Goal: Task Accomplishment & Management: Manage account settings

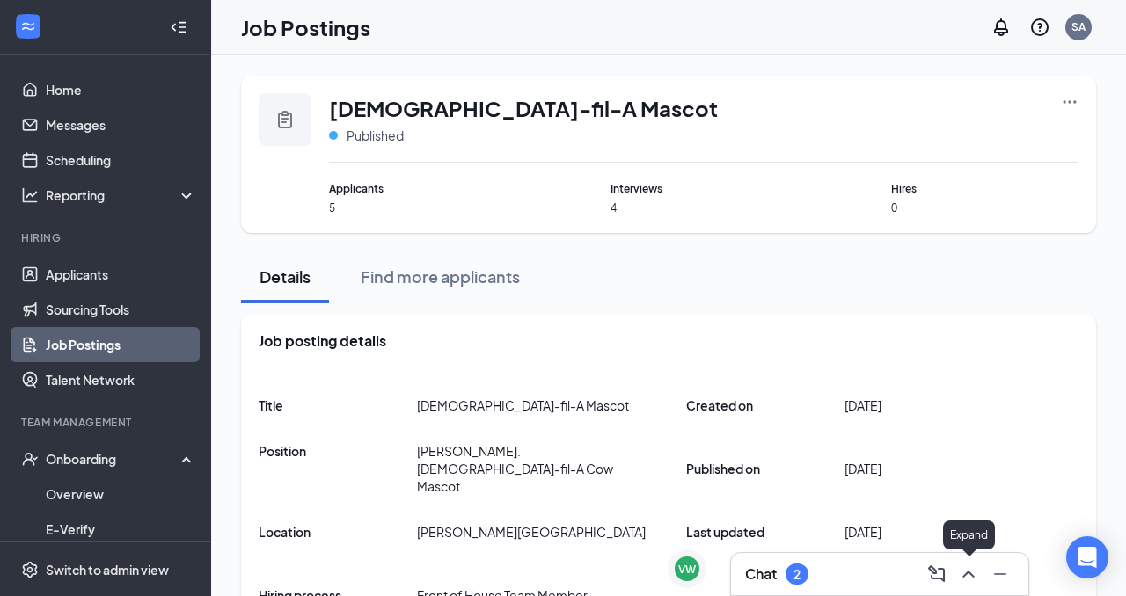
click at [971, 571] on icon "ChevronUp" at bounding box center [968, 574] width 21 height 21
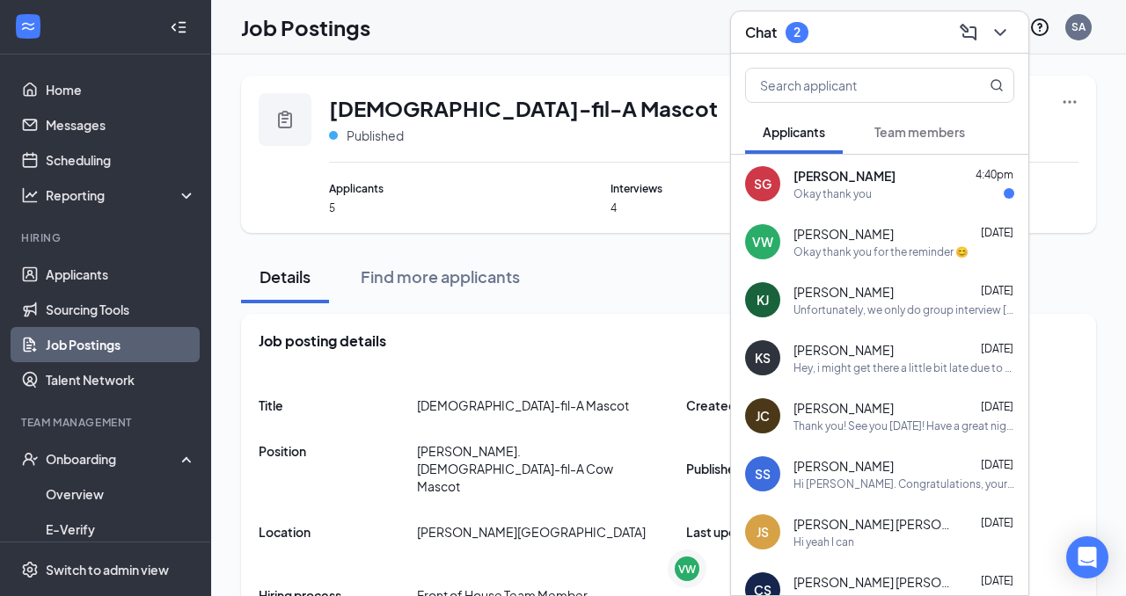
click at [866, 303] on div "Unfortunately, we only do group interview [DATE] from 4:00-4:45" at bounding box center [903, 310] width 221 height 15
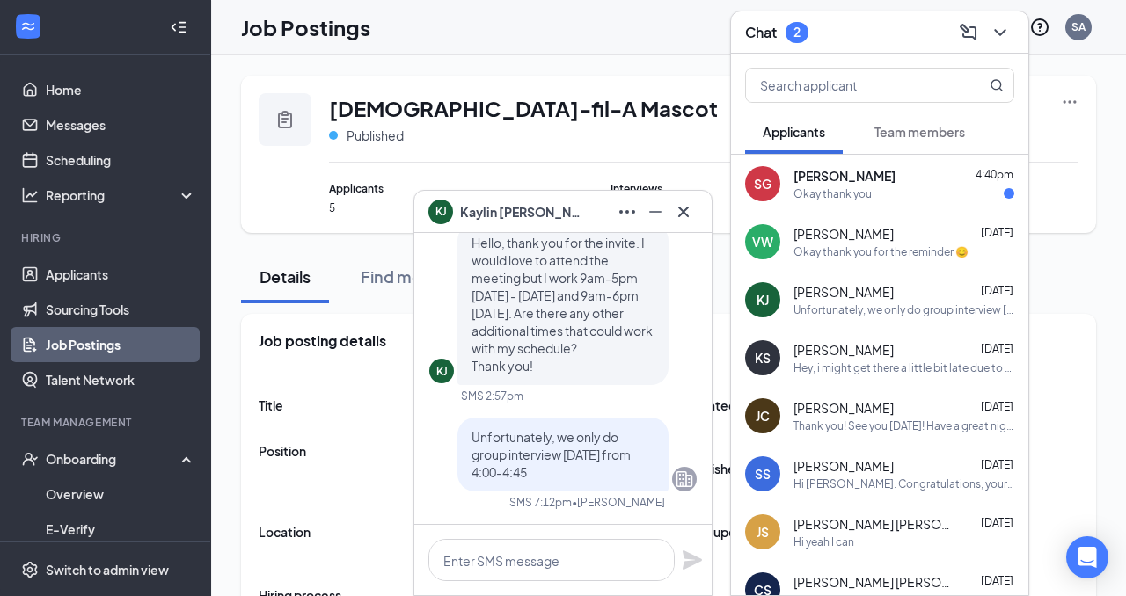
click at [908, 133] on span "Team members" at bounding box center [919, 132] width 91 height 16
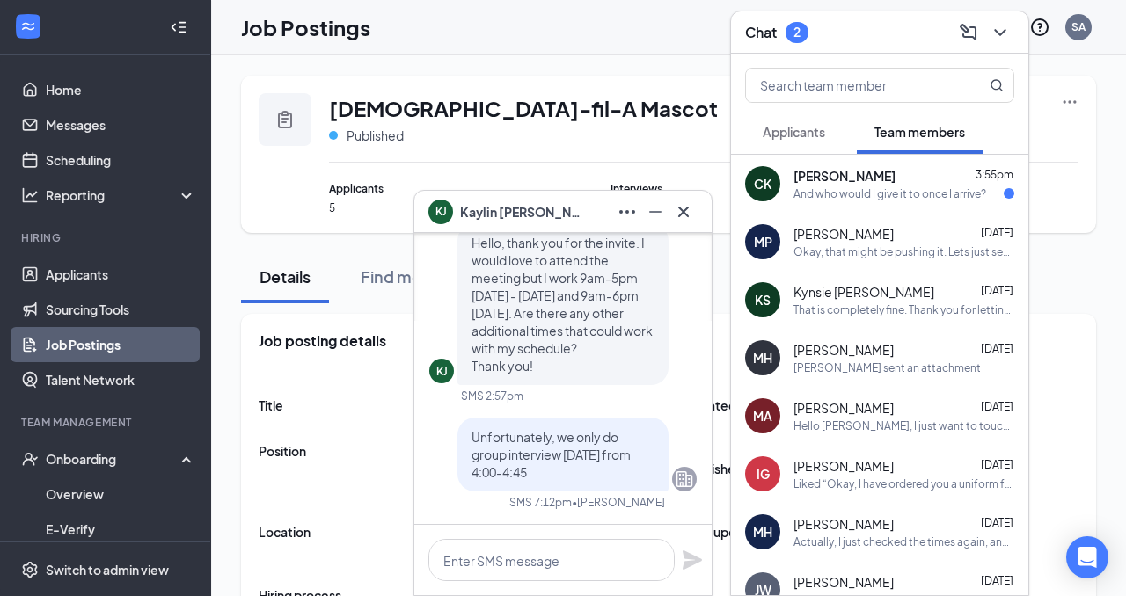
click at [870, 236] on span "[PERSON_NAME]" at bounding box center [843, 234] width 100 height 18
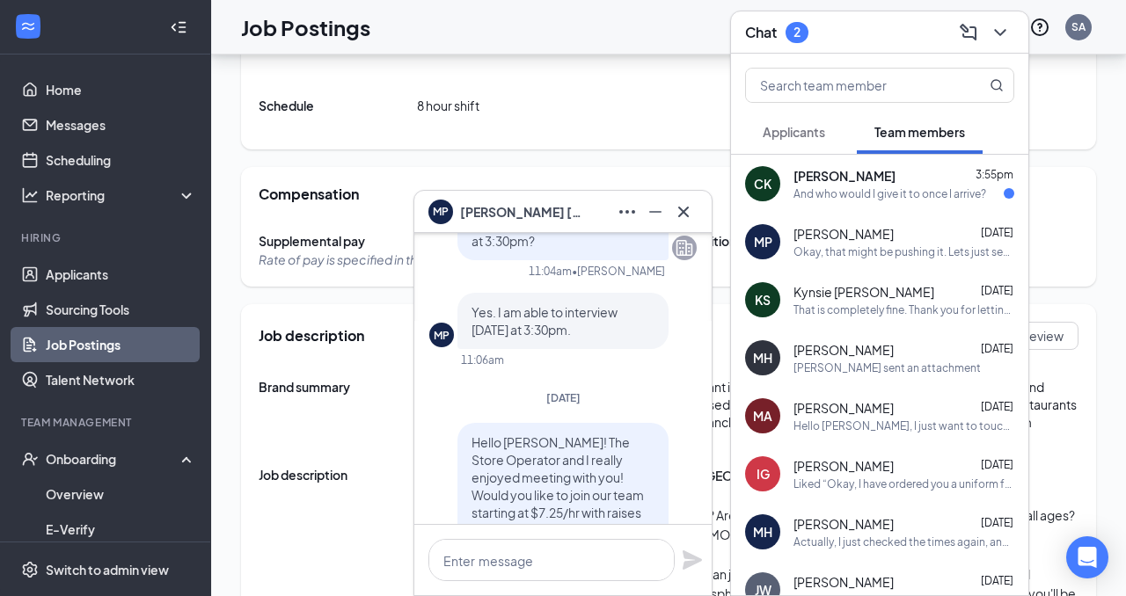
scroll to position [-4276, 0]
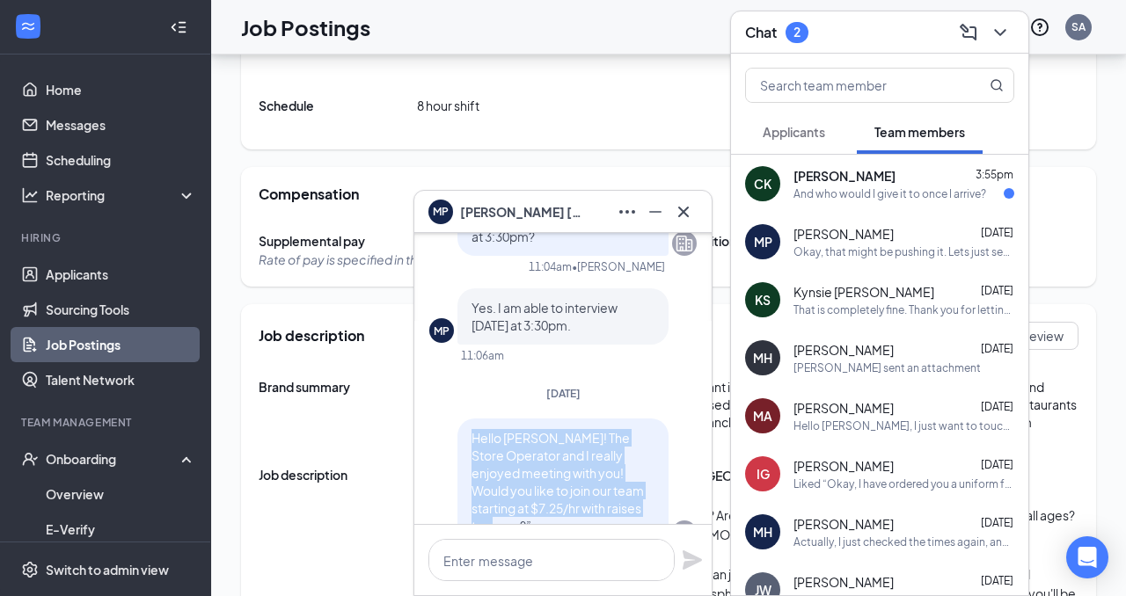
drag, startPoint x: 642, startPoint y: 384, endPoint x: 463, endPoint y: 312, distance: 192.5
click at [463, 419] on div "Hello [PERSON_NAME]! The Store Operator and I really enjoyed meeting with you! …" at bounding box center [562, 482] width 211 height 127
copy span "Hello [PERSON_NAME]! The Store Operator and I really enjoyed meeting with you! …"
click at [791, 128] on span "Applicants" at bounding box center [793, 132] width 62 height 16
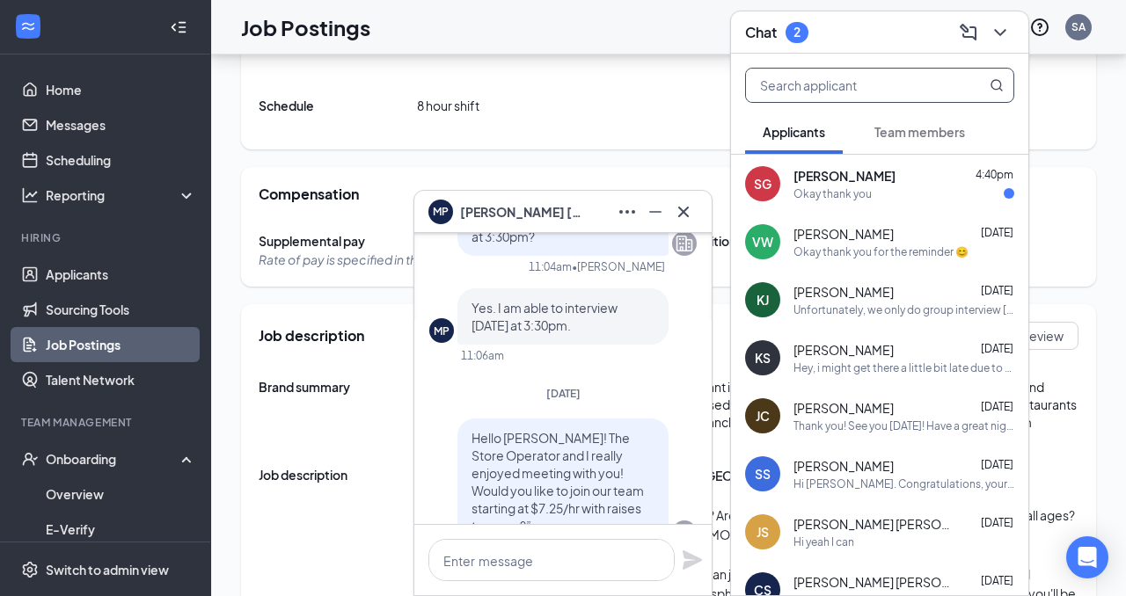
click at [812, 87] on input "text" at bounding box center [850, 85] width 208 height 33
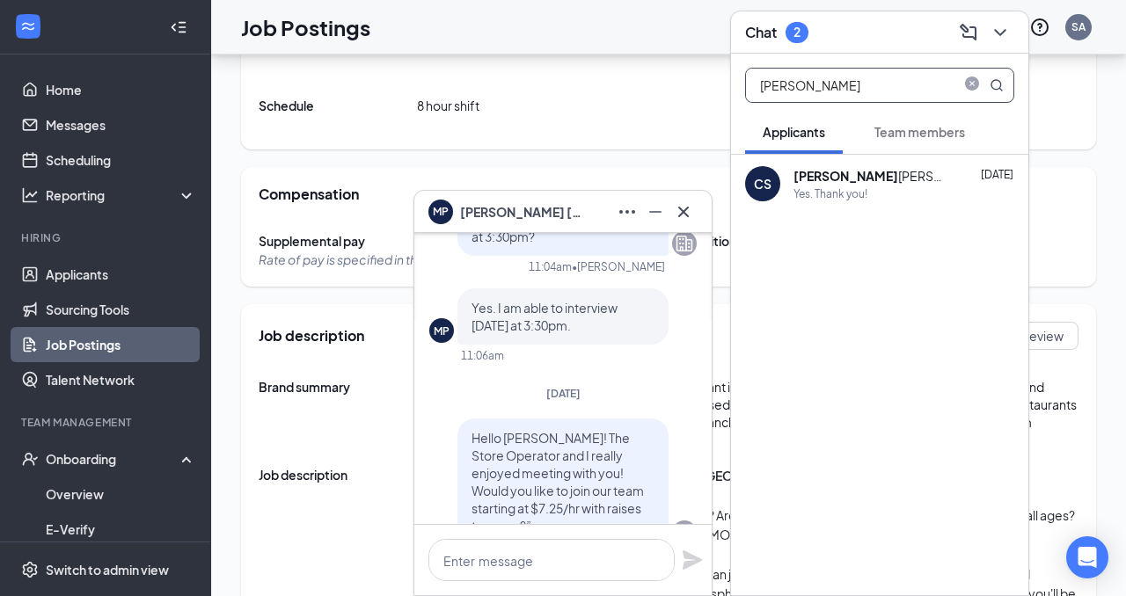
type input "[PERSON_NAME]"
click at [828, 192] on div "Yes. Thank you!" at bounding box center [830, 193] width 74 height 15
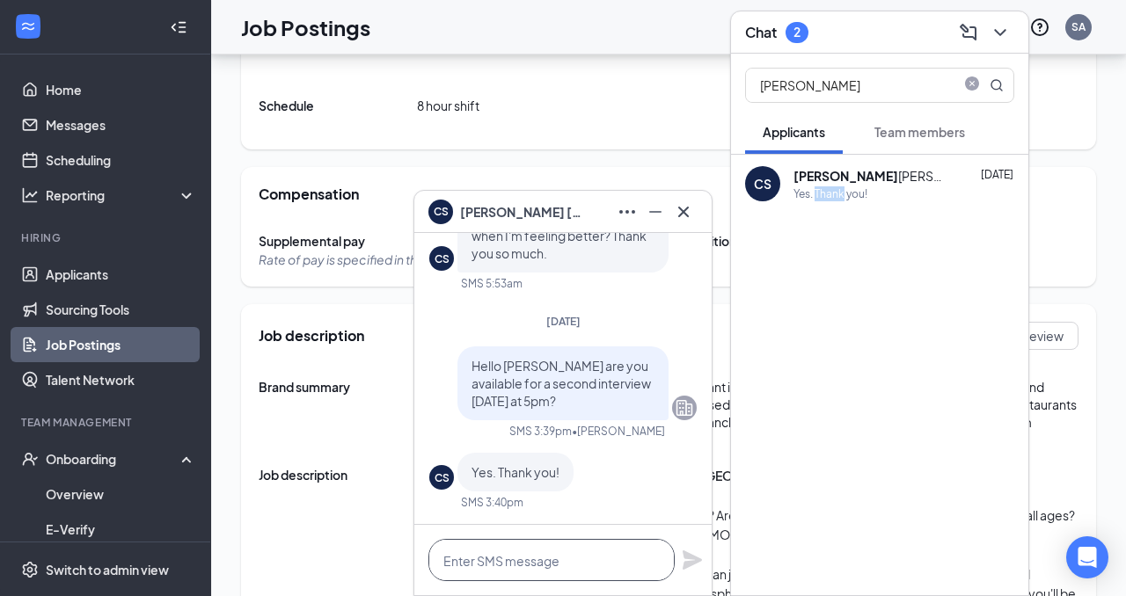
click at [542, 558] on textarea at bounding box center [551, 560] width 246 height 42
paste textarea "Hello [PERSON_NAME]! The Store Operator and I really enjoyed meeting with you! …"
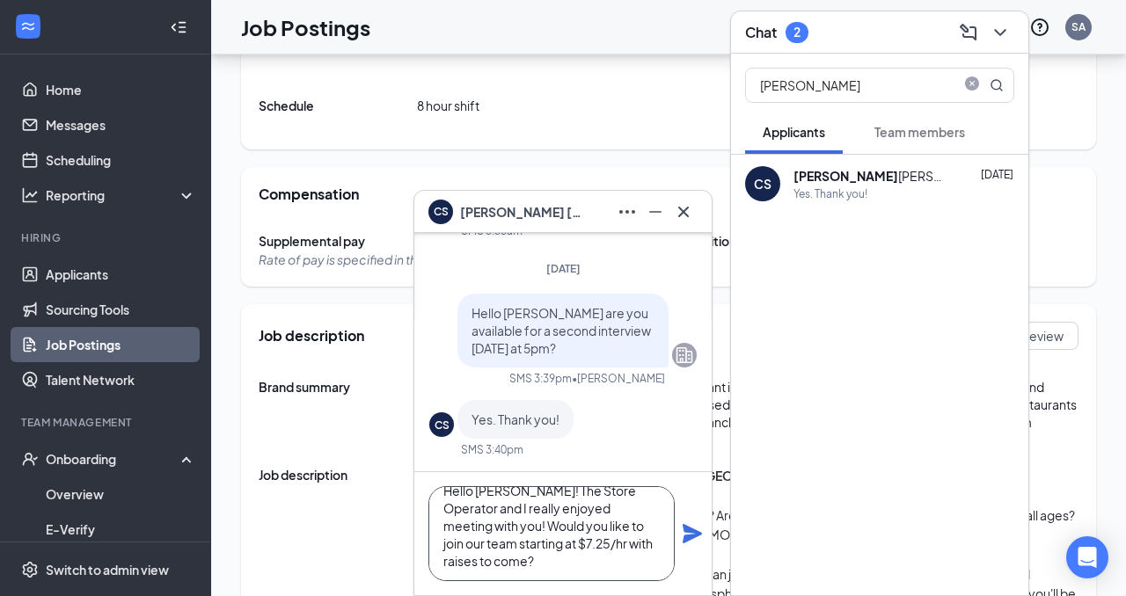
scroll to position [5, 0]
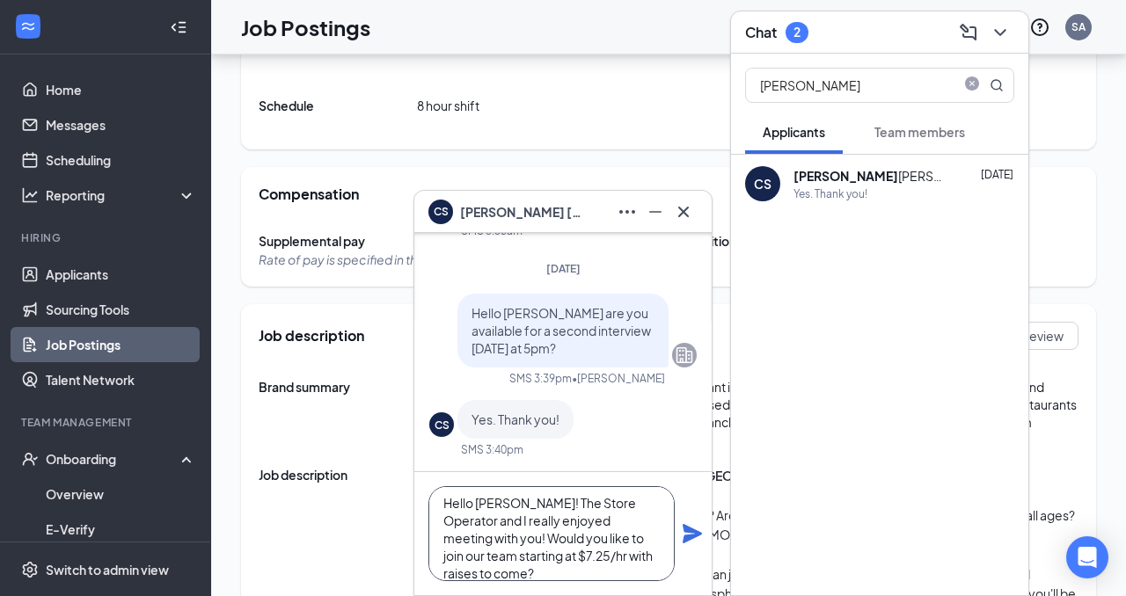
click at [536, 507] on textarea "Hello [PERSON_NAME]! The Store Operator and I really enjoyed meeting with you! …" at bounding box center [551, 533] width 246 height 95
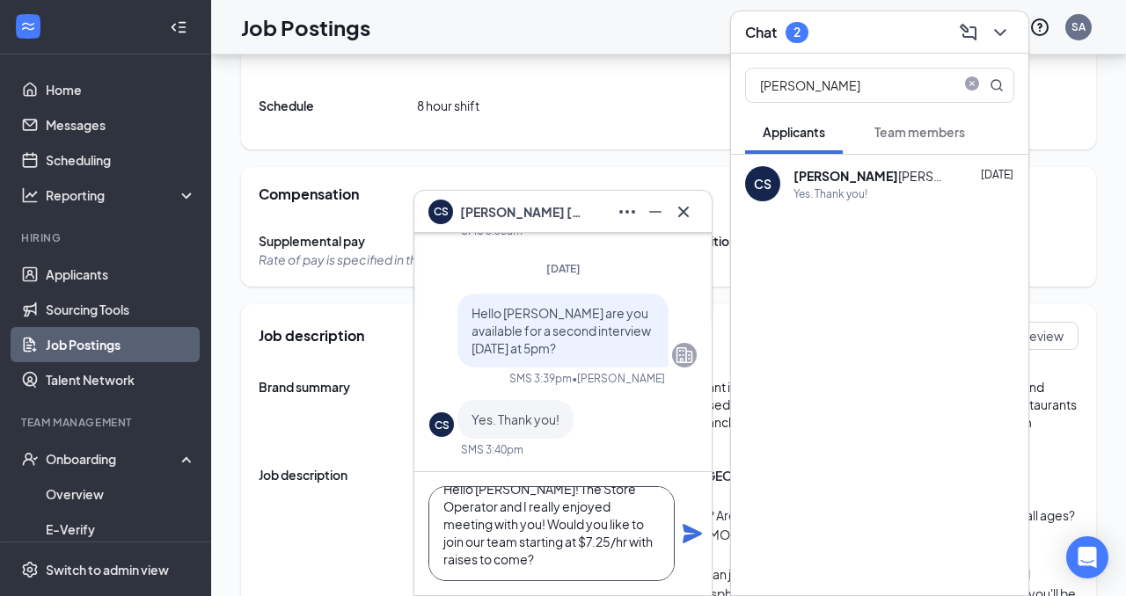
click at [533, 548] on textarea "Hello [PERSON_NAME]! The Store Operator and I really enjoyed meeting with you! …" at bounding box center [551, 533] width 246 height 95
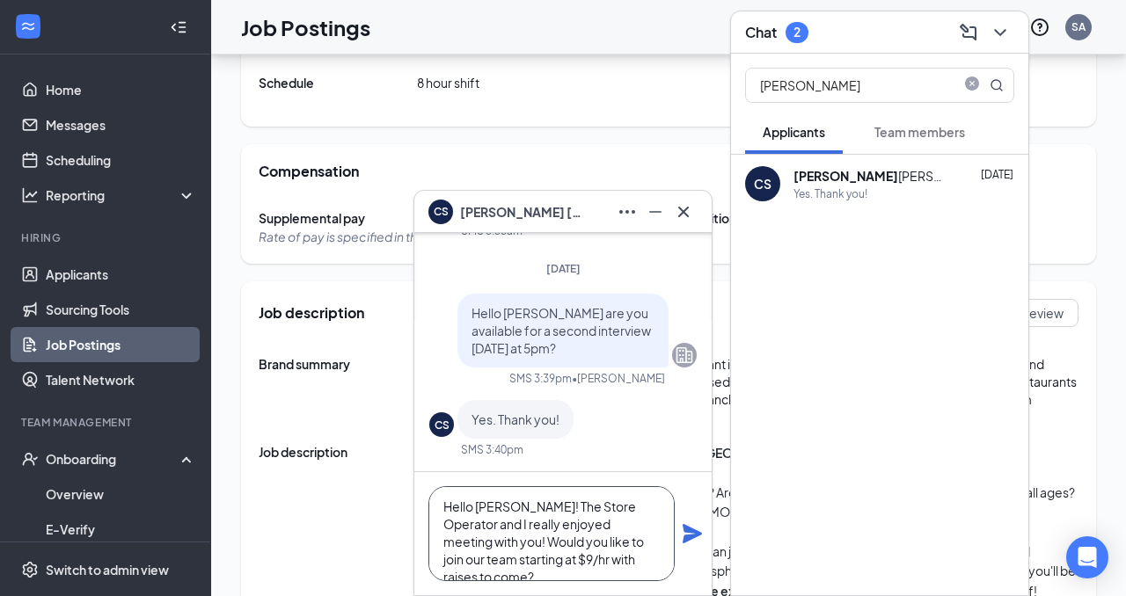
scroll to position [707, 0]
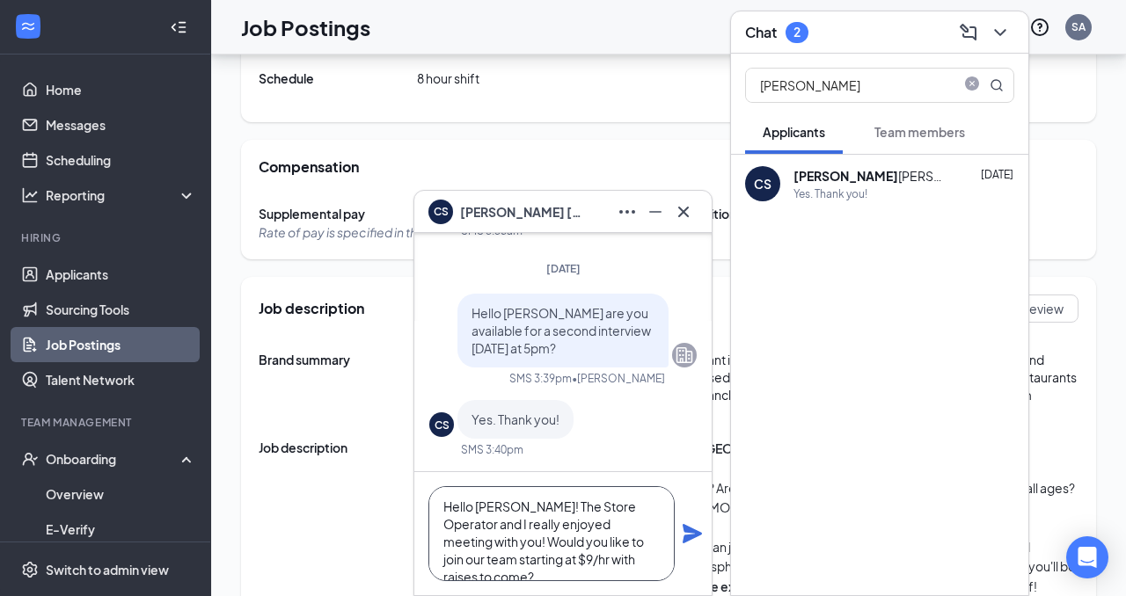
type textarea "Hello [PERSON_NAME]! The Store Operator and I really enjoyed meeting with you! …"
click at [694, 532] on icon "Plane" at bounding box center [691, 533] width 19 height 19
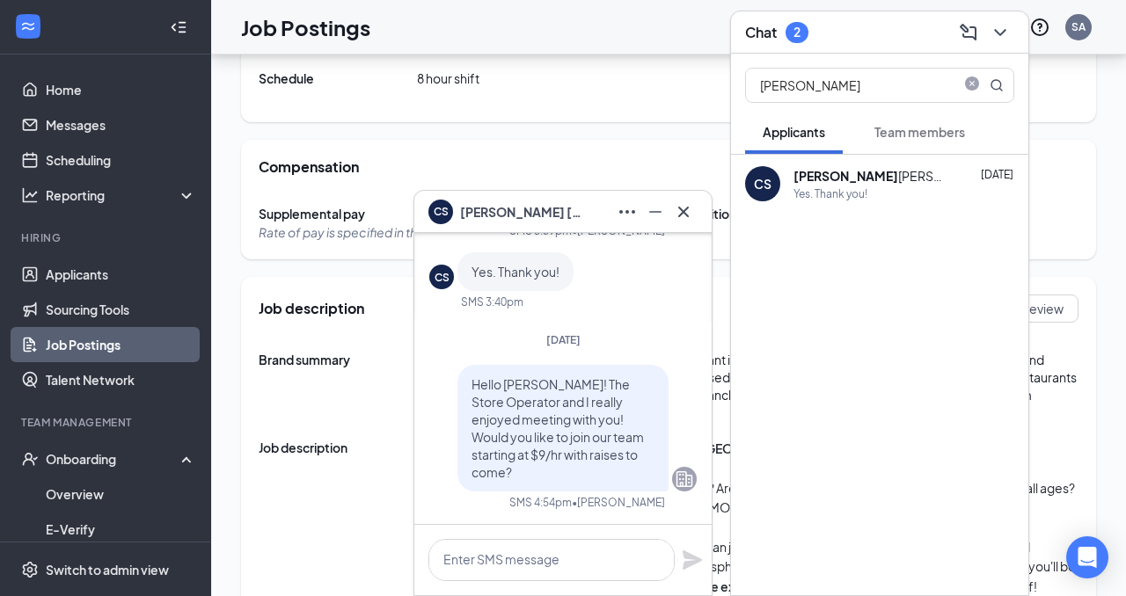
scroll to position [0, 0]
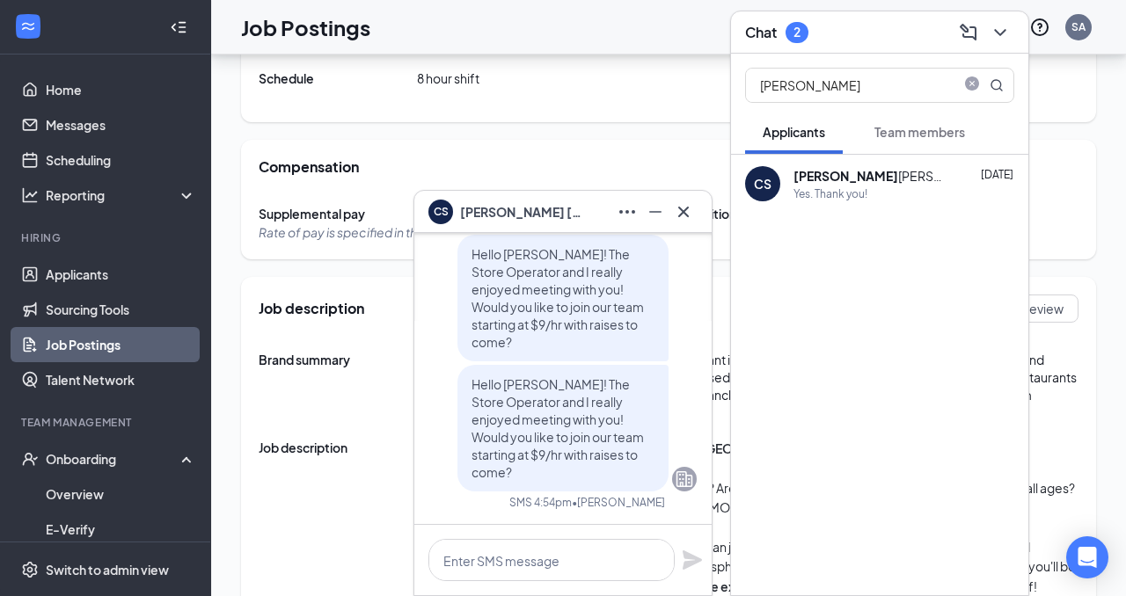
click at [997, 36] on icon "ChevronDown" at bounding box center [999, 32] width 21 height 21
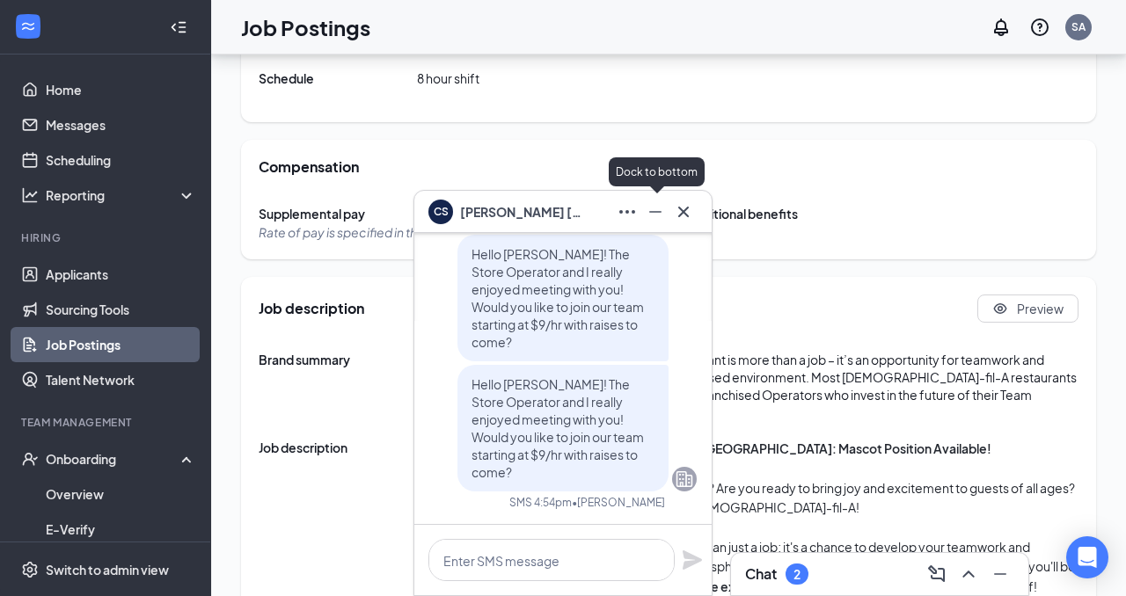
click at [653, 215] on icon "Minimize" at bounding box center [655, 211] width 21 height 21
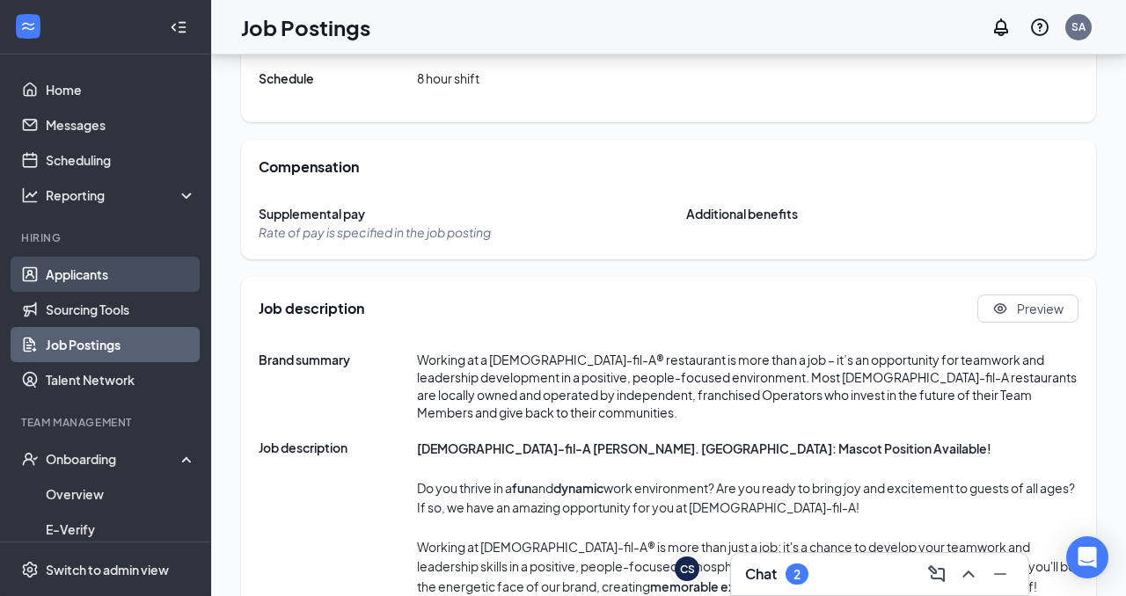
click at [96, 276] on link "Applicants" at bounding box center [121, 274] width 150 height 35
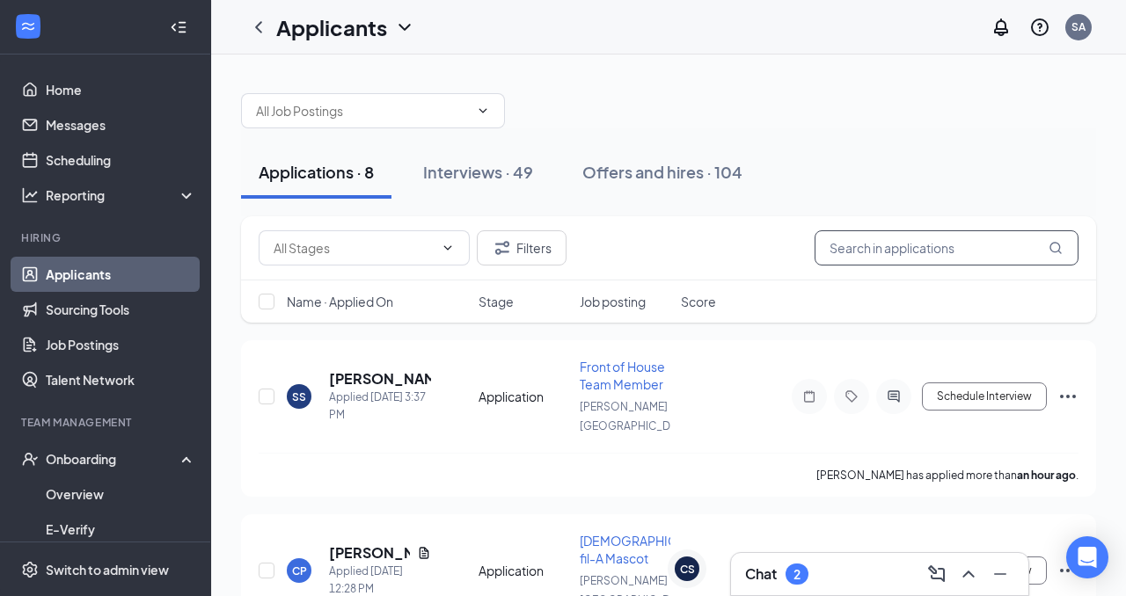
click at [901, 261] on input "text" at bounding box center [946, 247] width 264 height 35
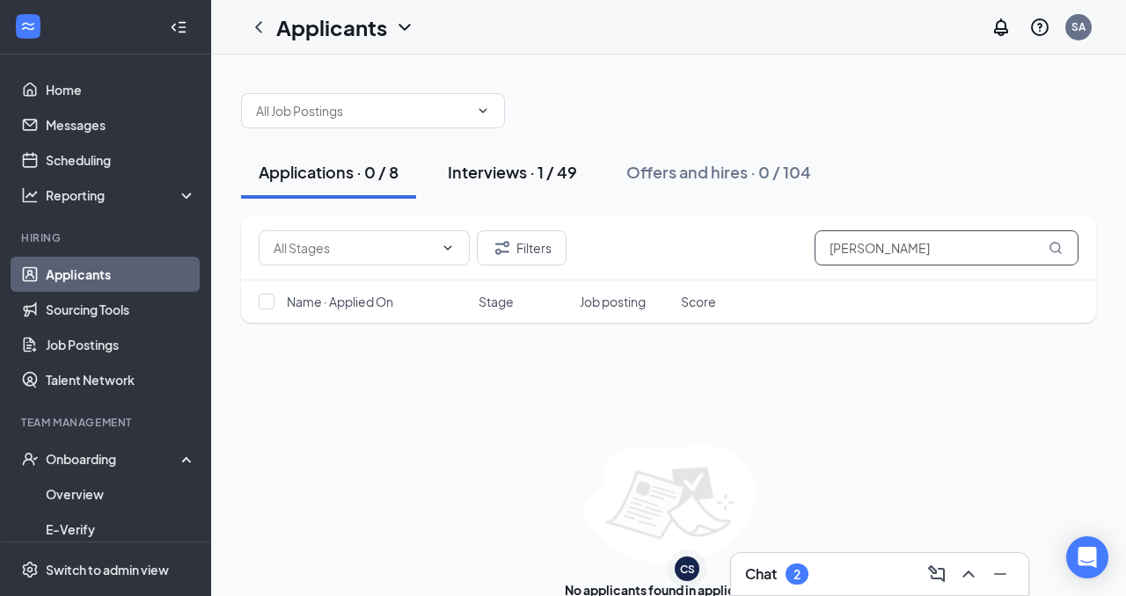
type input "[PERSON_NAME]"
click at [507, 175] on div "Interviews · 1 / 49" at bounding box center [512, 172] width 129 height 22
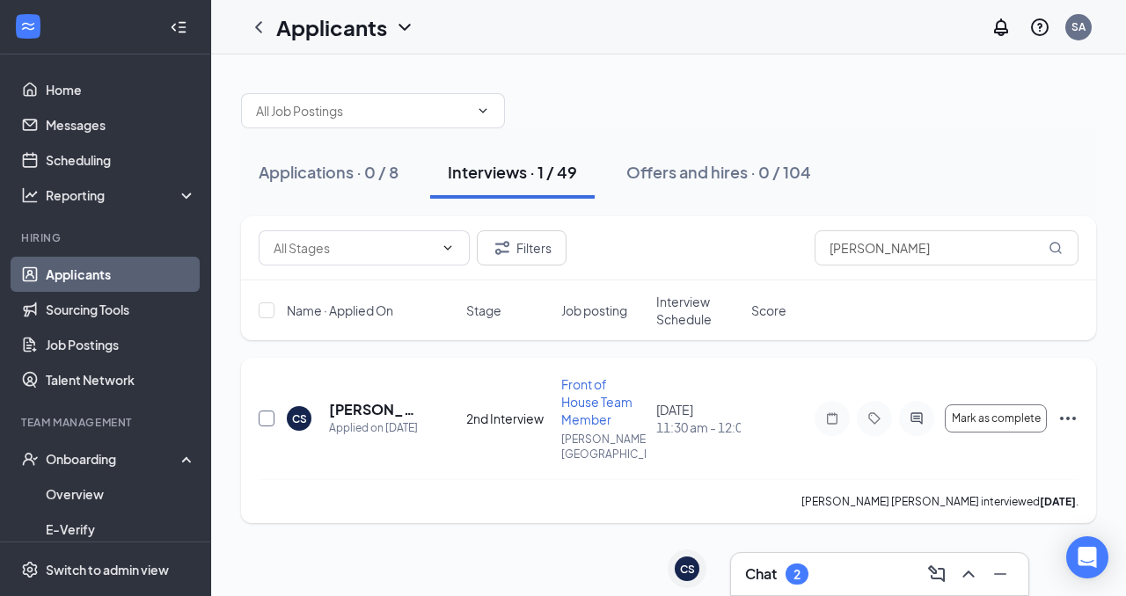
click at [270, 411] on input "checkbox" at bounding box center [267, 419] width 16 height 16
checkbox input "true"
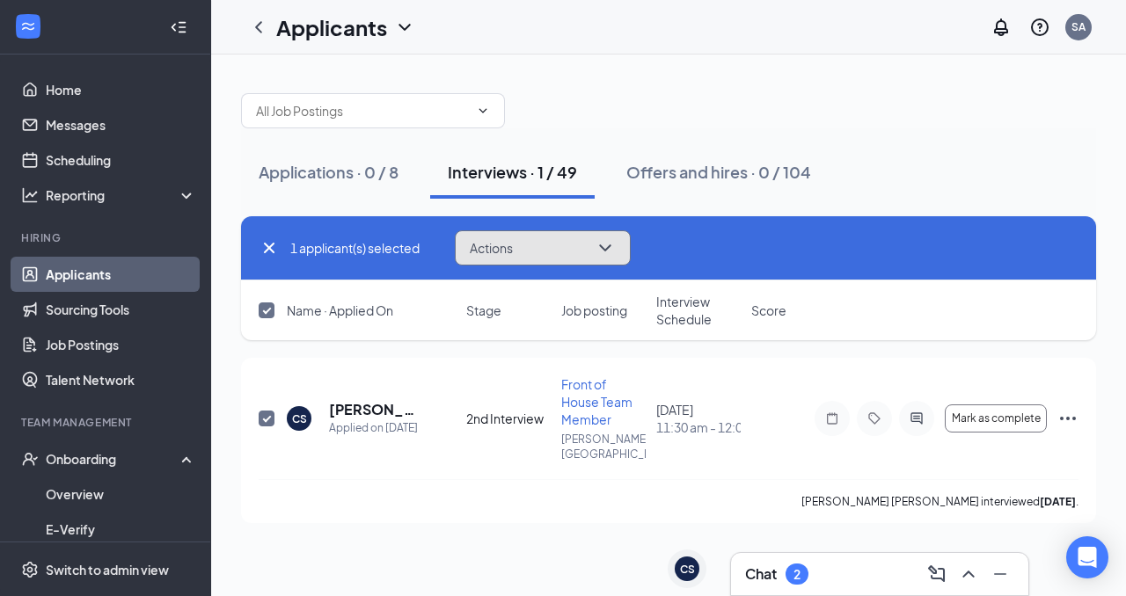
click at [605, 252] on icon "ChevronDown" at bounding box center [604, 247] width 21 height 21
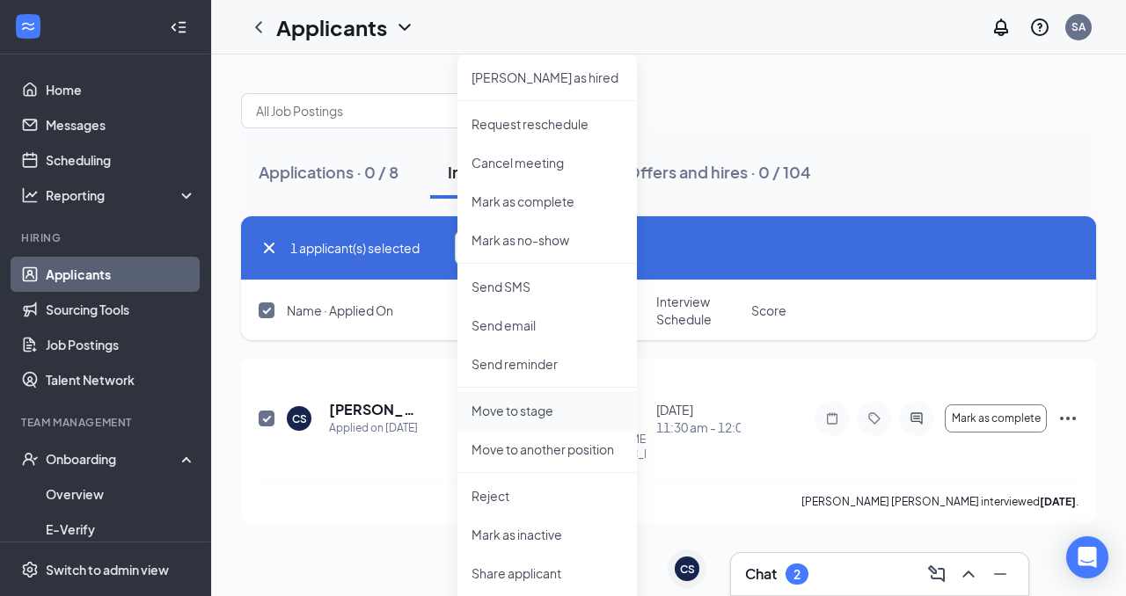
click at [521, 410] on p "Move to stage" at bounding box center [546, 411] width 151 height 18
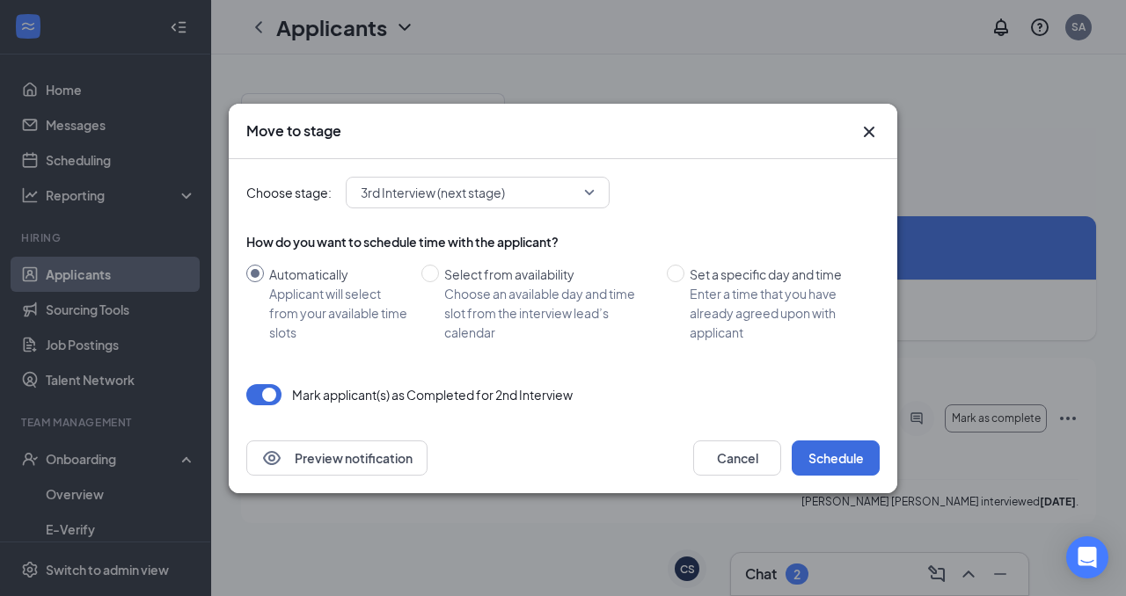
click at [594, 237] on div "How do you want to schedule time with the applicant?" at bounding box center [562, 242] width 633 height 18
click at [592, 194] on span "3rd Interview (next stage)" at bounding box center [478, 192] width 234 height 26
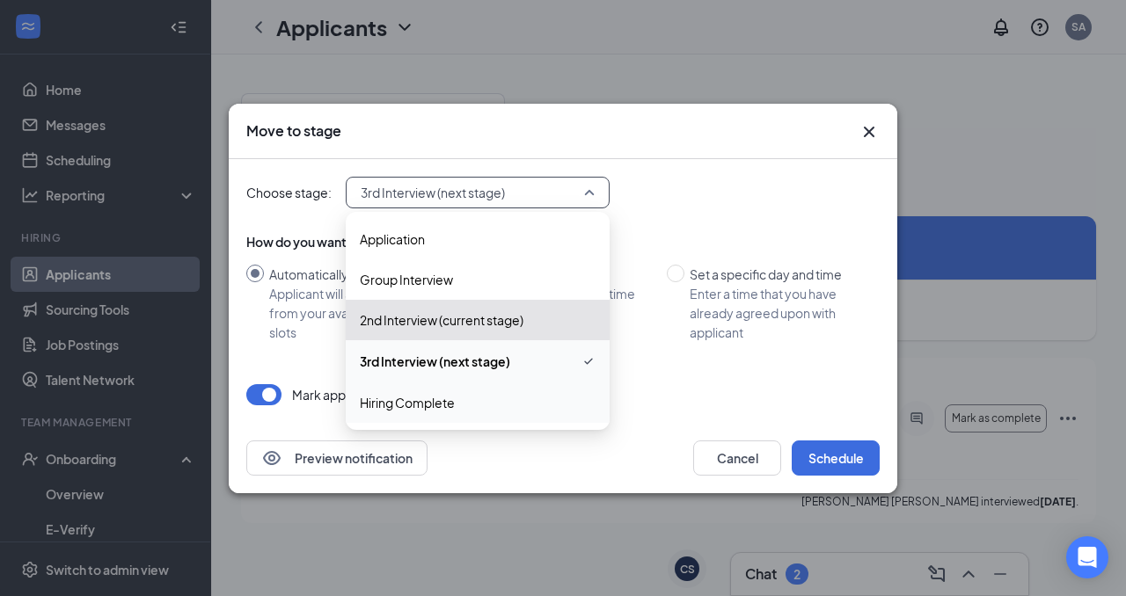
click at [449, 401] on span "Hiring Complete" at bounding box center [407, 402] width 95 height 19
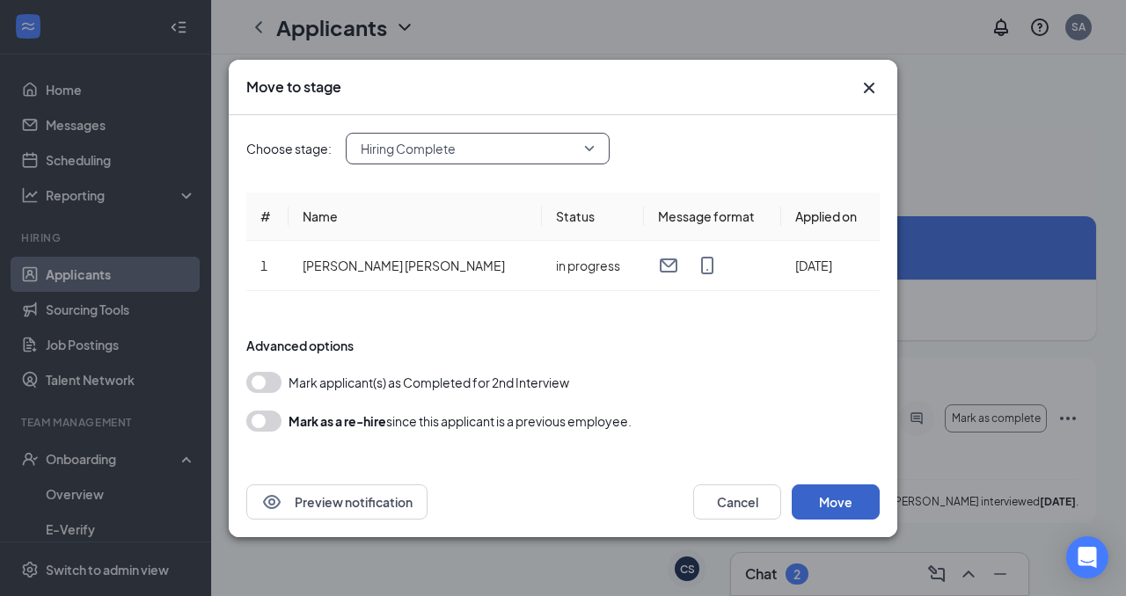
click at [843, 499] on button "Move" at bounding box center [835, 502] width 88 height 35
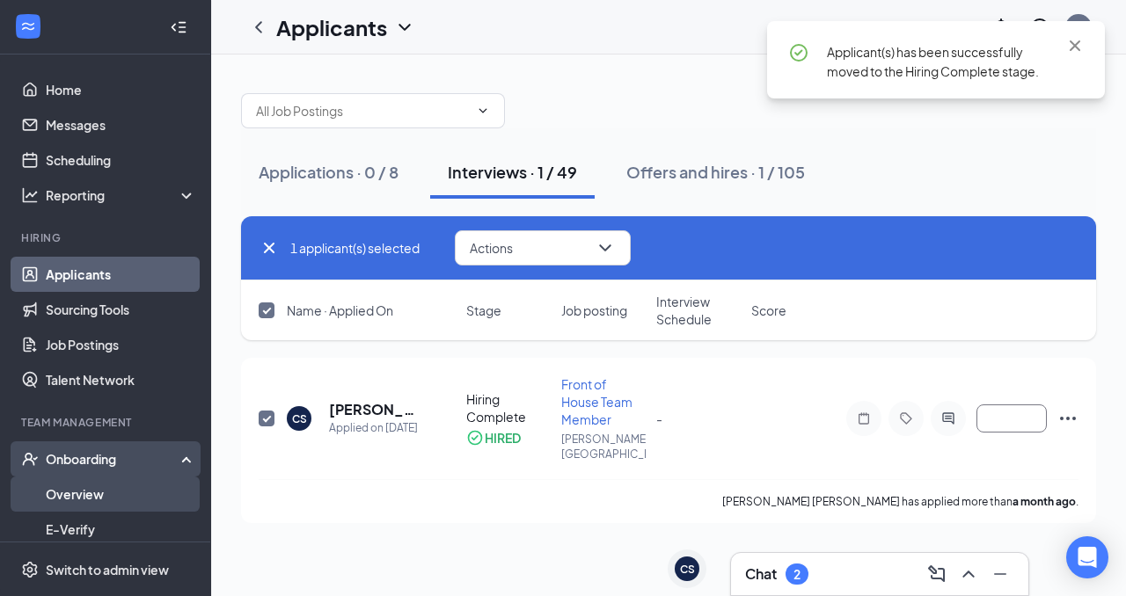
click at [97, 506] on link "Overview" at bounding box center [121, 494] width 150 height 35
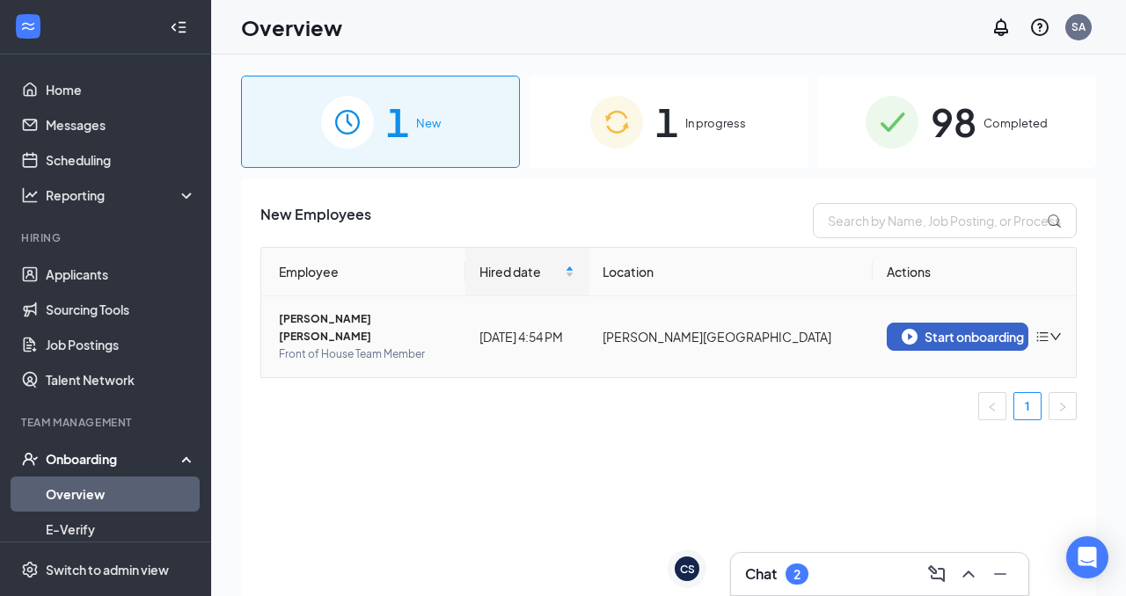
click at [923, 329] on div "Start onboarding" at bounding box center [957, 337] width 113 height 16
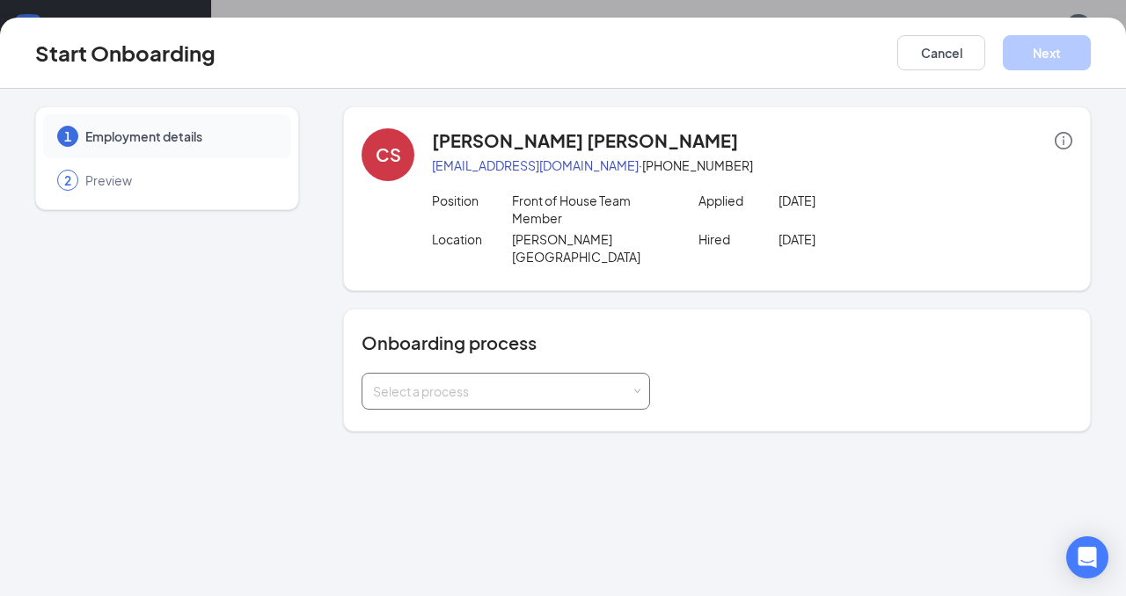
click at [509, 383] on div "Select a process" at bounding box center [502, 392] width 258 height 18
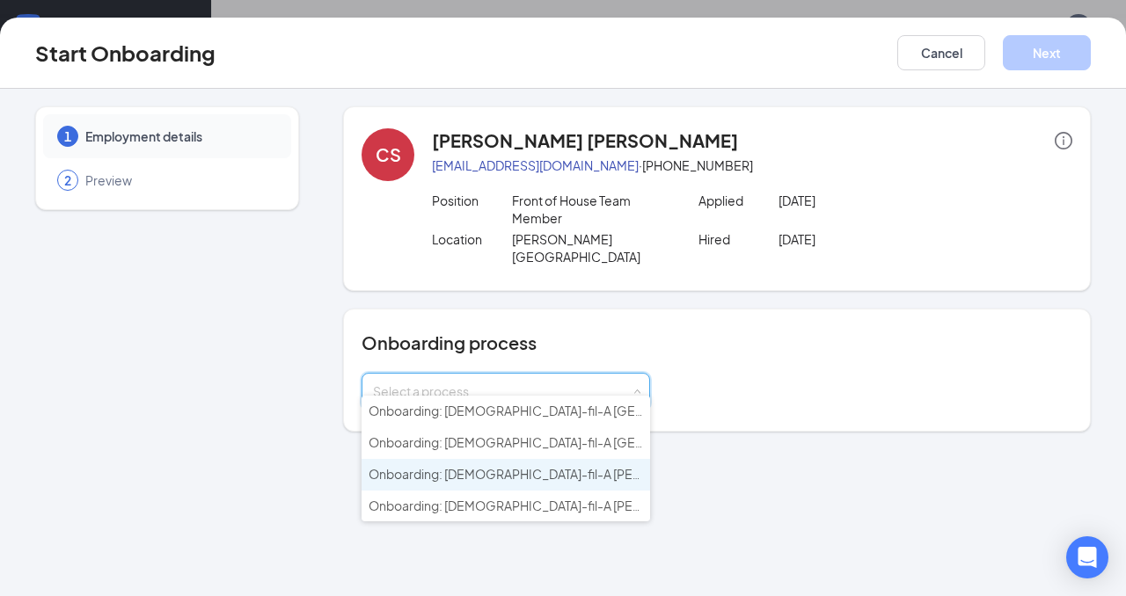
click at [496, 466] on span "Onboarding: [DEMOGRAPHIC_DATA]-fil-A [PERSON_NAME] Road" at bounding box center [556, 474] width 377 height 16
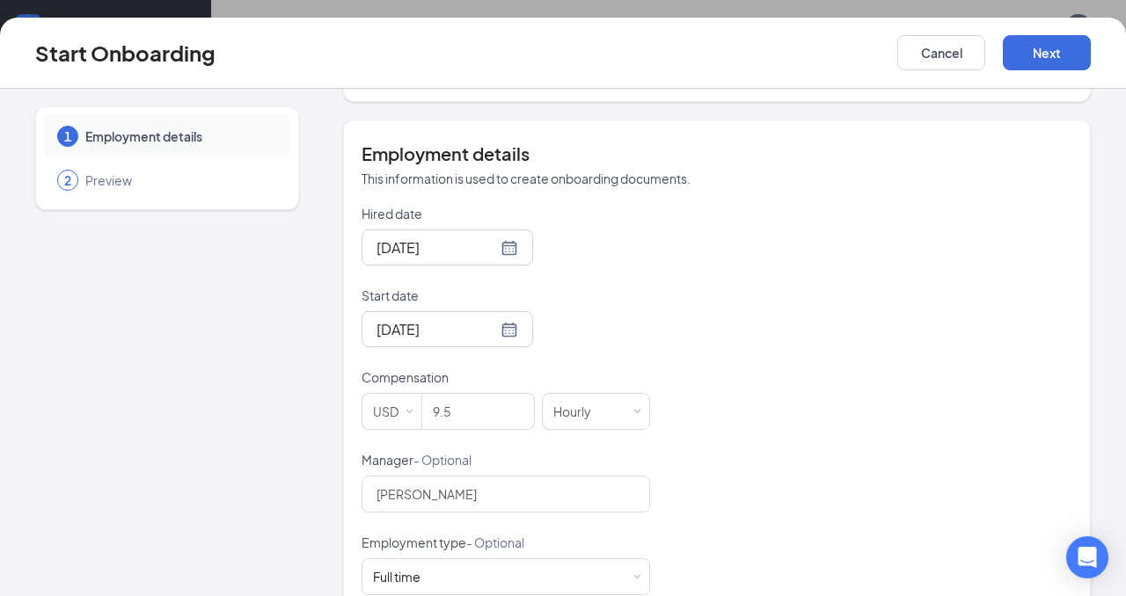
scroll to position [351, 0]
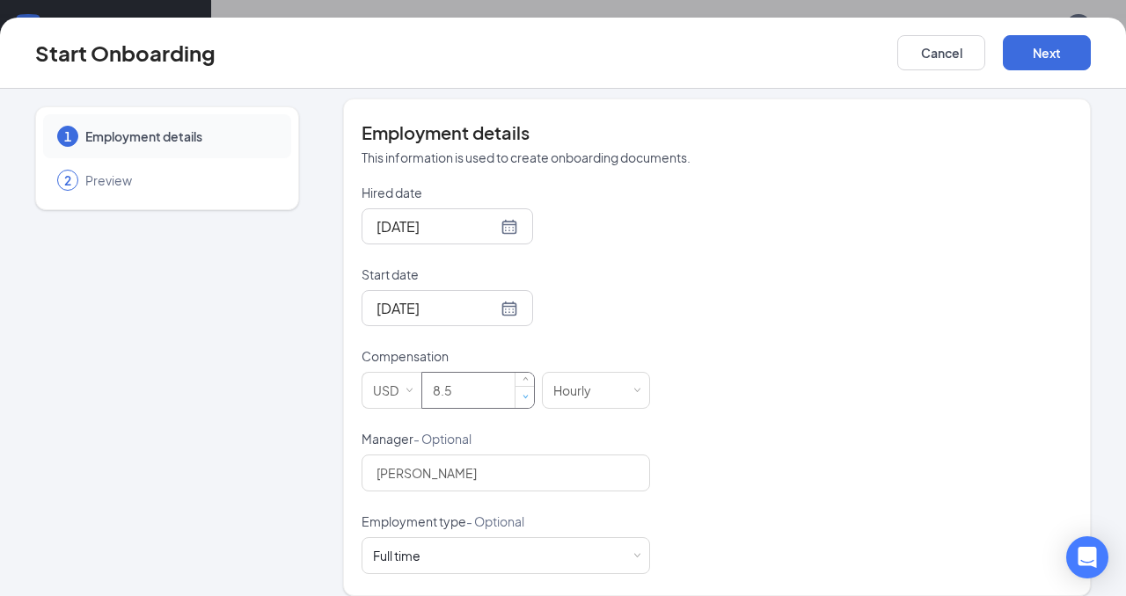
click at [515, 386] on span "Decrease Value" at bounding box center [524, 396] width 18 height 21
type input "8"
type input "9"
click at [845, 423] on div "Hired date [DATE] Start date [DATE] Compensation USD 9 Hourly Manager - Optiona…" at bounding box center [716, 379] width 711 height 390
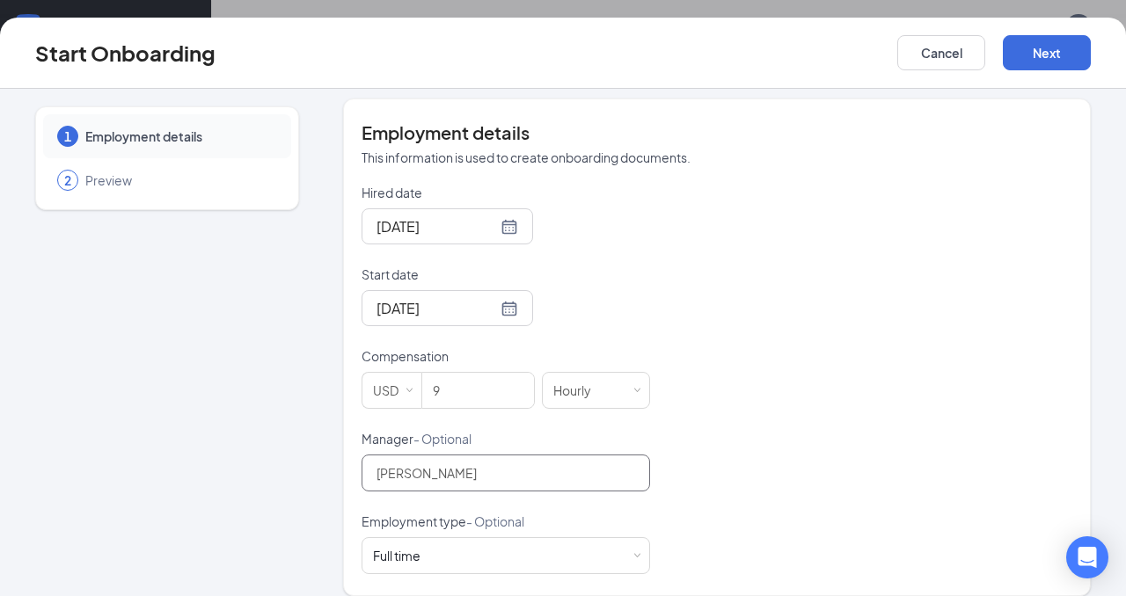
click at [546, 455] on input "[PERSON_NAME]" at bounding box center [505, 473] width 288 height 37
type input "C"
type input "[PERSON_NAME]"
click at [846, 448] on div "Hired date [DATE] Start date [DATE] Compensation USD 9 Hourly Manager - Optiona…" at bounding box center [716, 379] width 711 height 390
click at [637, 552] on span at bounding box center [637, 556] width 8 height 8
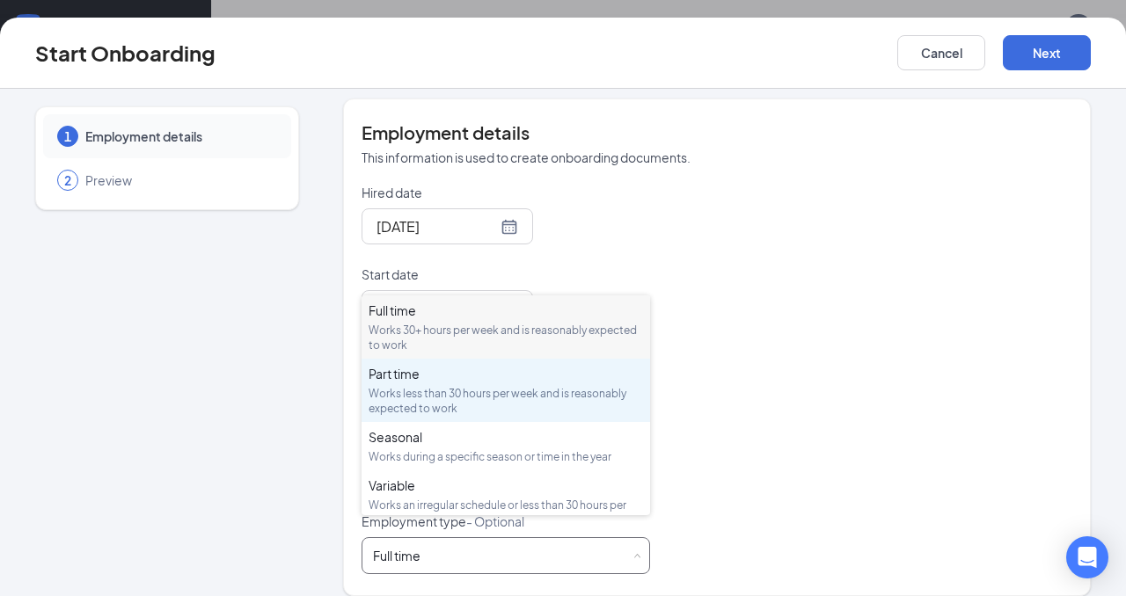
click at [521, 390] on div "Works less than 30 hours per week and is reasonably expected to work" at bounding box center [505, 401] width 274 height 30
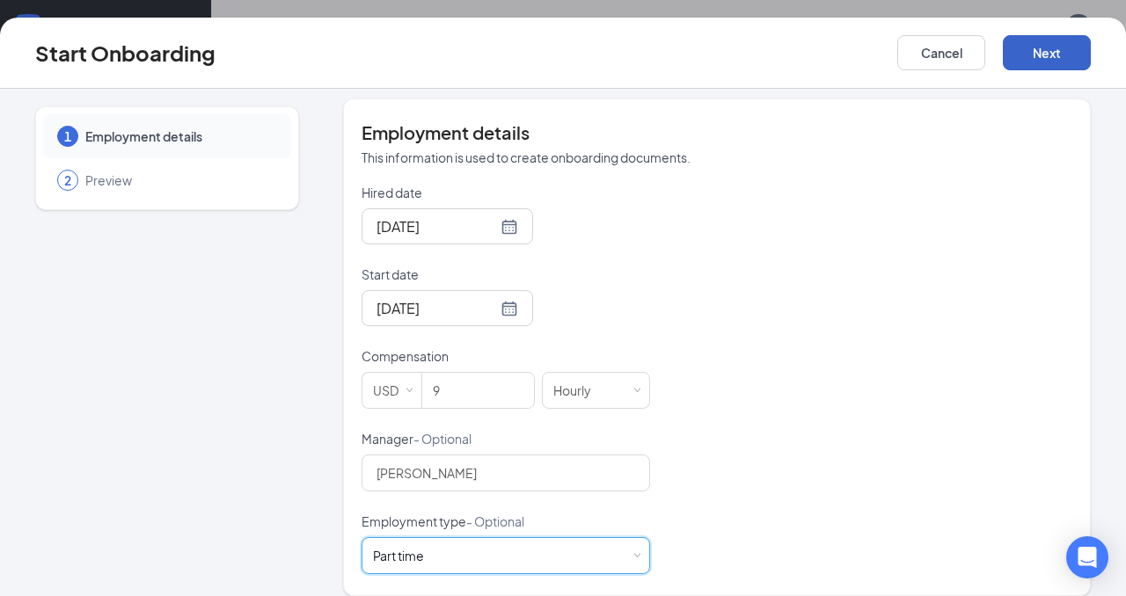
click at [1056, 54] on button "Next" at bounding box center [1047, 52] width 88 height 35
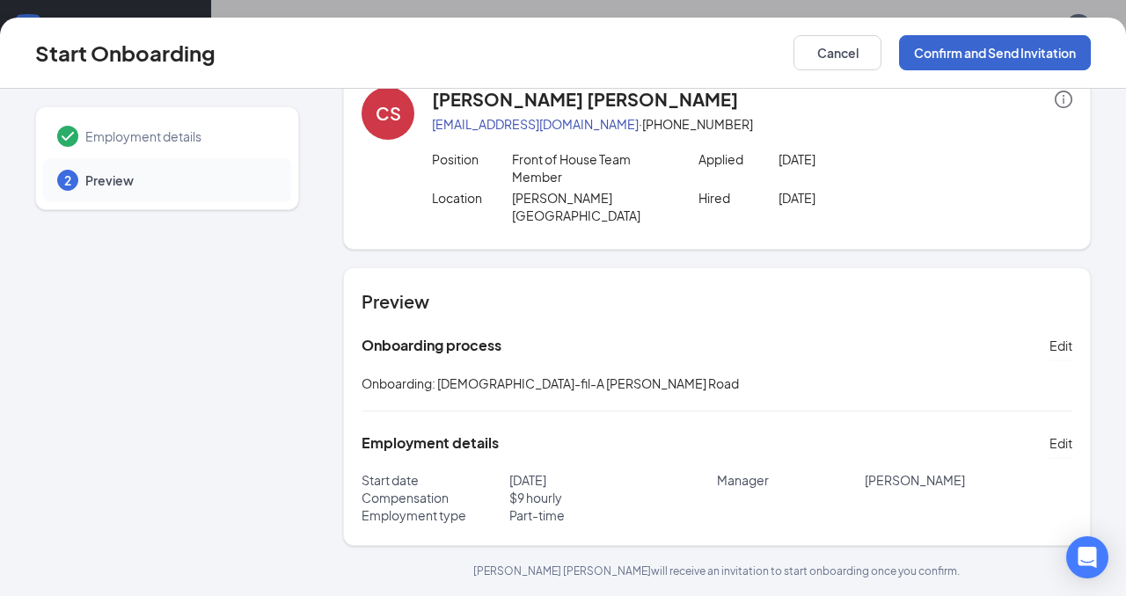
scroll to position [24, 0]
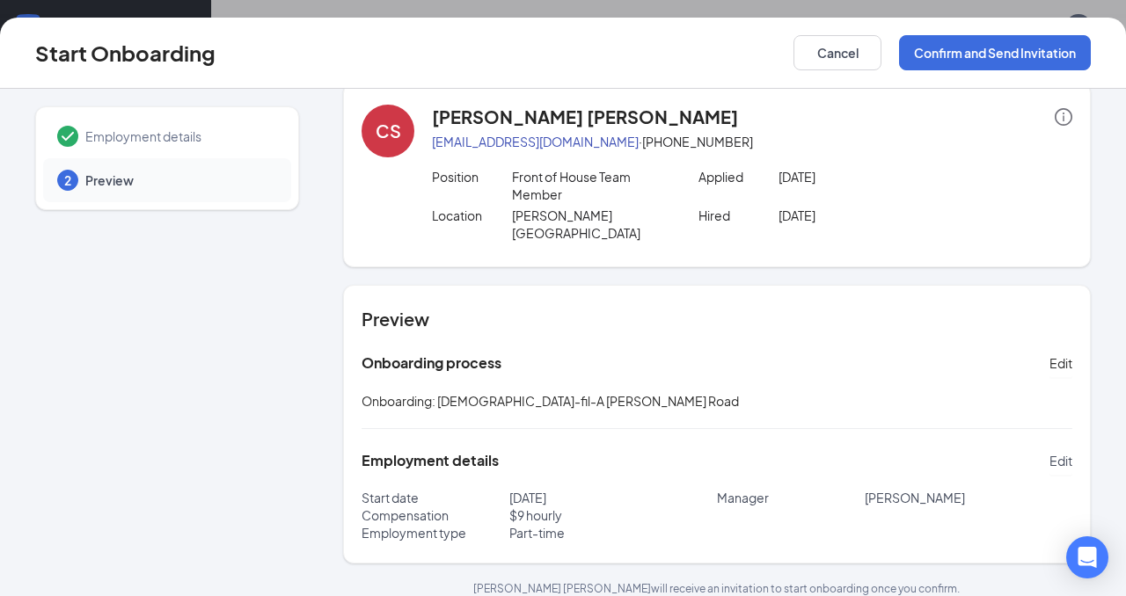
click at [1067, 452] on span "Edit" at bounding box center [1060, 461] width 23 height 18
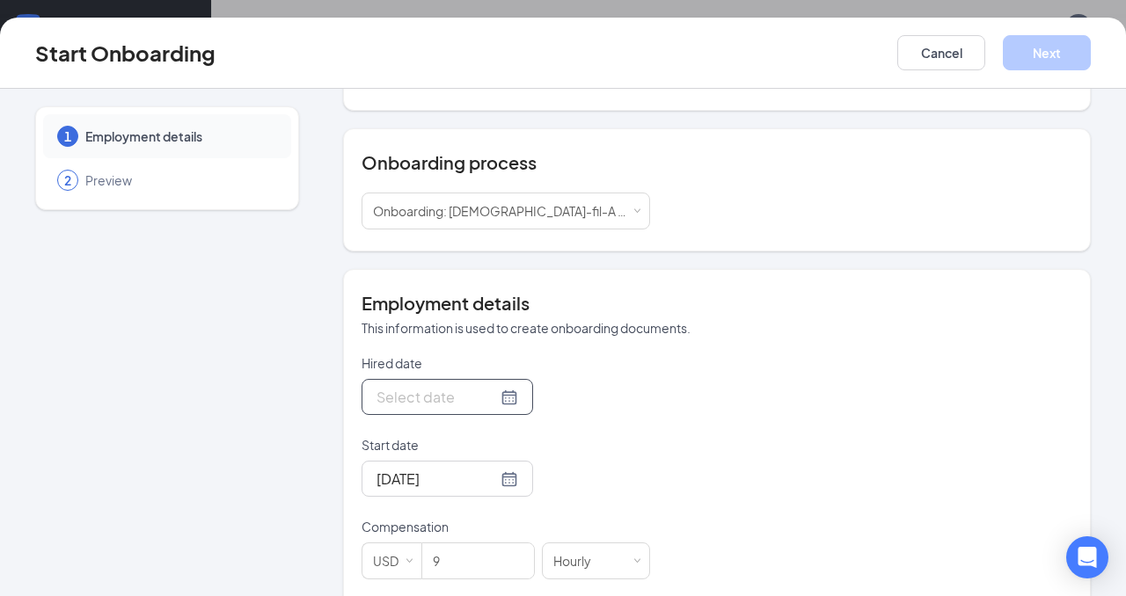
scroll to position [186, 0]
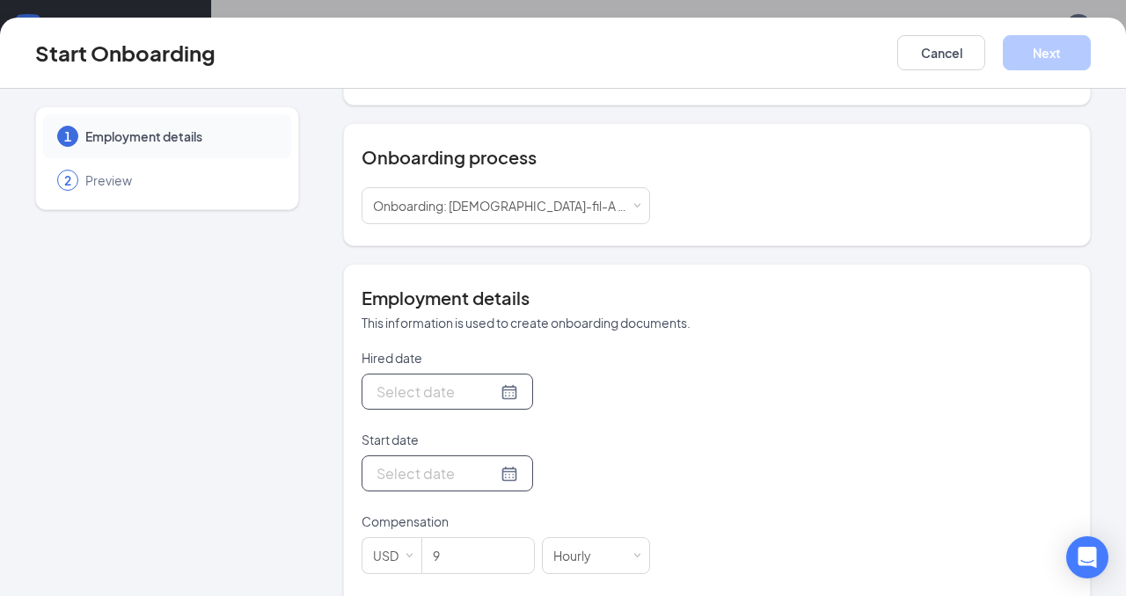
click at [484, 381] on div at bounding box center [447, 392] width 142 height 22
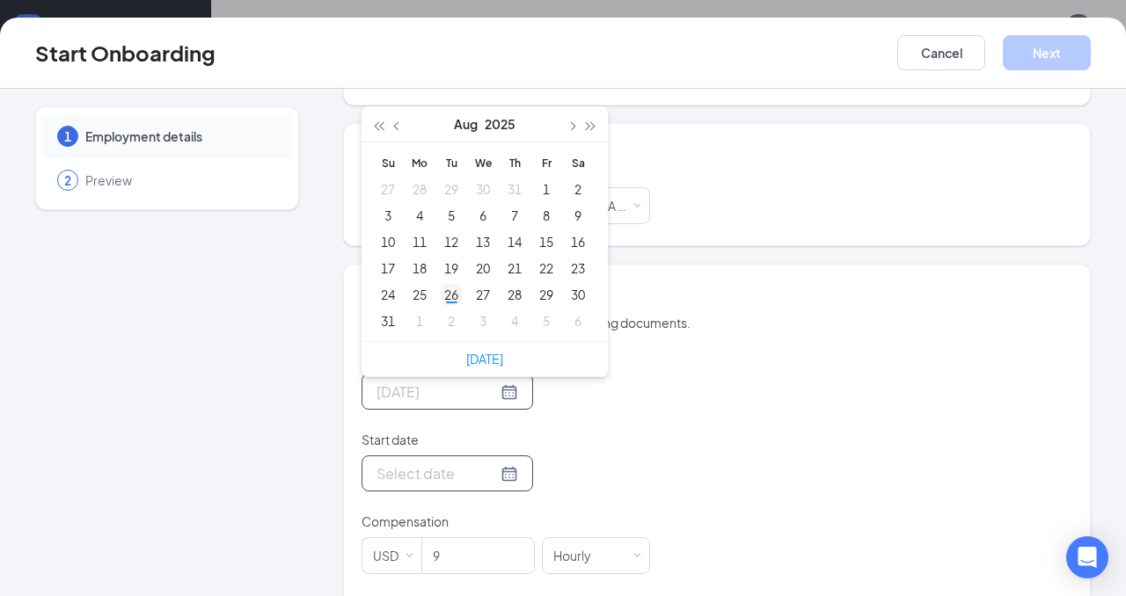
type input "[DATE]"
click at [456, 284] on div "26" at bounding box center [451, 294] width 21 height 21
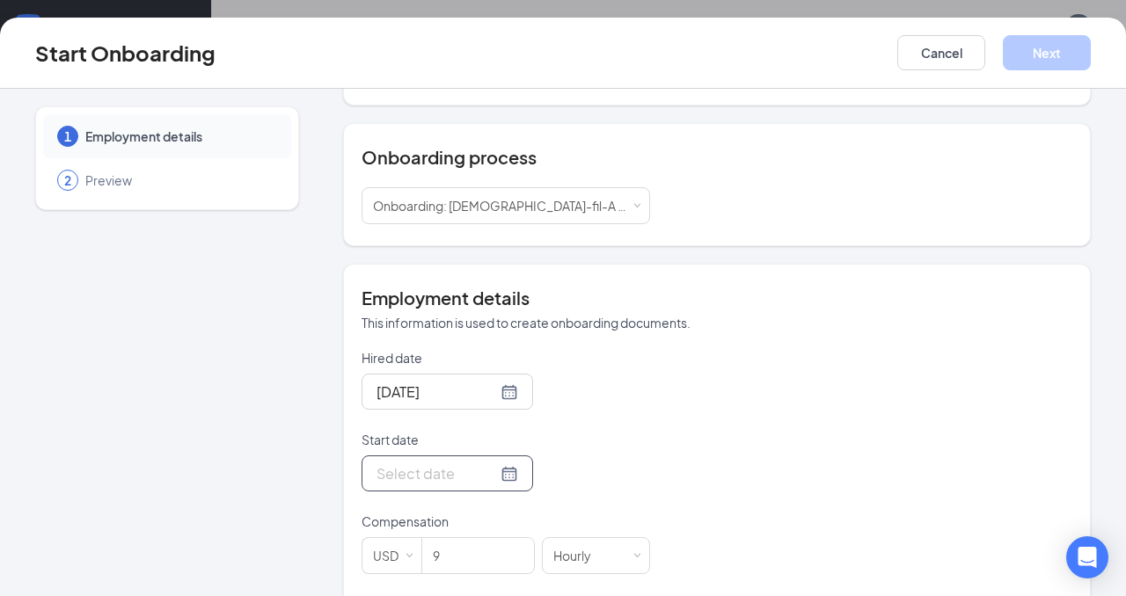
click at [487, 463] on div at bounding box center [447, 474] width 142 height 22
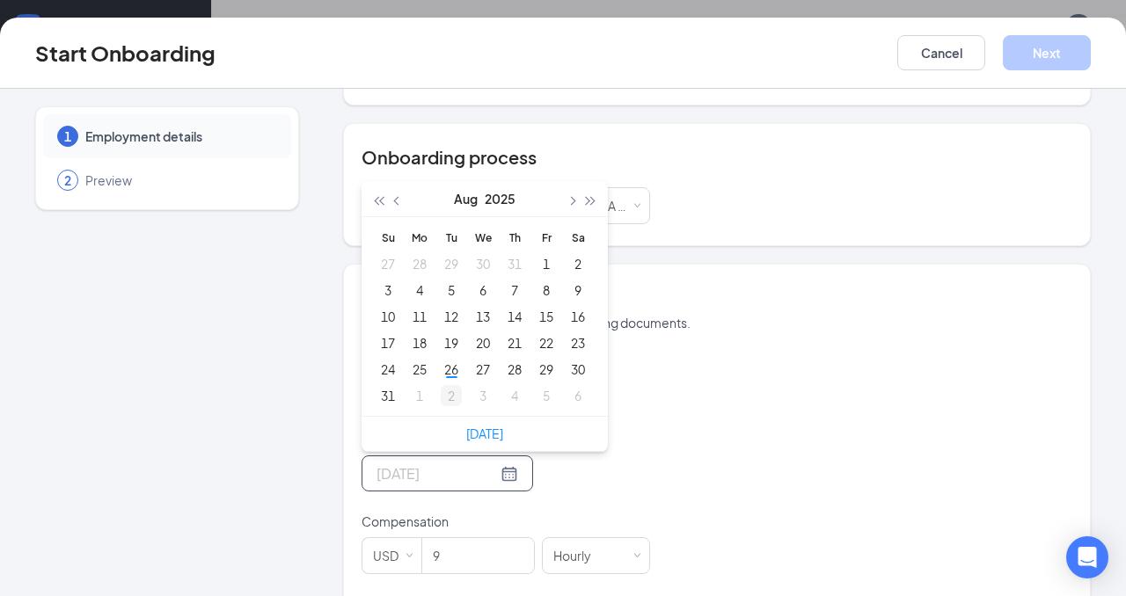
type input "[DATE]"
click at [454, 385] on div "2" at bounding box center [451, 395] width 21 height 21
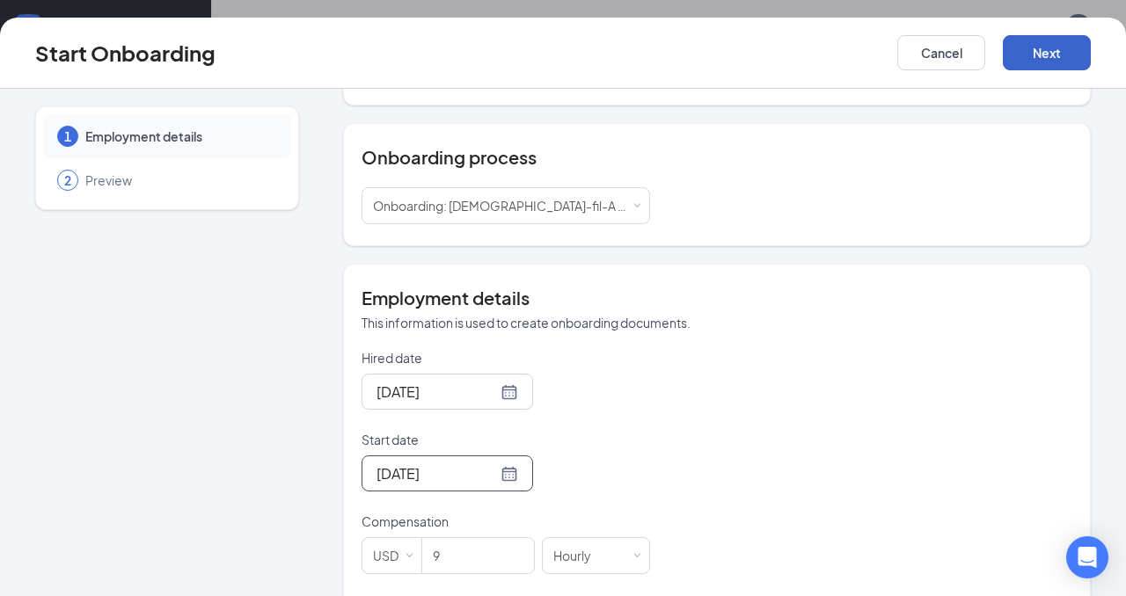
click at [1061, 58] on button "Next" at bounding box center [1047, 52] width 88 height 35
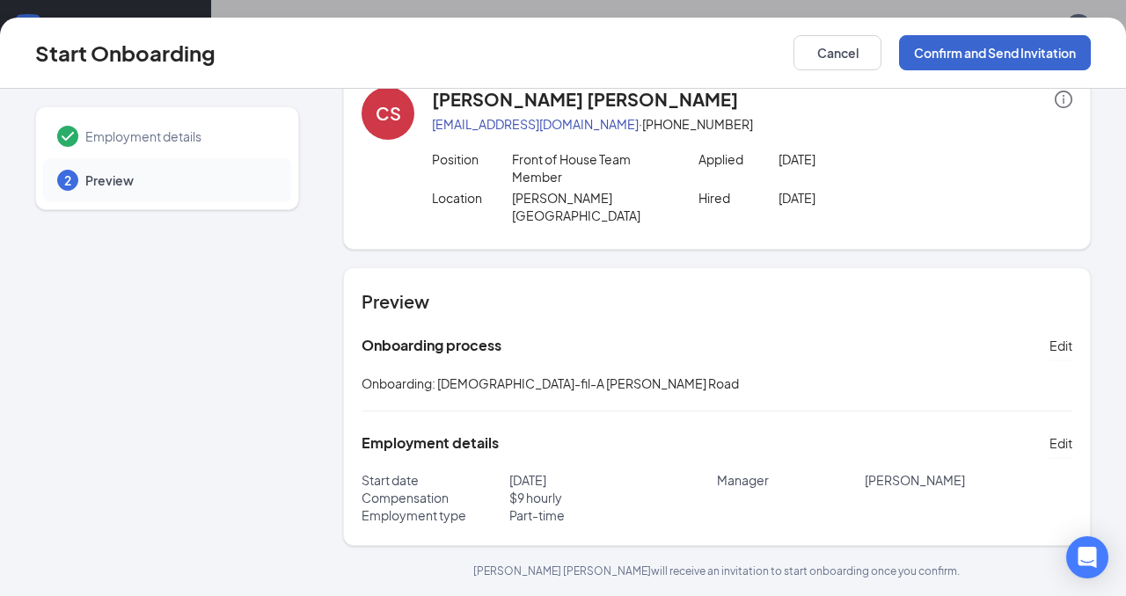
scroll to position [24, 0]
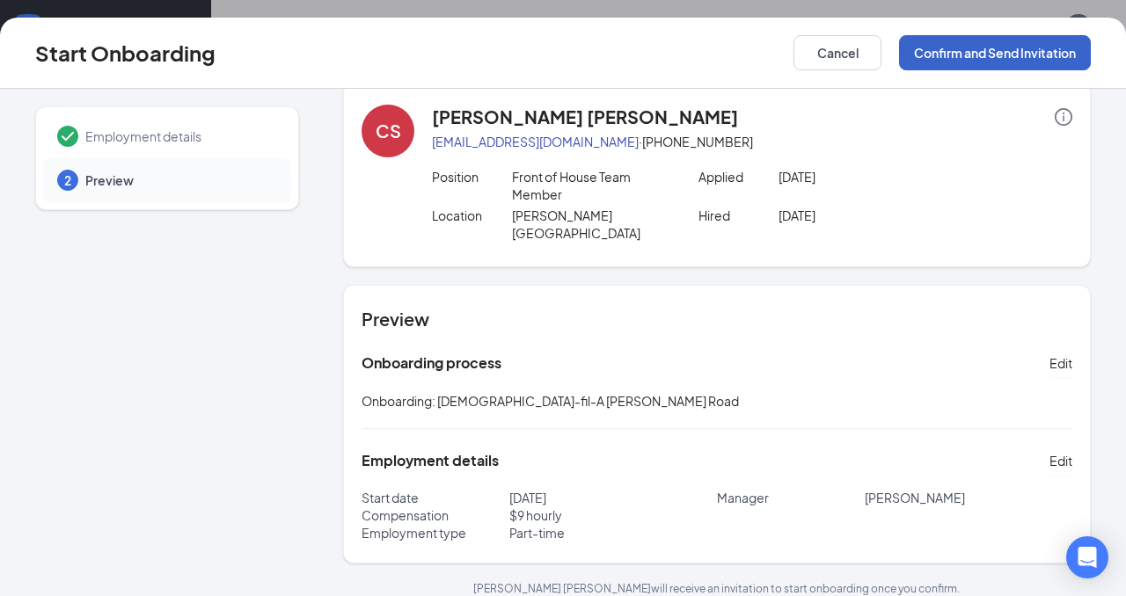
click at [1061, 58] on button "Confirm and Send Invitation" at bounding box center [995, 52] width 192 height 35
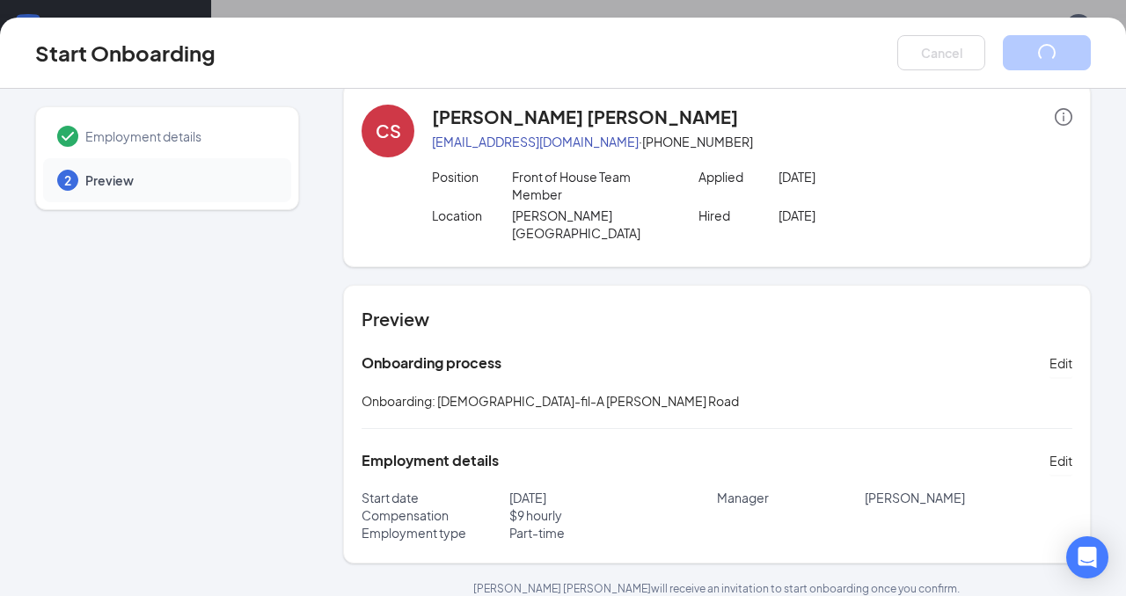
scroll to position [0, 0]
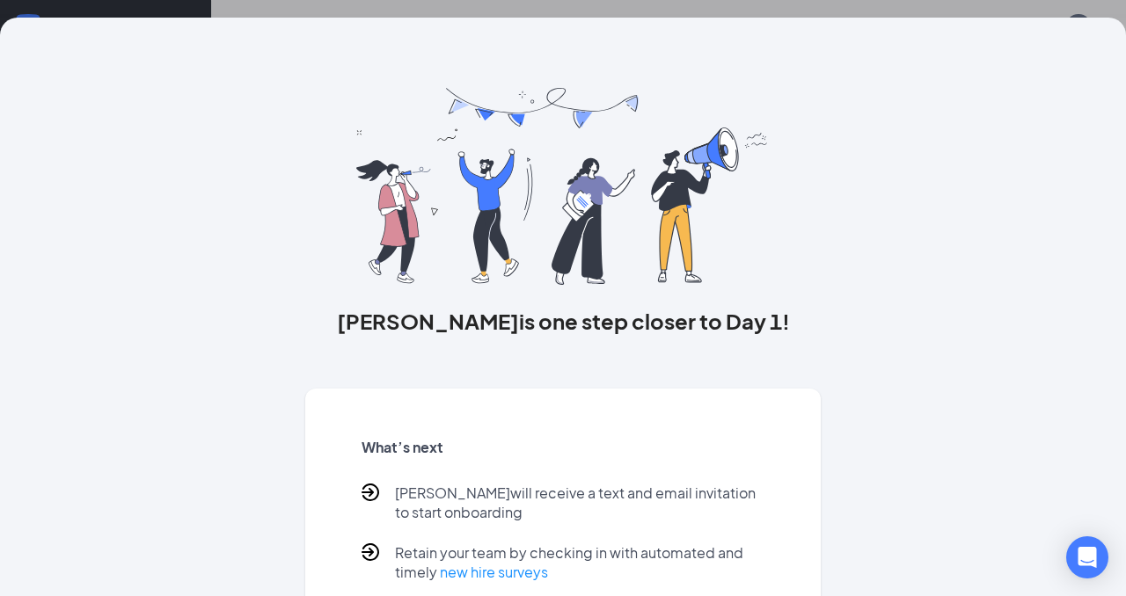
click at [407, 17] on div "[PERSON_NAME] is one step closer to Day 1! What’s next [PERSON_NAME] will recei…" at bounding box center [563, 298] width 1126 height 596
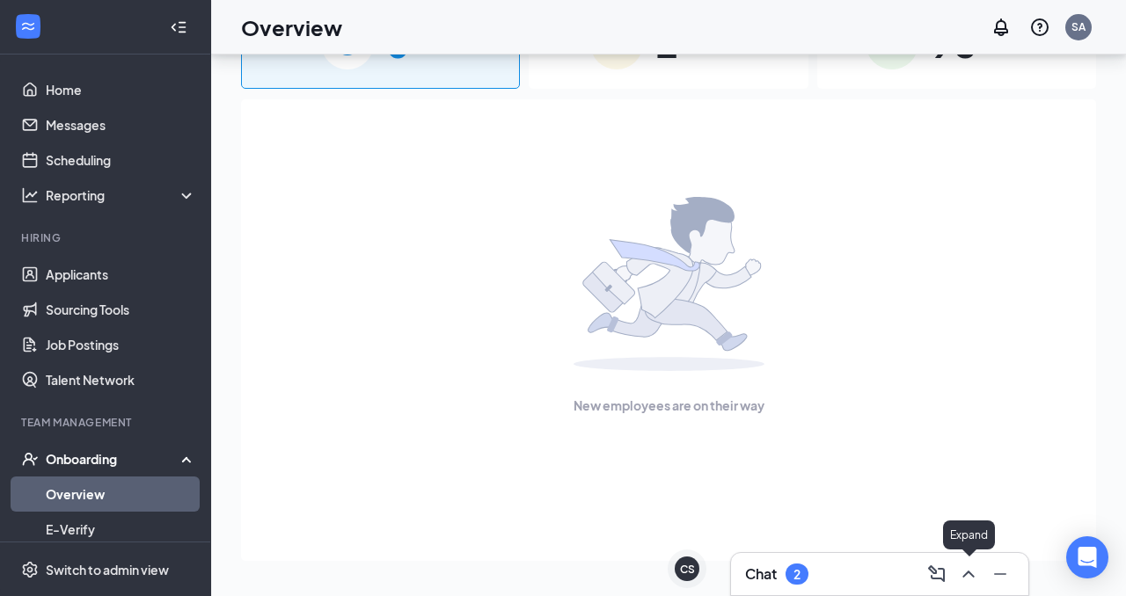
click at [966, 578] on icon "ChevronUp" at bounding box center [968, 574] width 21 height 21
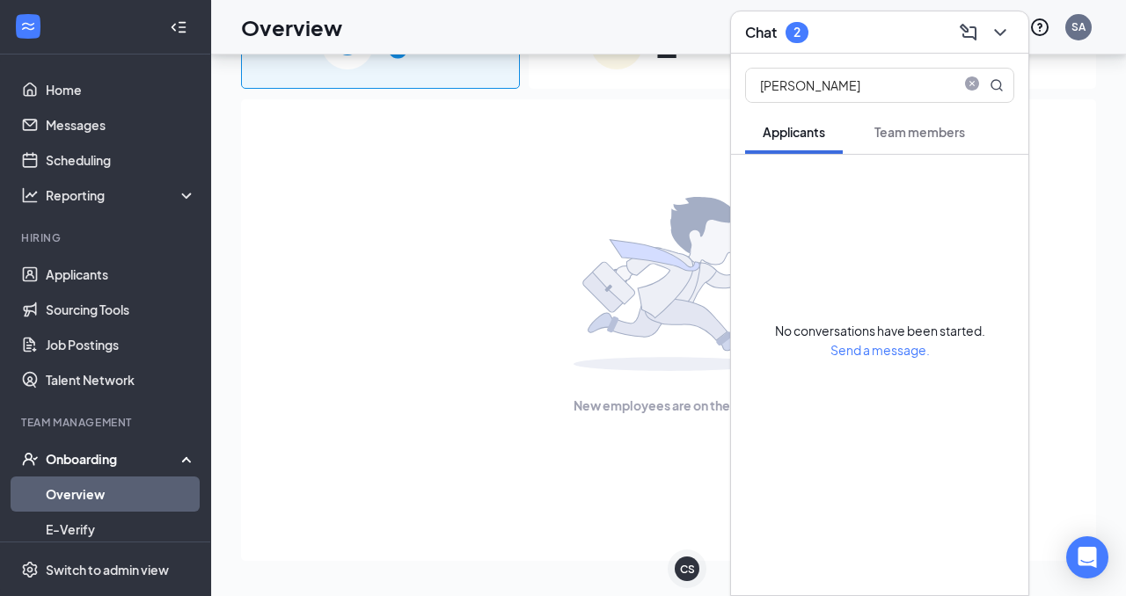
click at [904, 137] on span "Team members" at bounding box center [919, 132] width 91 height 16
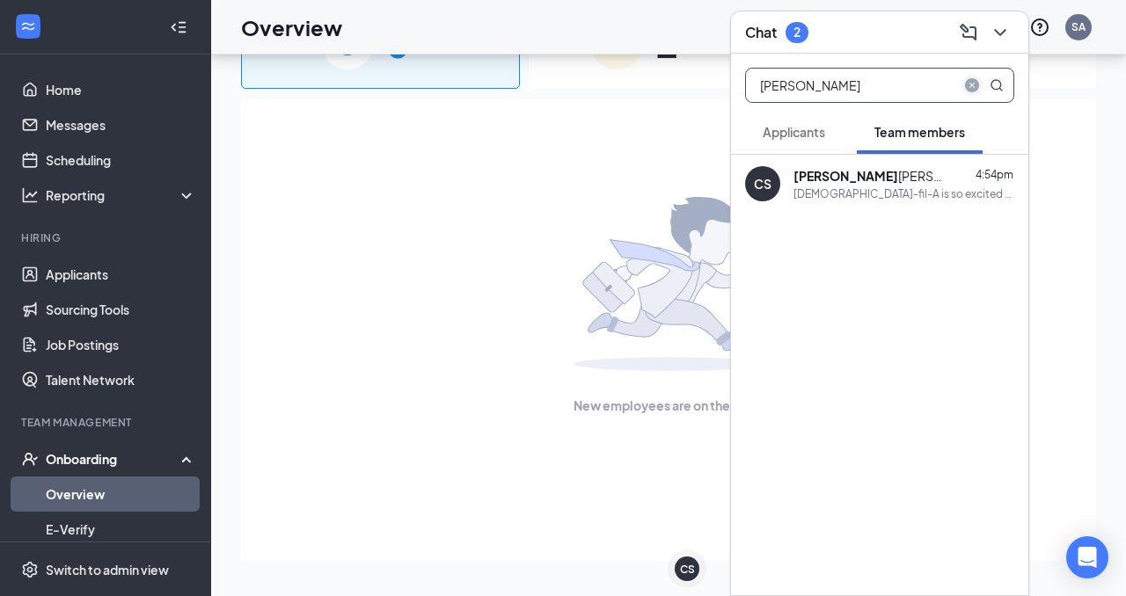
click at [971, 84] on icon "close-circle" at bounding box center [972, 85] width 14 height 14
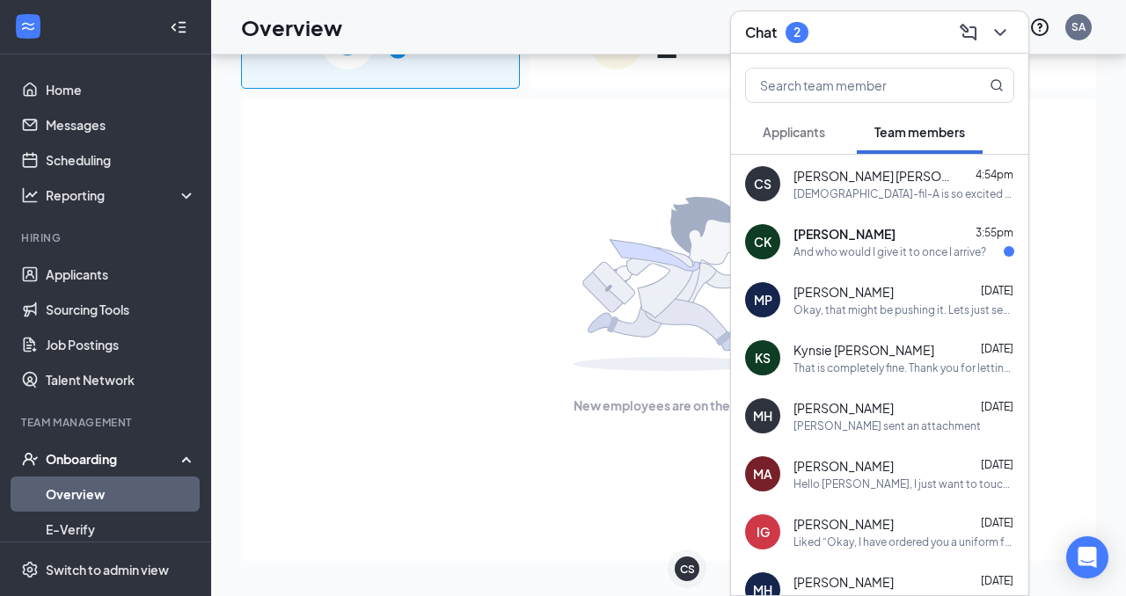
click at [874, 201] on div "[PERSON_NAME] 4:54pm [DEMOGRAPHIC_DATA]-fil-A is so excited for you to join our…" at bounding box center [879, 184] width 297 height 58
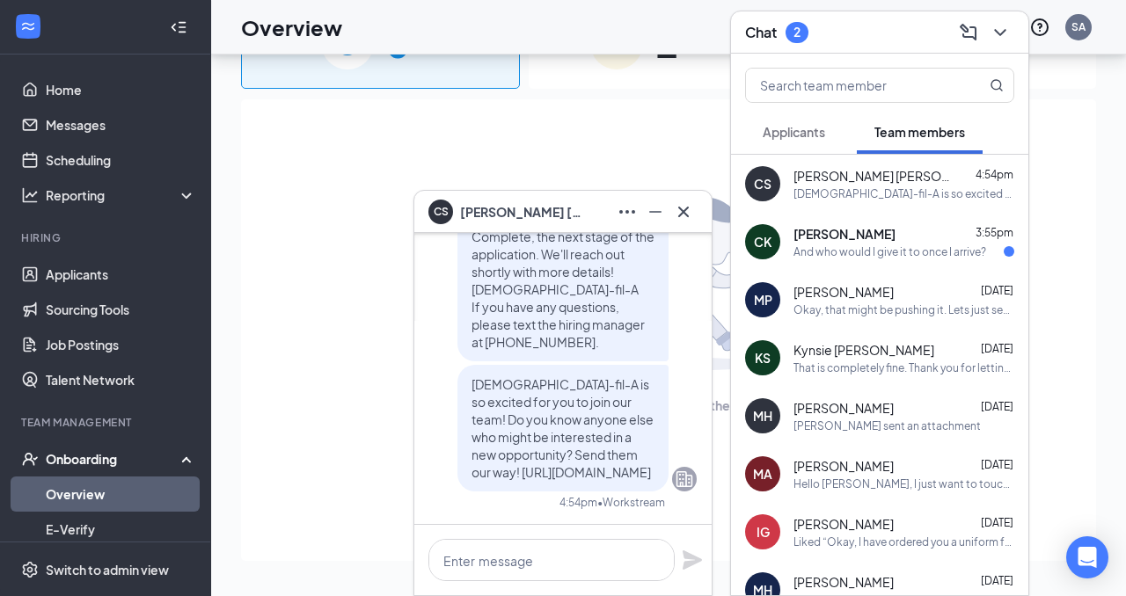
click at [878, 304] on div "Okay, that might be pushing it. Lets just see how everything goes with the time…" at bounding box center [903, 310] width 221 height 15
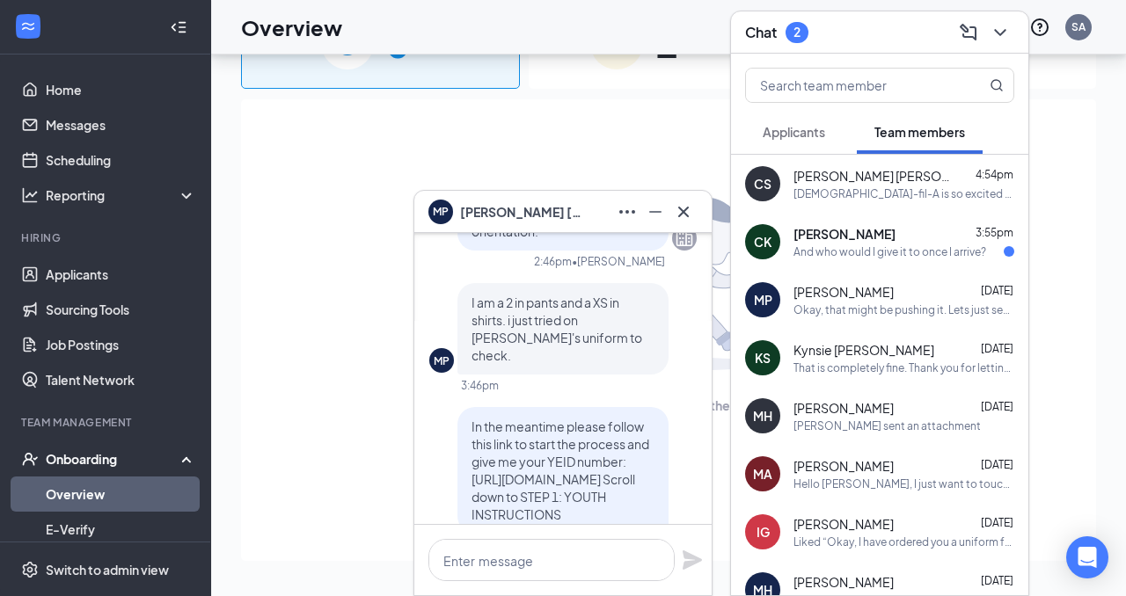
scroll to position [-3293, 0]
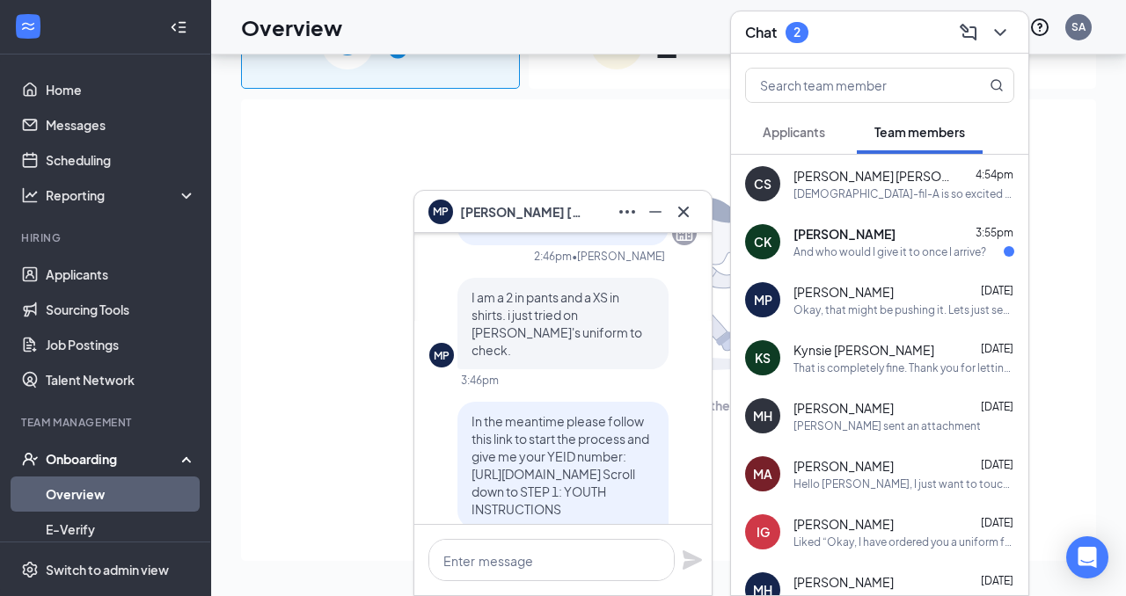
drag, startPoint x: 471, startPoint y: 300, endPoint x: 574, endPoint y: 434, distance: 168.7
click at [574, 434] on p "In the meantime please follow this link to start the process and give me your Y…" at bounding box center [562, 465] width 183 height 106
copy span "In the meantime please follow this link to start the process and give me your Y…"
click at [867, 179] on span "[PERSON_NAME] [PERSON_NAME]" at bounding box center [872, 176] width 158 height 18
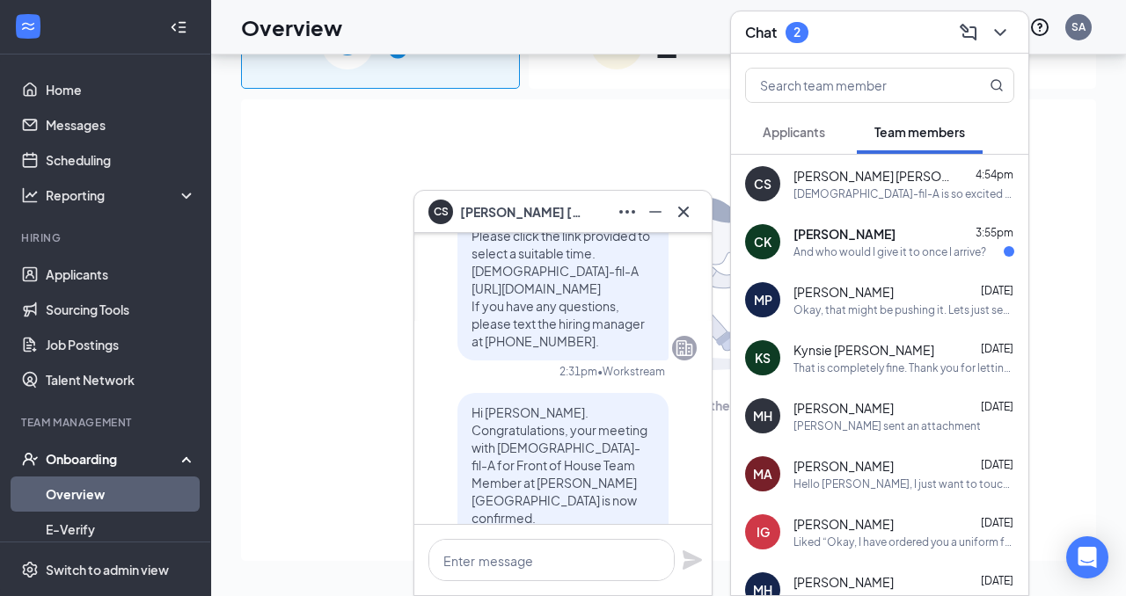
scroll to position [0, 0]
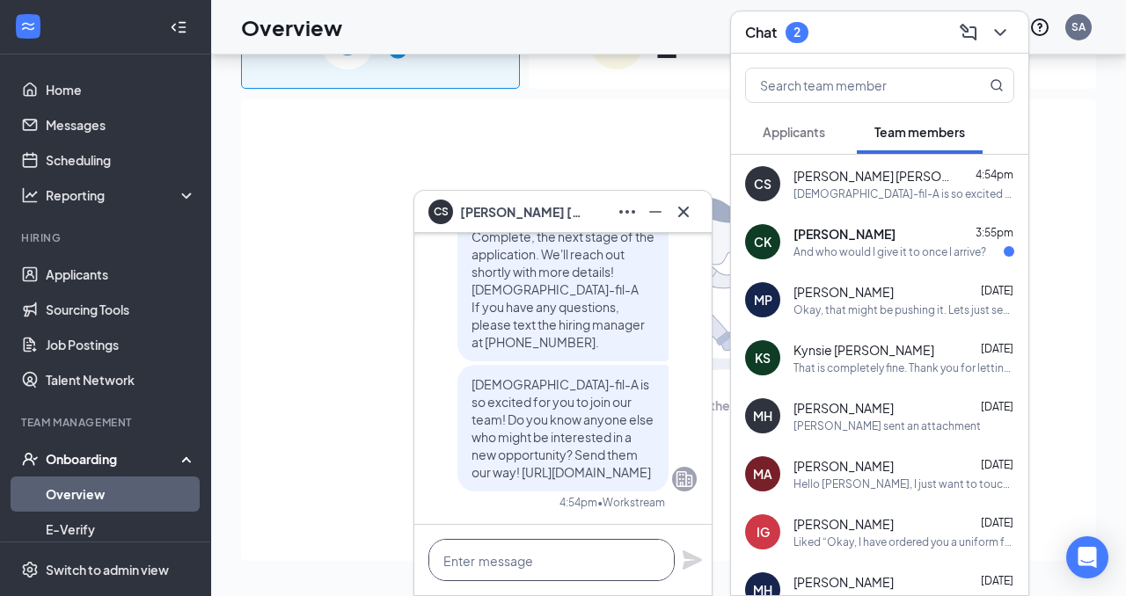
click at [521, 566] on textarea at bounding box center [551, 560] width 246 height 42
paste textarea "In the meantime please follow this link to start the process and give me your Y…"
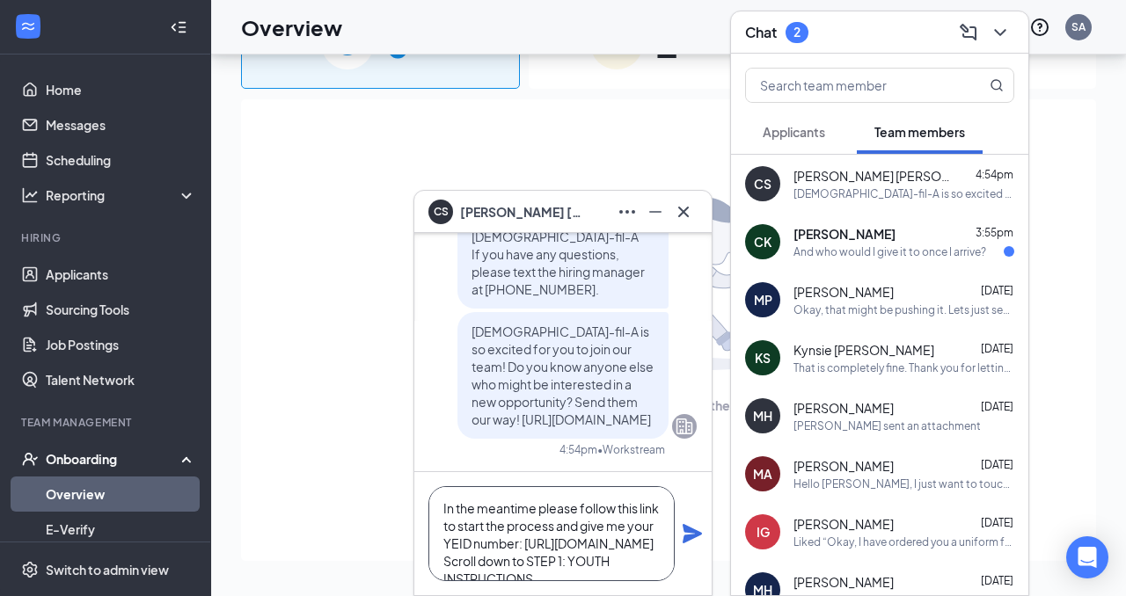
scroll to position [70, 0]
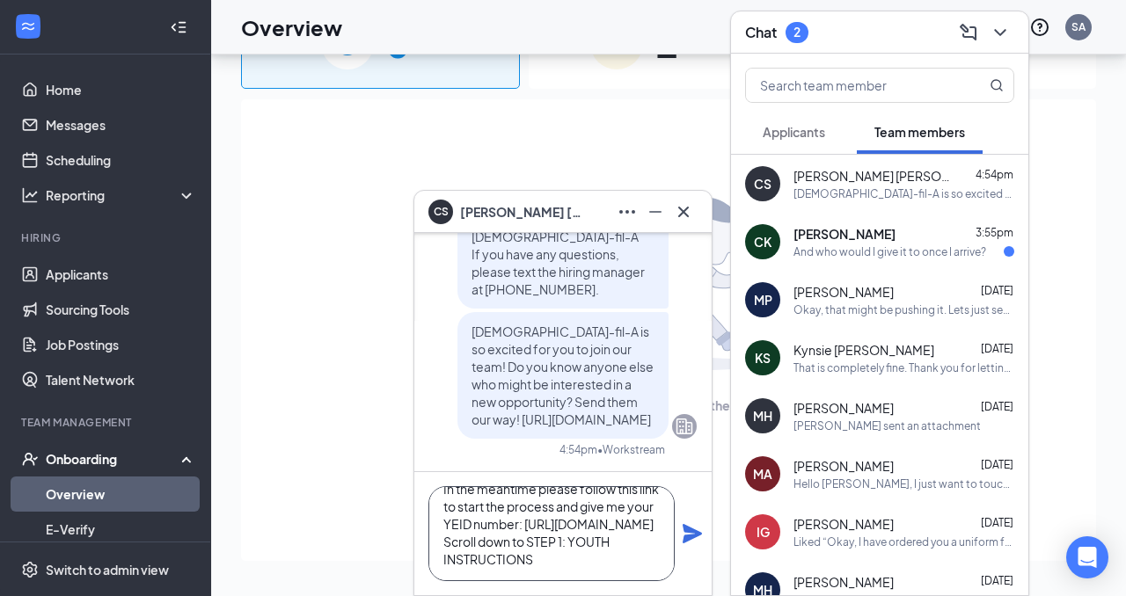
type textarea "In the meantime please follow this link to start the process and give me your Y…"
click at [691, 533] on icon "Plane" at bounding box center [692, 533] width 21 height 21
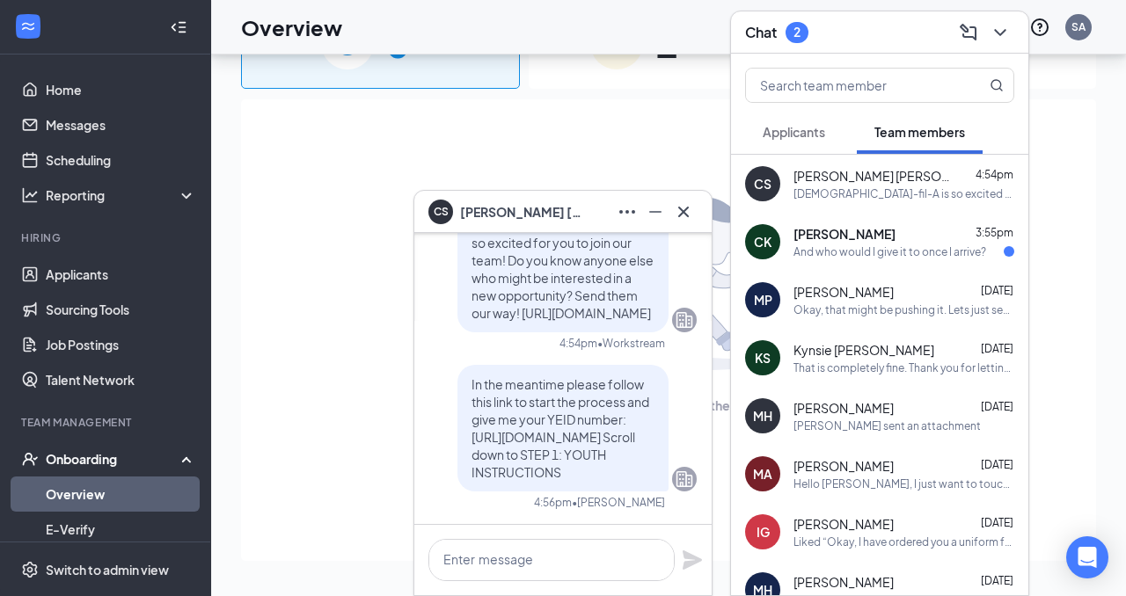
scroll to position [0, 0]
click at [885, 254] on div "And who would I give it to once I arrive?" at bounding box center [889, 251] width 193 height 15
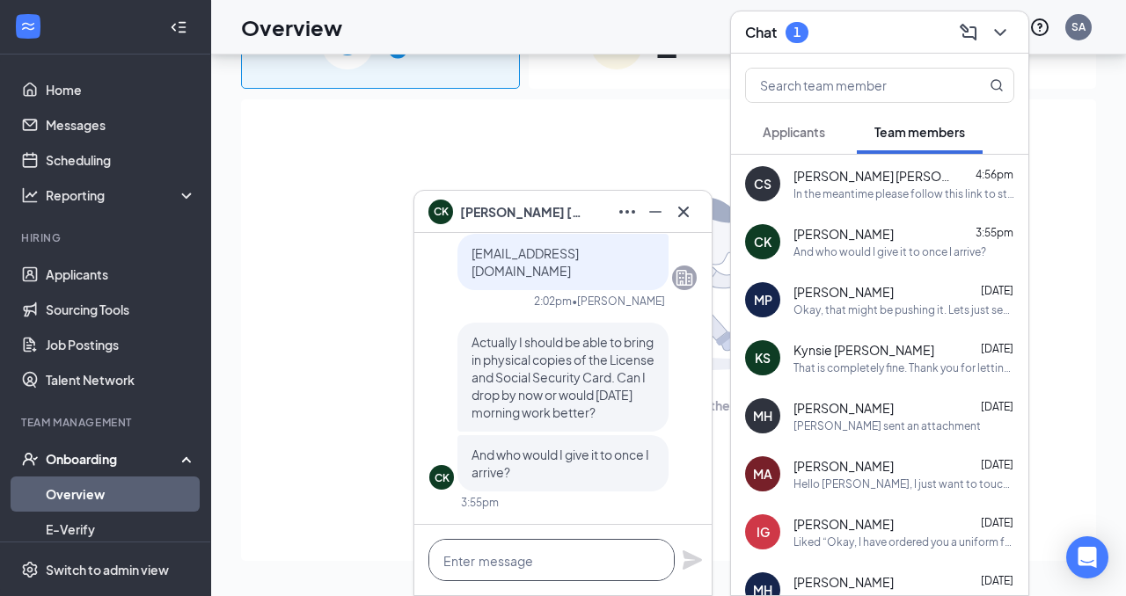
click at [518, 558] on textarea at bounding box center [551, 560] width 246 height 42
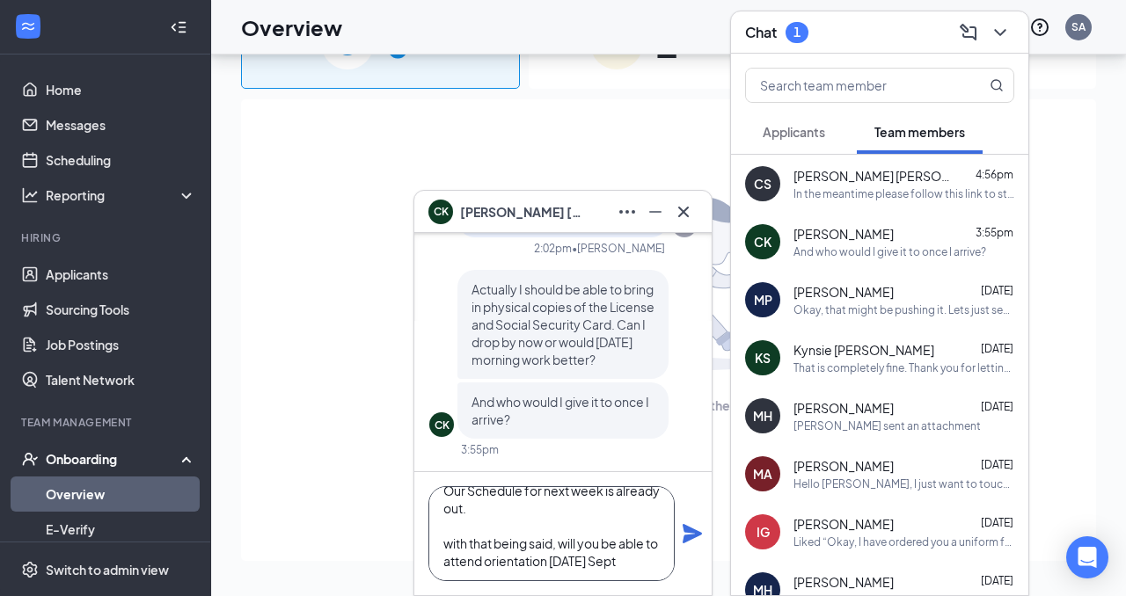
scroll to position [106, 0]
type textarea "I am here right now, however you can actually wait until [DATE] to bring your I…"
click at [696, 541] on icon "Plane" at bounding box center [692, 533] width 21 height 21
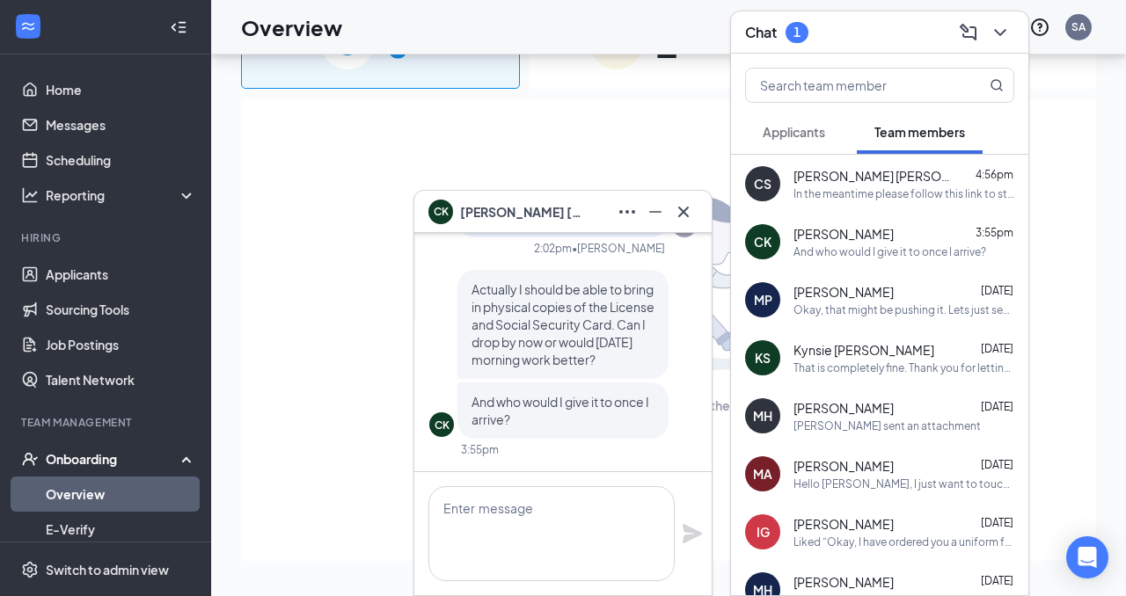
scroll to position [0, 0]
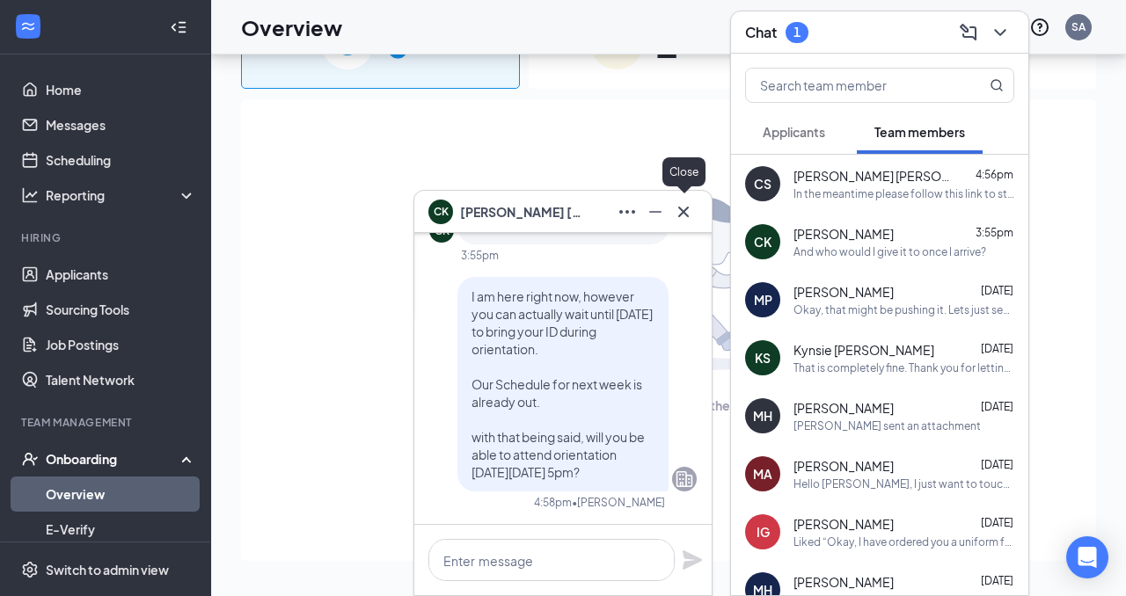
click at [685, 208] on icon "Cross" at bounding box center [683, 211] width 11 height 11
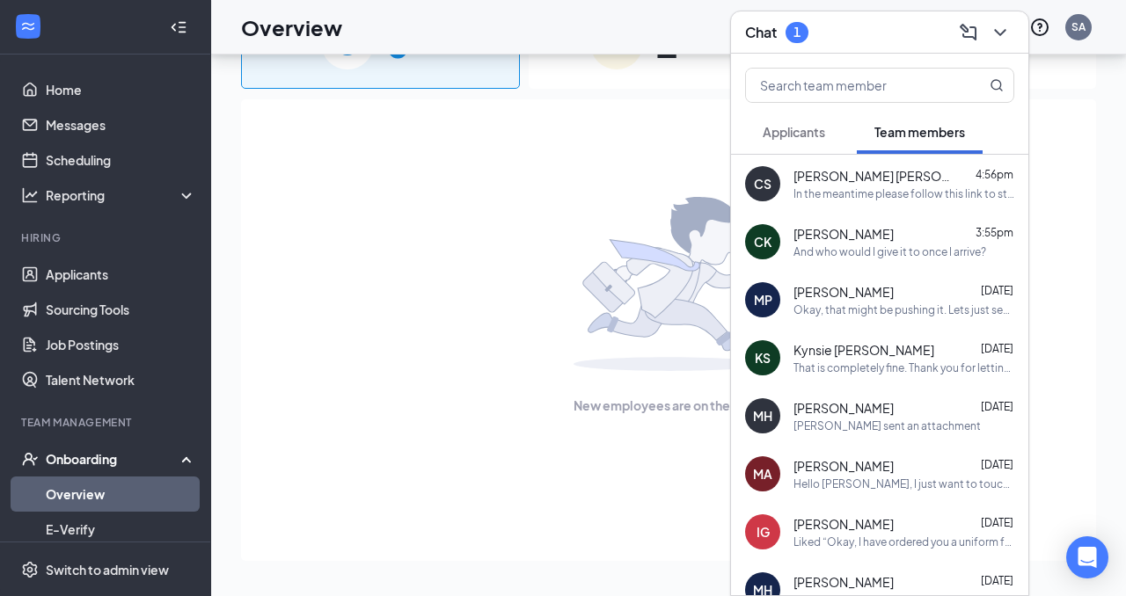
click at [809, 134] on span "Applicants" at bounding box center [793, 132] width 62 height 16
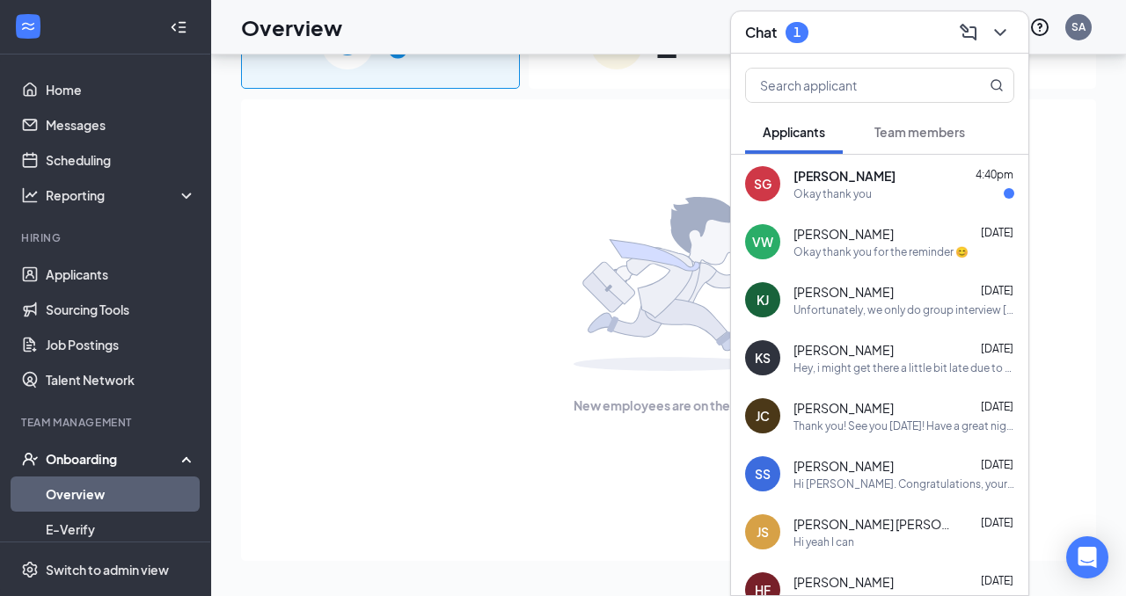
click at [827, 173] on span "[PERSON_NAME]" at bounding box center [844, 176] width 102 height 18
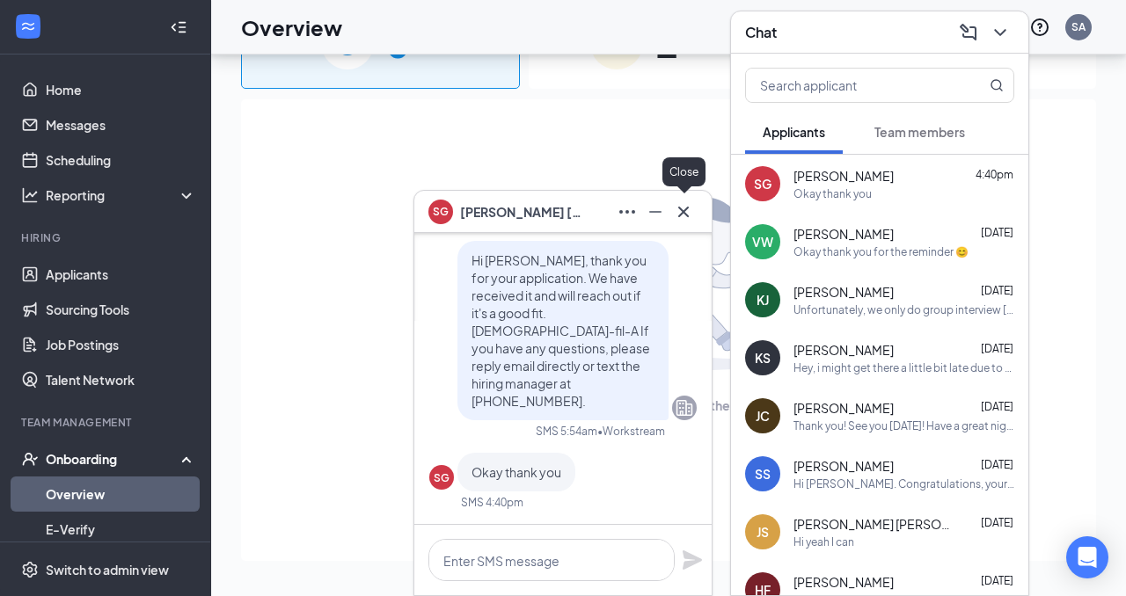
click at [694, 210] on button at bounding box center [683, 212] width 28 height 28
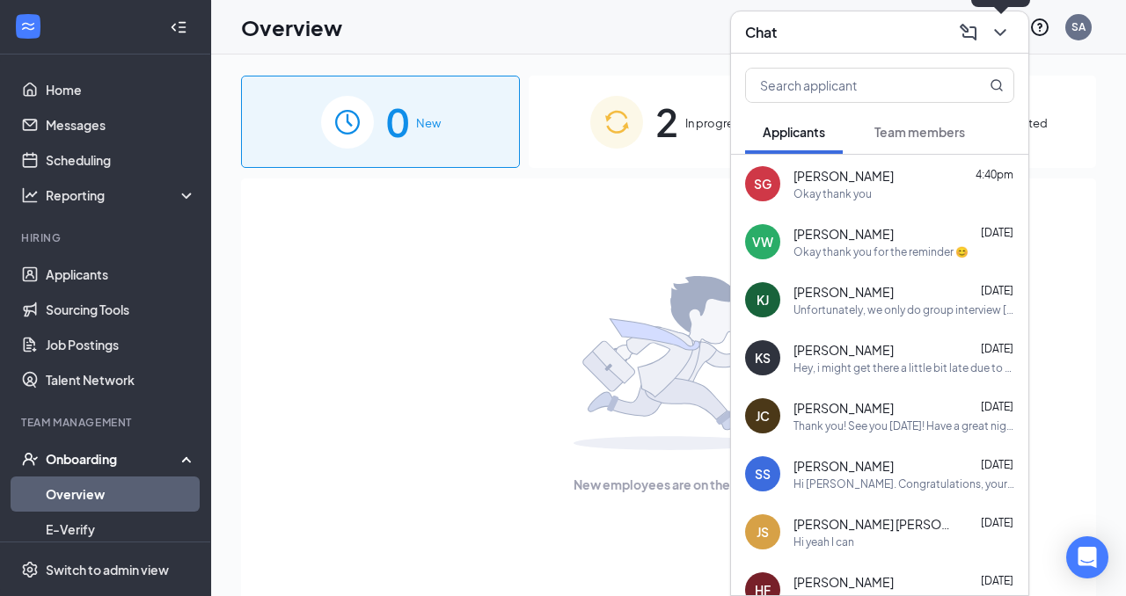
click at [1003, 33] on icon "ChevronDown" at bounding box center [999, 32] width 21 height 21
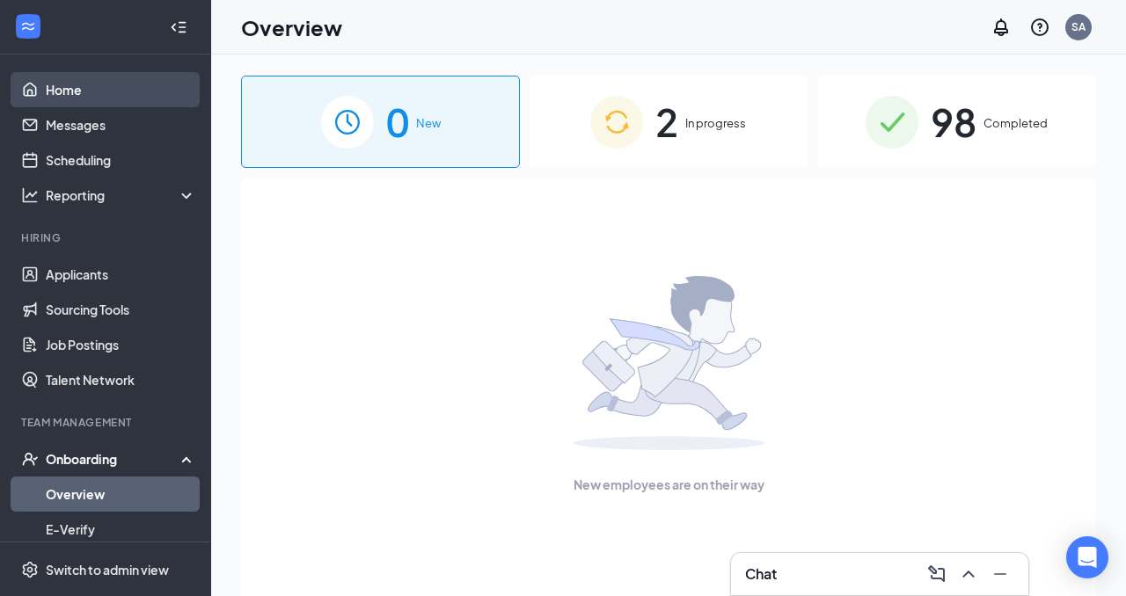
click at [71, 96] on link "Home" at bounding box center [121, 89] width 150 height 35
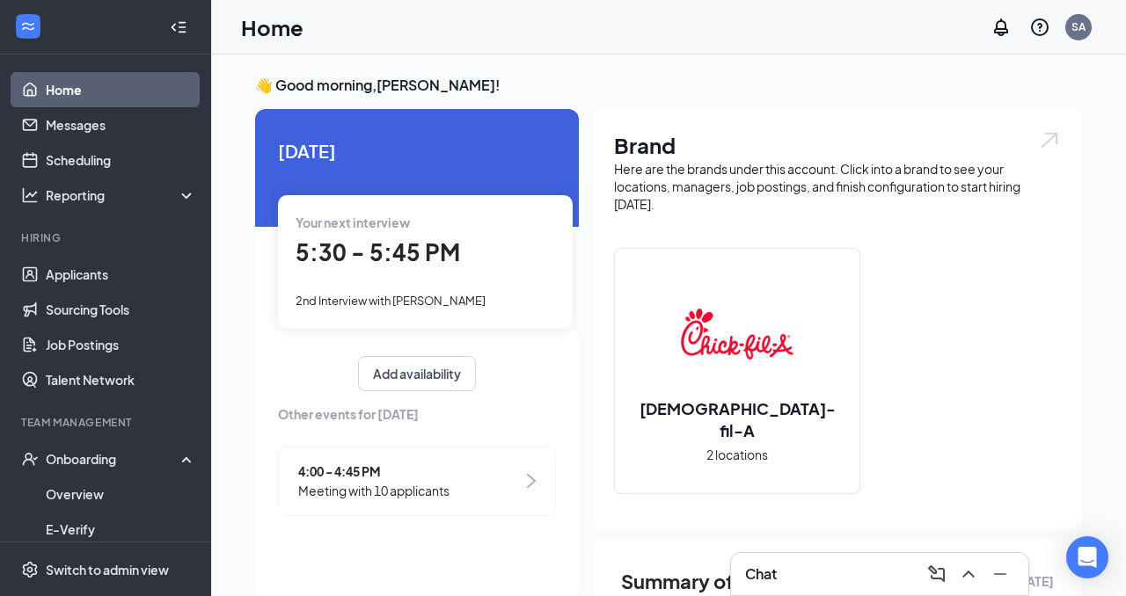
click at [447, 471] on span "4:00 - 4:45 PM" at bounding box center [373, 471] width 151 height 19
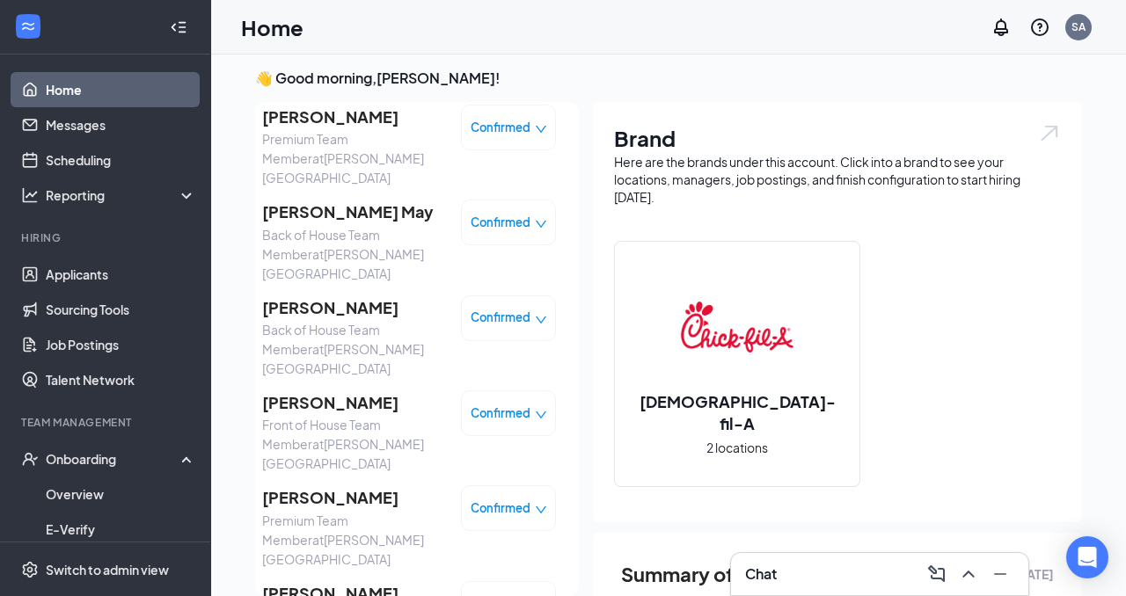
scroll to position [237, 0]
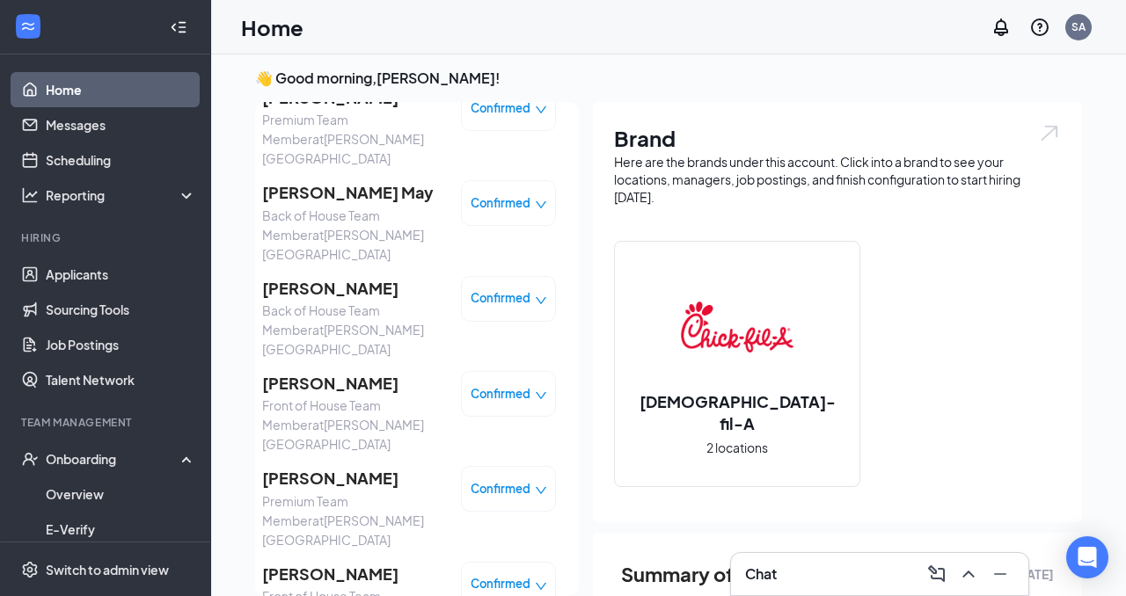
click at [329, 180] on span "[PERSON_NAME] May" at bounding box center [354, 192] width 185 height 25
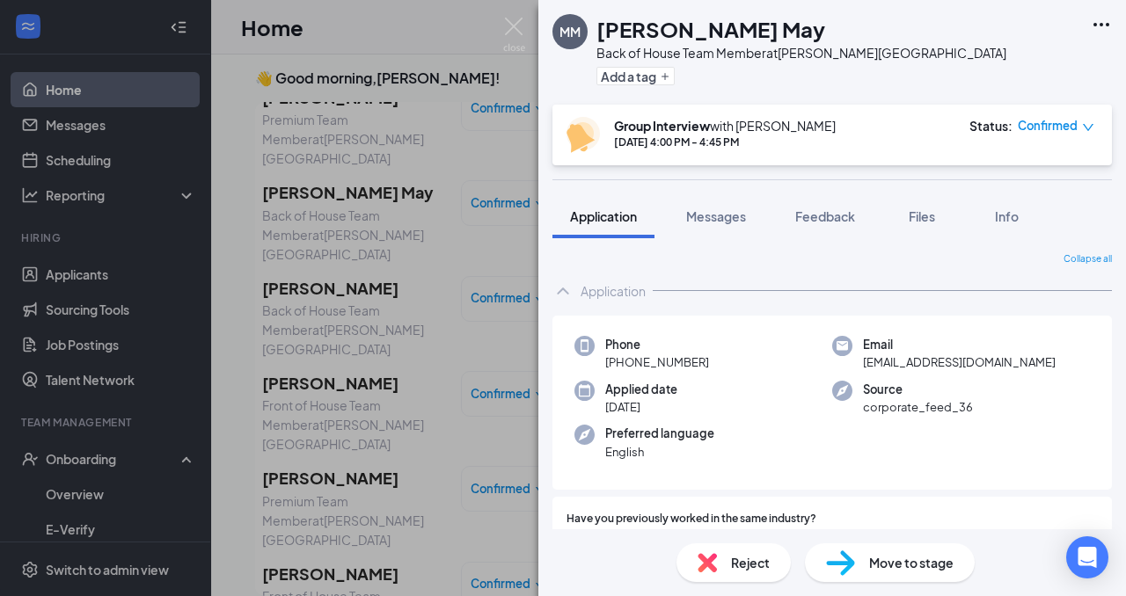
click at [875, 566] on span "Move to stage" at bounding box center [911, 562] width 84 height 19
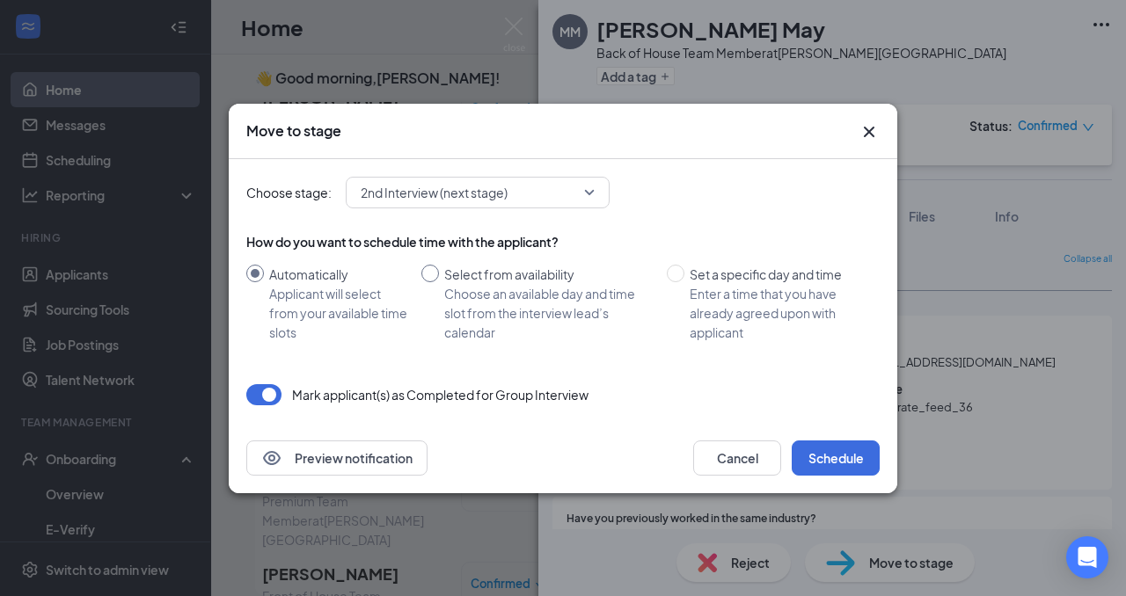
click at [429, 272] on input "Select from availability Choose an available day and time slot from the intervi…" at bounding box center [430, 274] width 18 height 18
radio input "true"
radio input "false"
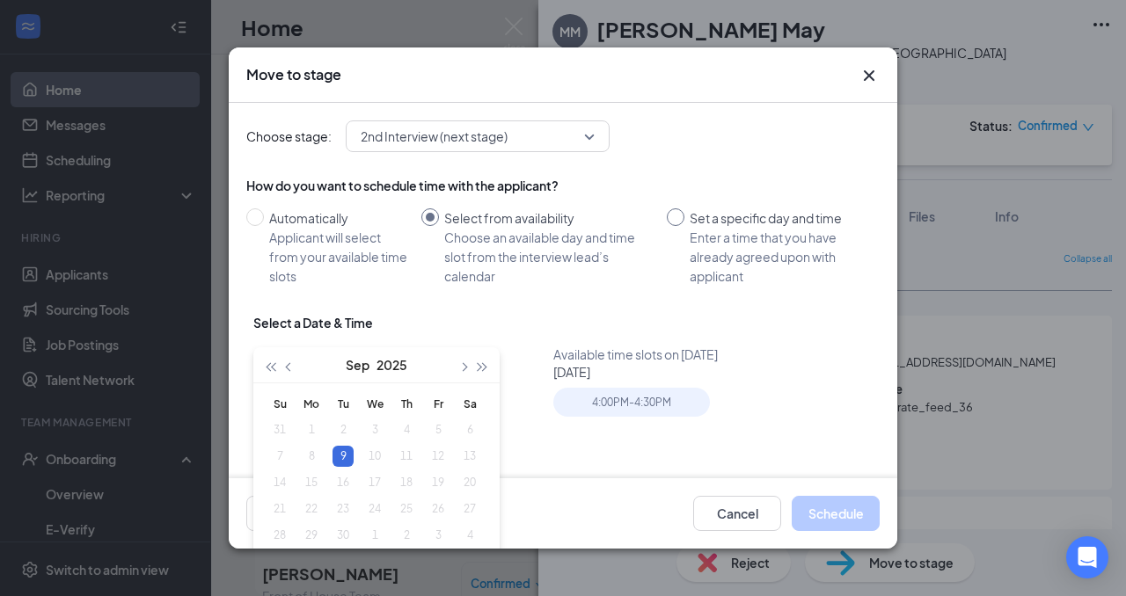
click at [691, 233] on div "Enter a time that you have already agreed upon with applicant" at bounding box center [777, 257] width 176 height 58
click at [684, 226] on input "Set a specific day and time Enter a time that you have already agreed upon with…" at bounding box center [676, 217] width 18 height 18
radio input "true"
radio input "false"
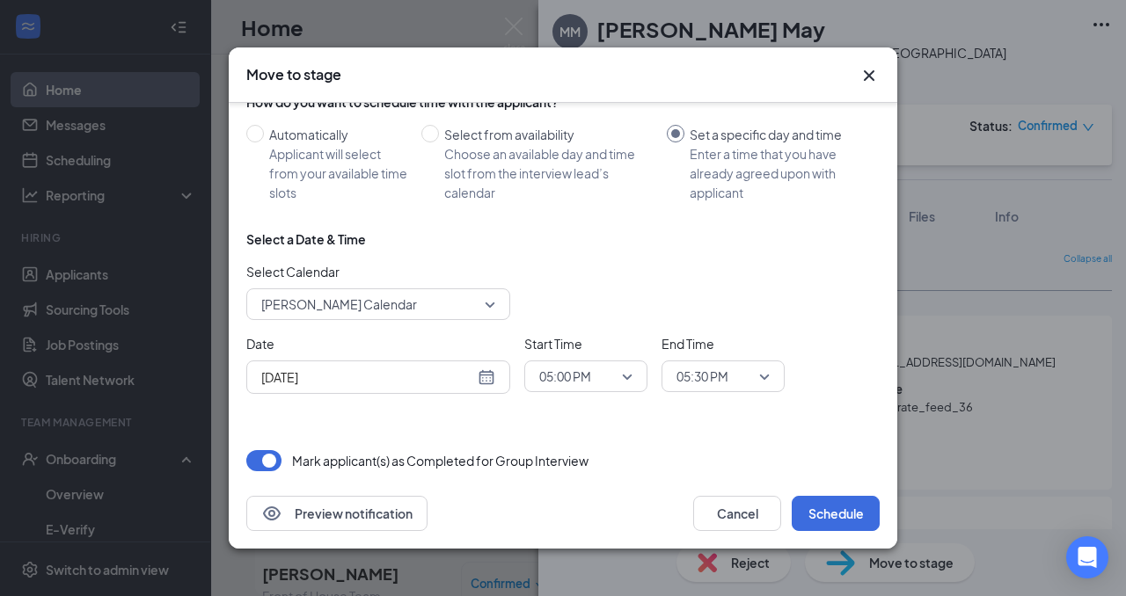
scroll to position [94, 0]
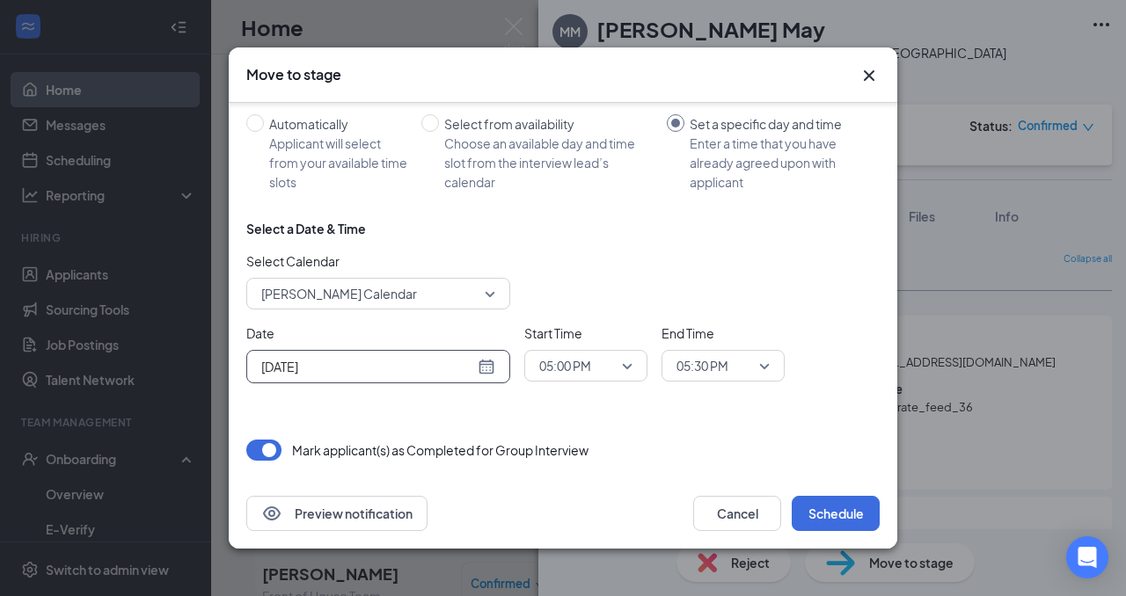
click at [485, 366] on div "[DATE]" at bounding box center [378, 366] width 234 height 19
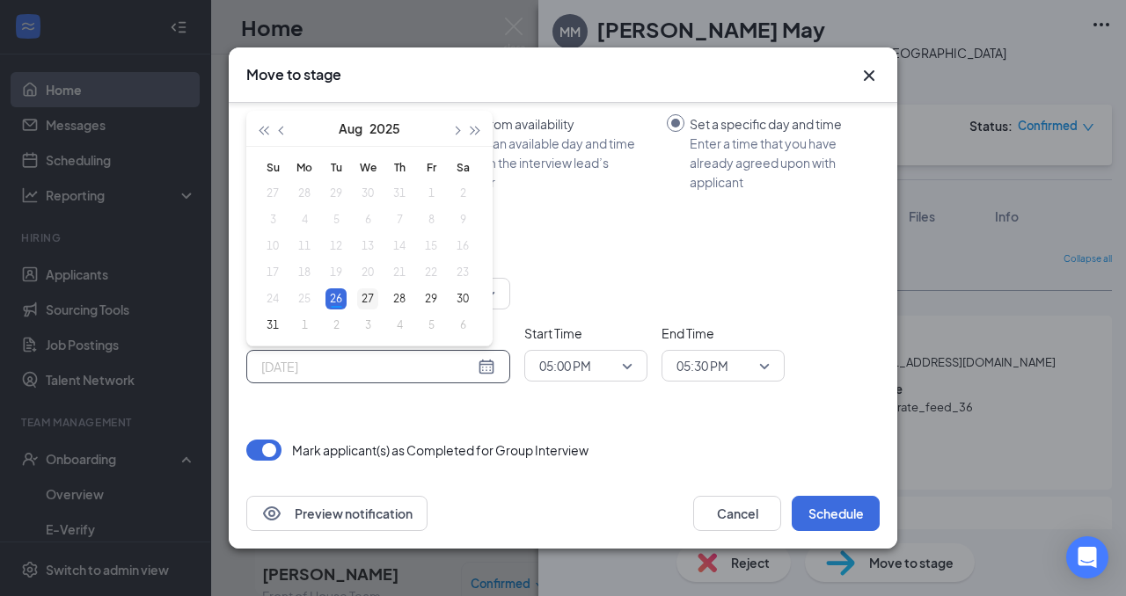
type input "[DATE]"
click at [370, 300] on div "27" at bounding box center [367, 298] width 21 height 21
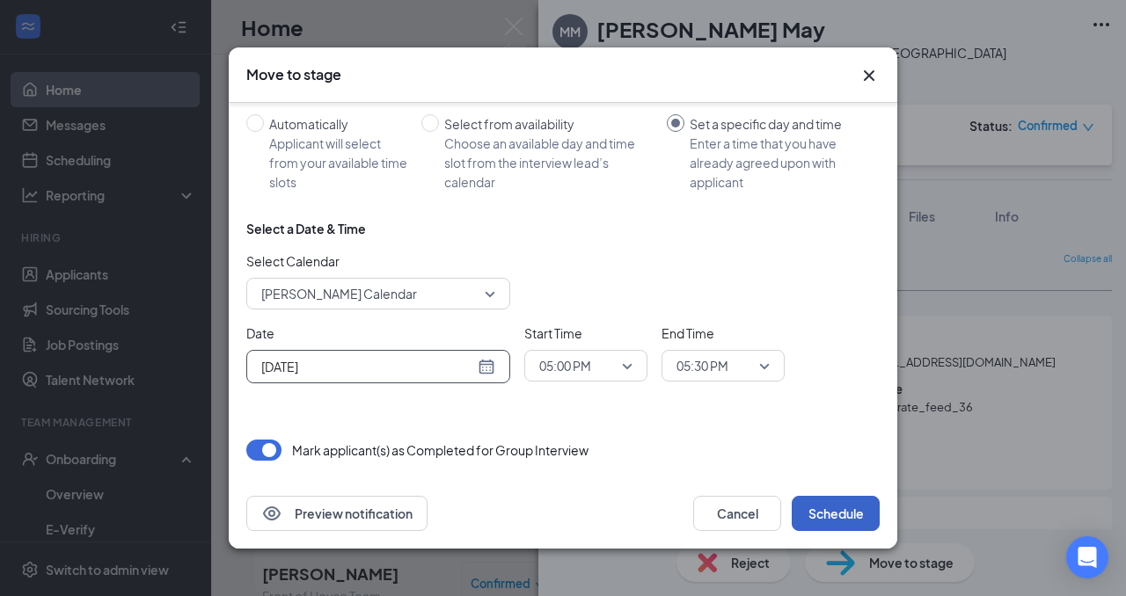
click at [832, 516] on button "Schedule" at bounding box center [835, 513] width 88 height 35
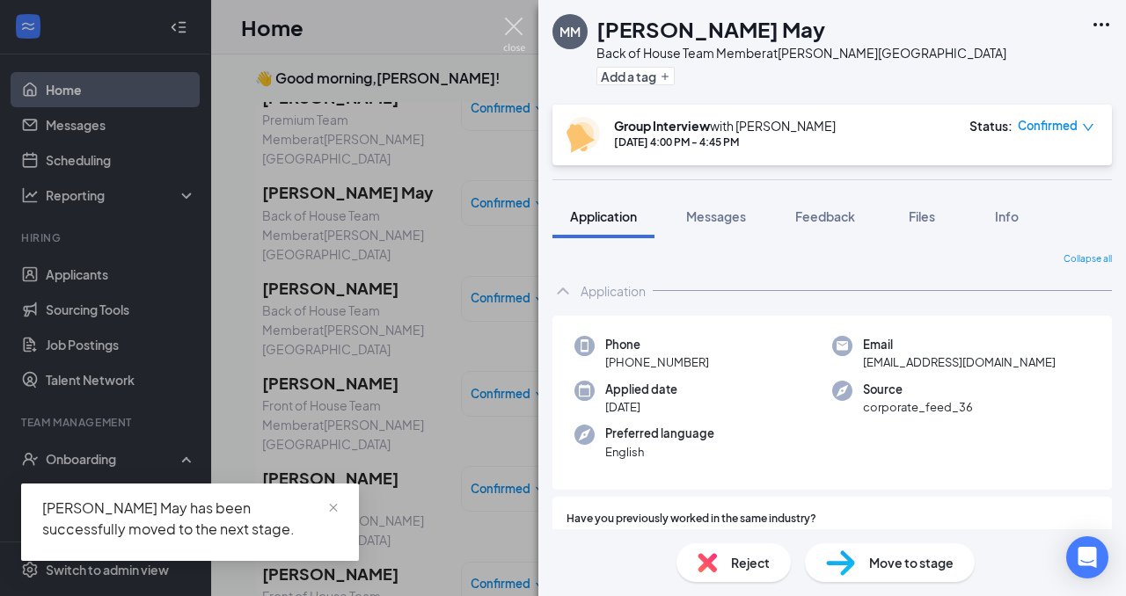
click at [518, 30] on img at bounding box center [514, 35] width 22 height 34
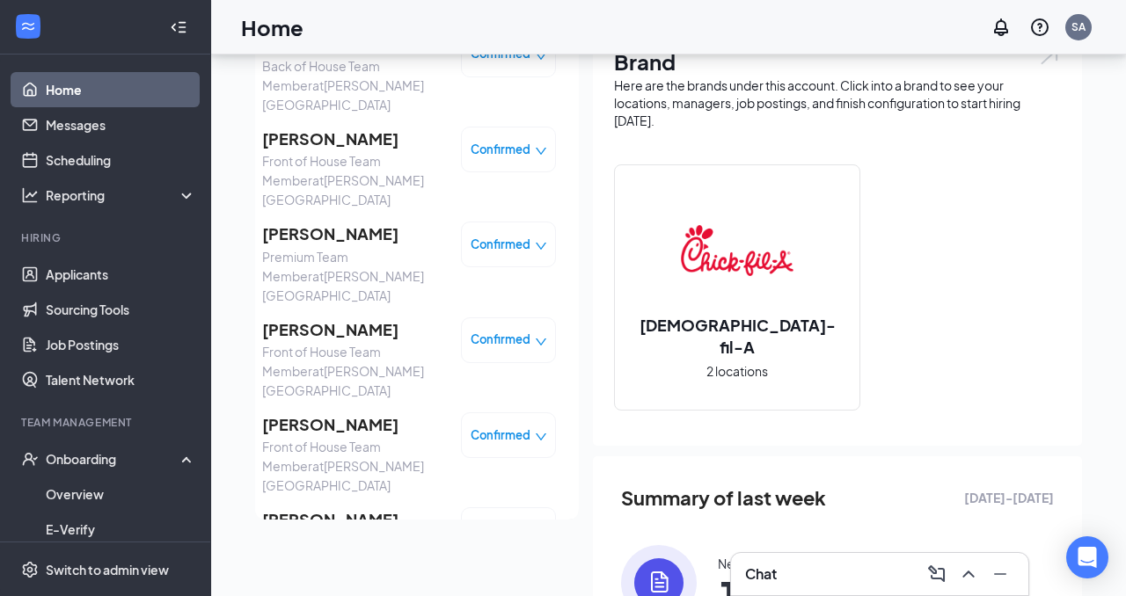
scroll to position [124, 0]
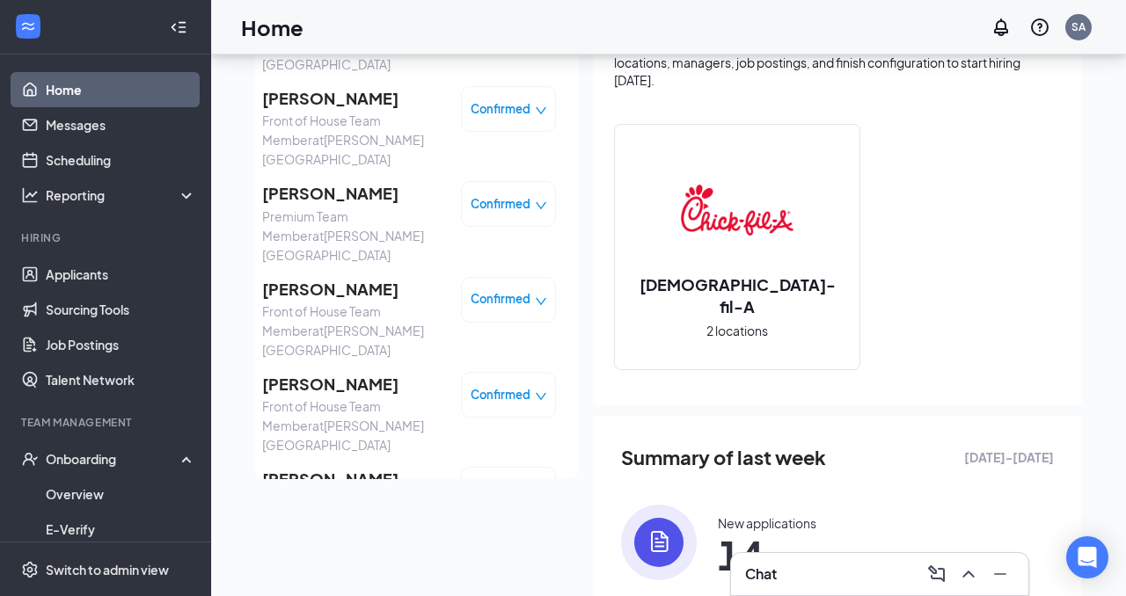
click at [489, 481] on span "Confirmed" at bounding box center [500, 490] width 60 height 18
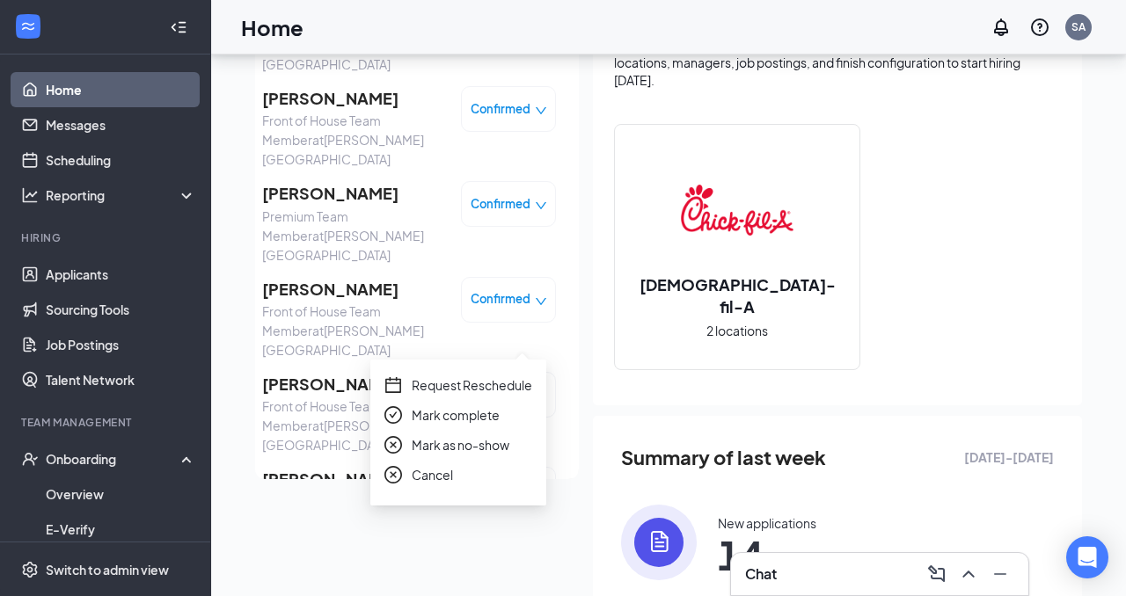
click at [324, 467] on span "[PERSON_NAME]" at bounding box center [354, 479] width 185 height 25
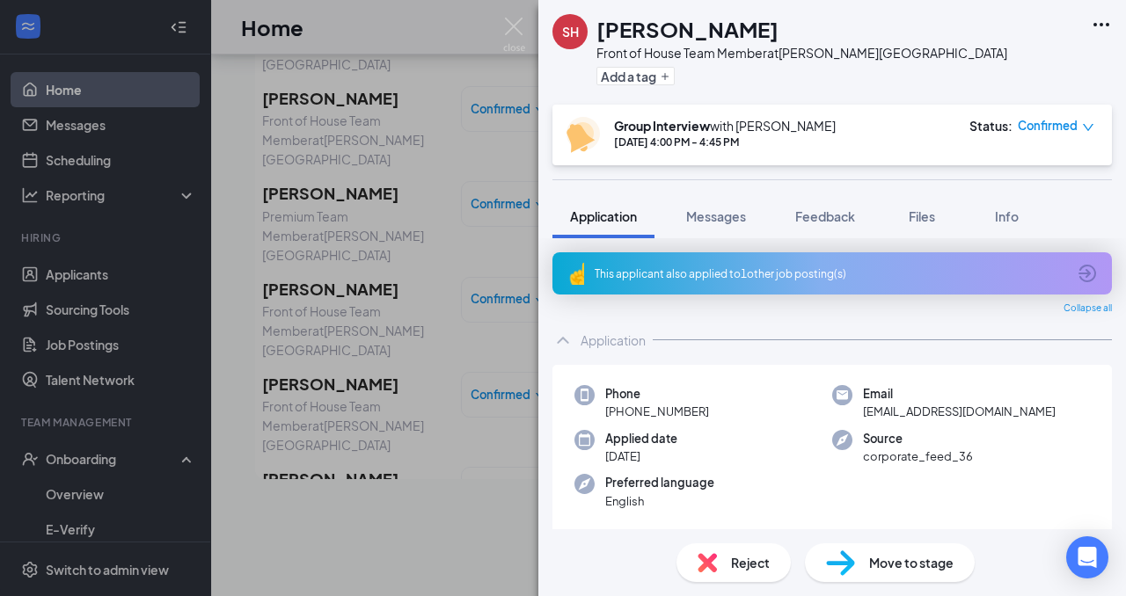
click at [849, 571] on img at bounding box center [840, 564] width 29 height 26
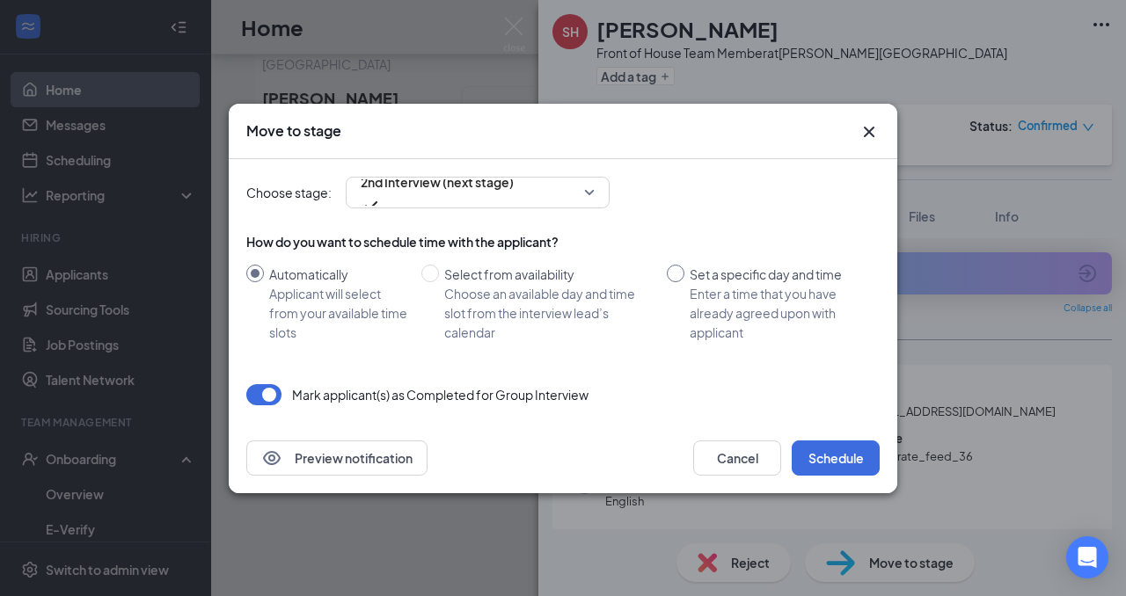
click at [722, 292] on div "Enter a time that you have already agreed upon with applicant" at bounding box center [777, 313] width 176 height 58
click at [684, 282] on input "Set a specific day and time Enter a time that you have already agreed upon with…" at bounding box center [676, 274] width 18 height 18
radio input "true"
radio input "false"
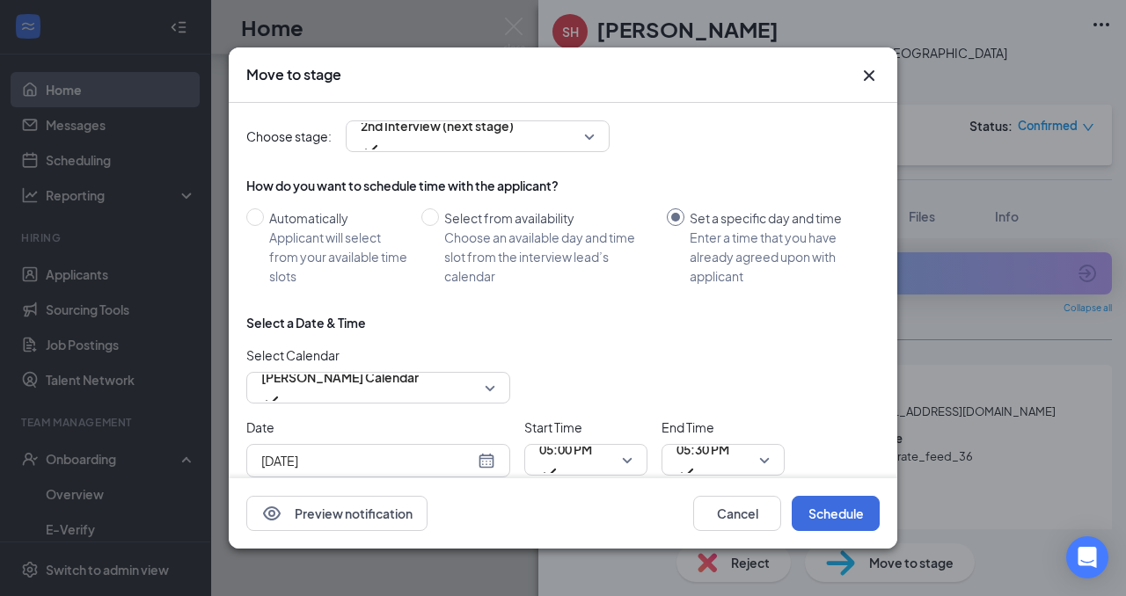
click at [490, 463] on div "[DATE]" at bounding box center [378, 460] width 234 height 19
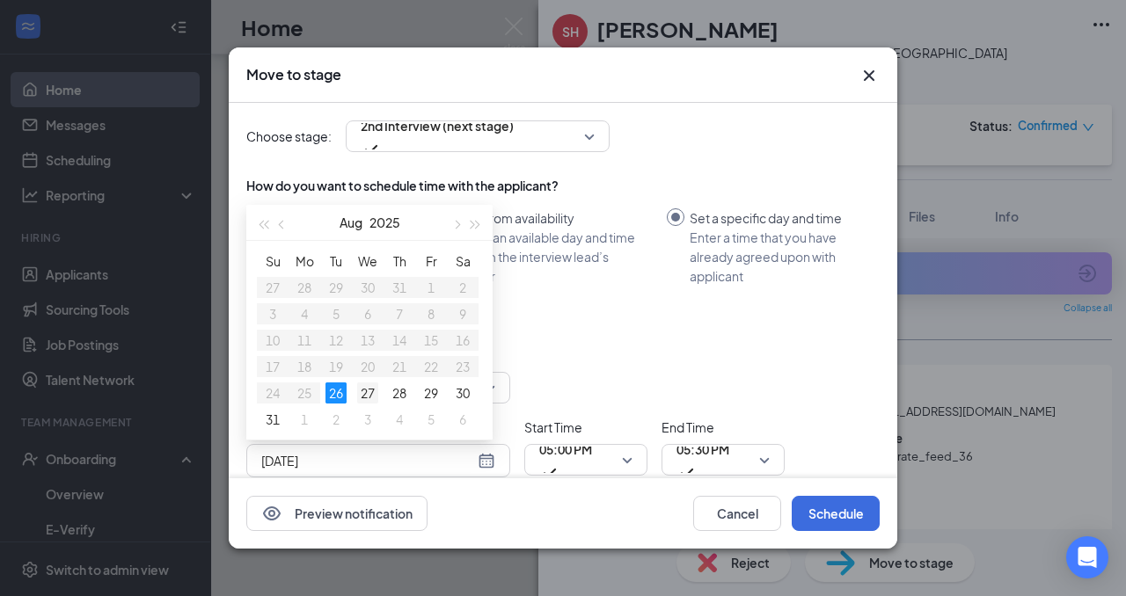
type input "[DATE]"
click at [371, 390] on div "27" at bounding box center [367, 393] width 21 height 21
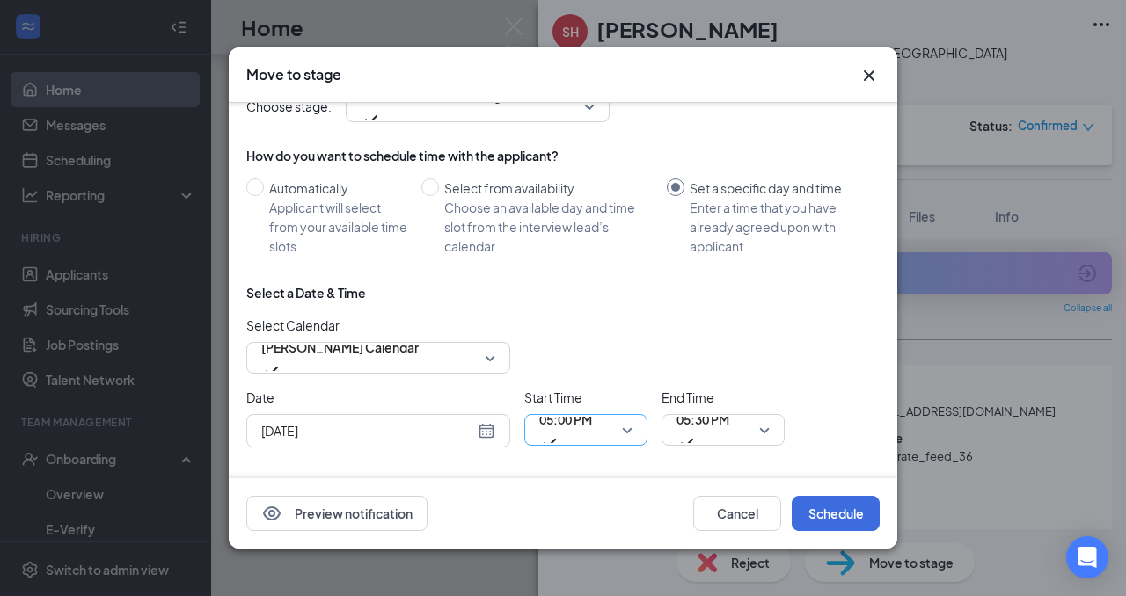
scroll to position [38, 0]
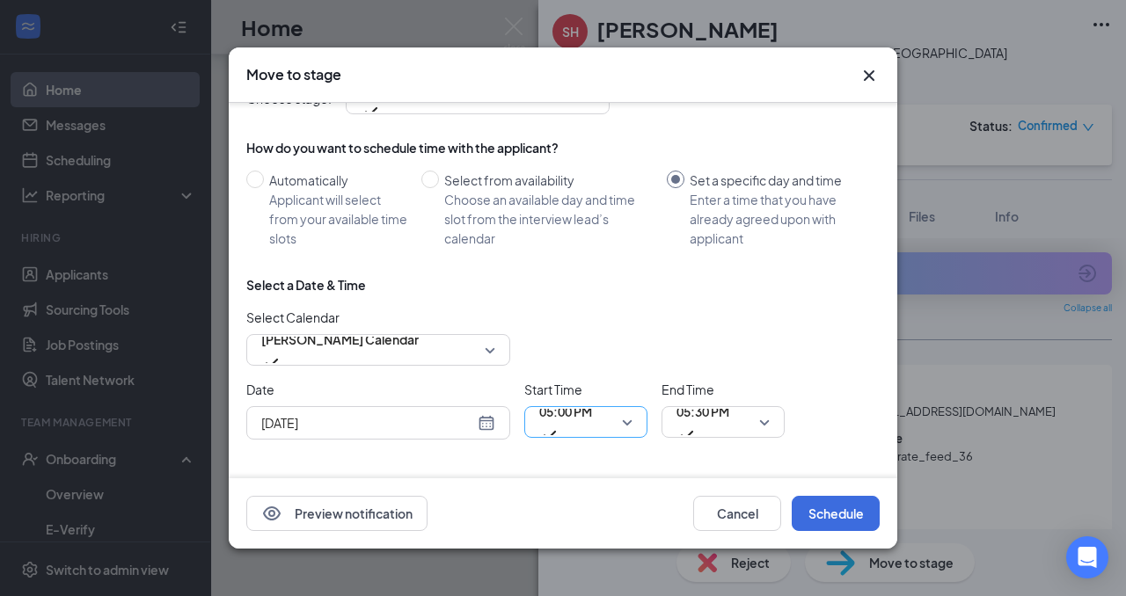
click at [592, 432] on span "05:00 PM" at bounding box center [565, 421] width 53 height 47
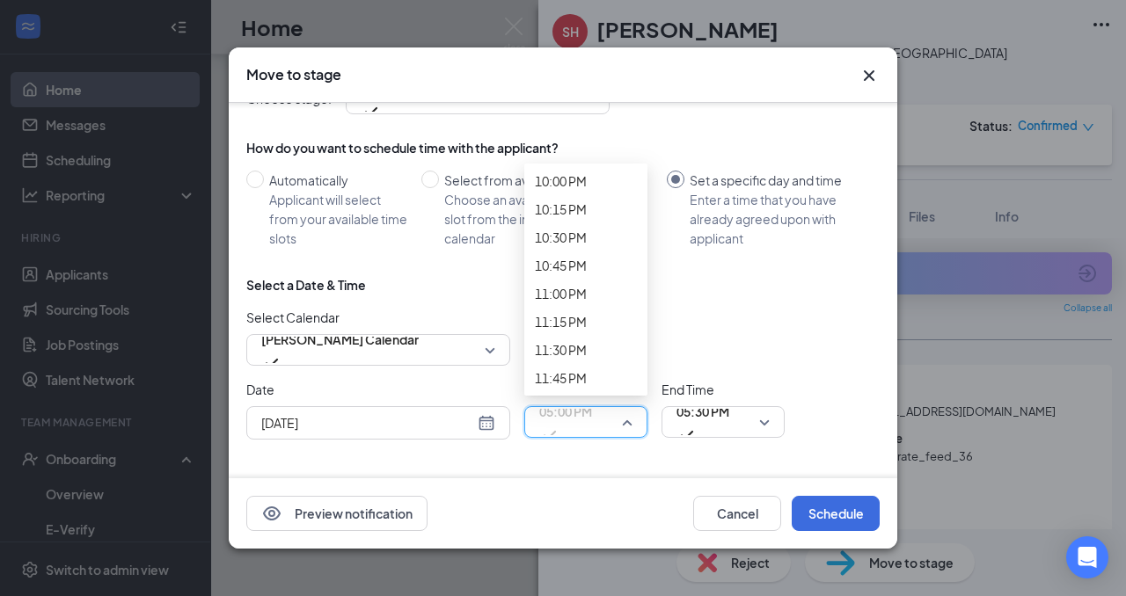
scroll to position [2759, 0]
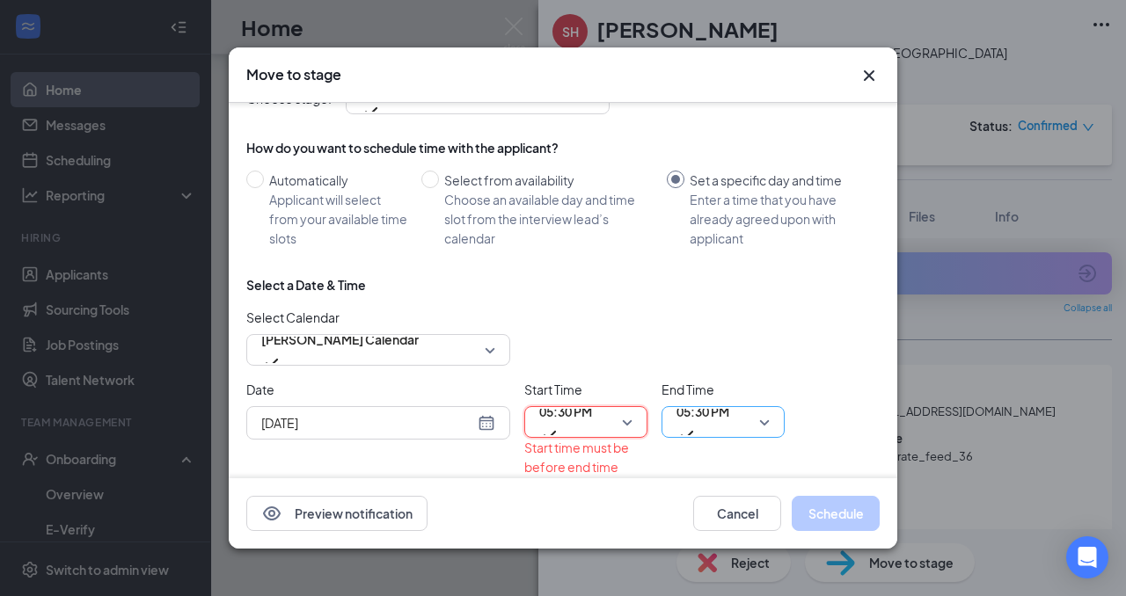
click at [769, 423] on span "05:30 PM" at bounding box center [722, 422] width 93 height 26
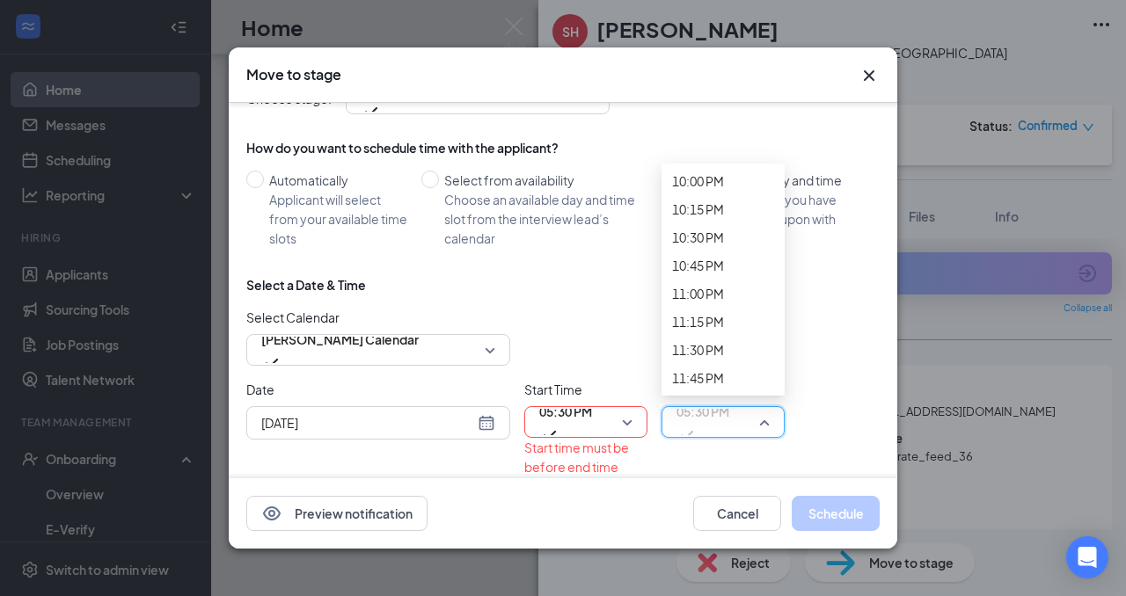
scroll to position [2782, 0]
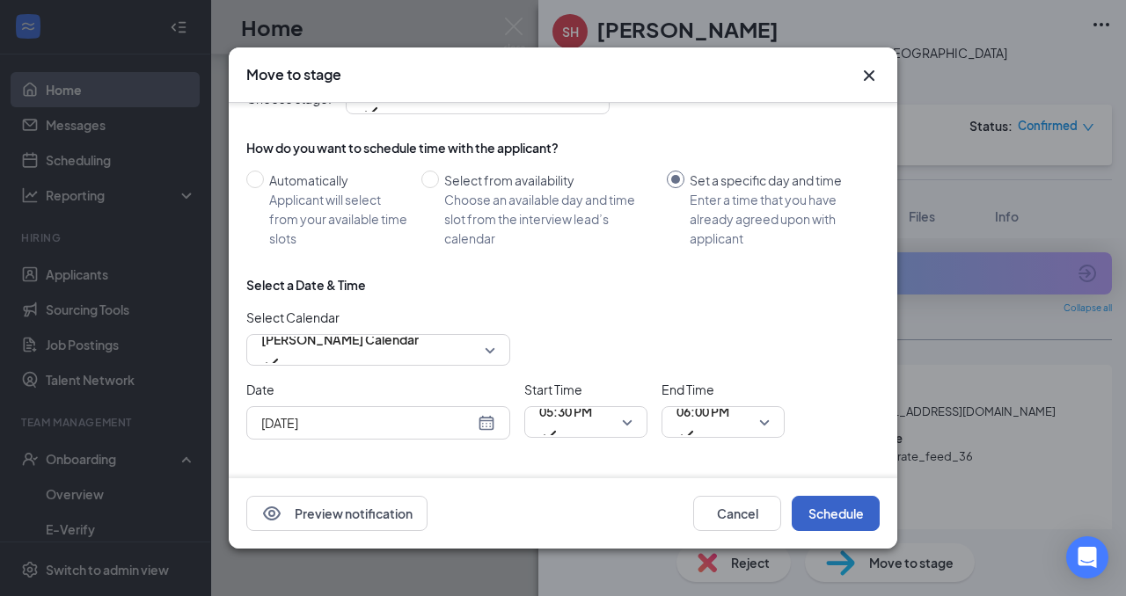
click at [826, 513] on button "Schedule" at bounding box center [835, 513] width 88 height 35
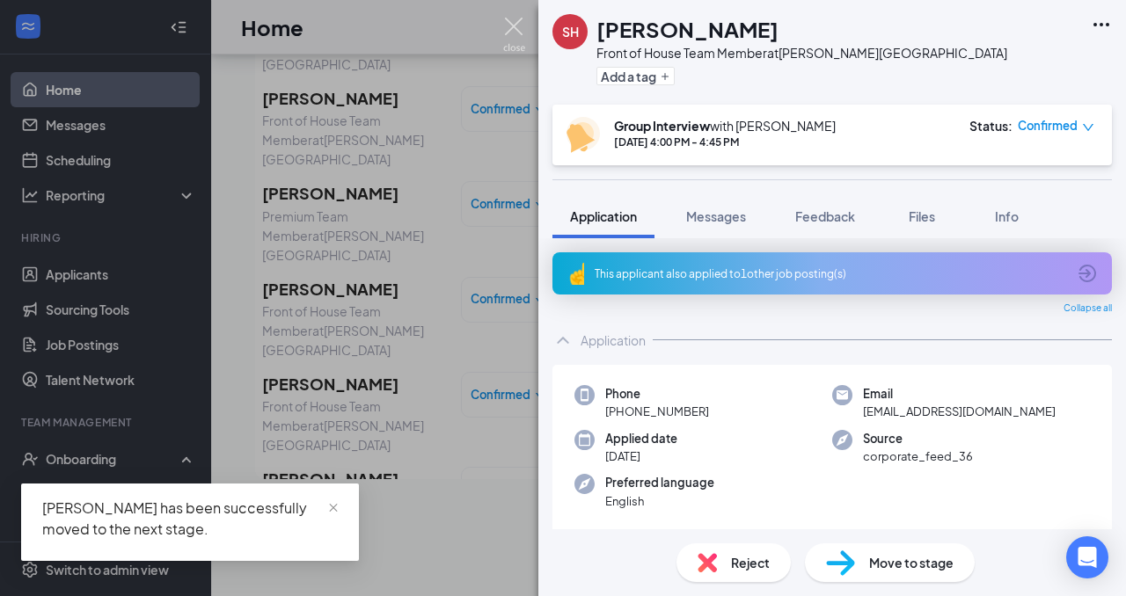
click at [510, 25] on img at bounding box center [514, 35] width 22 height 34
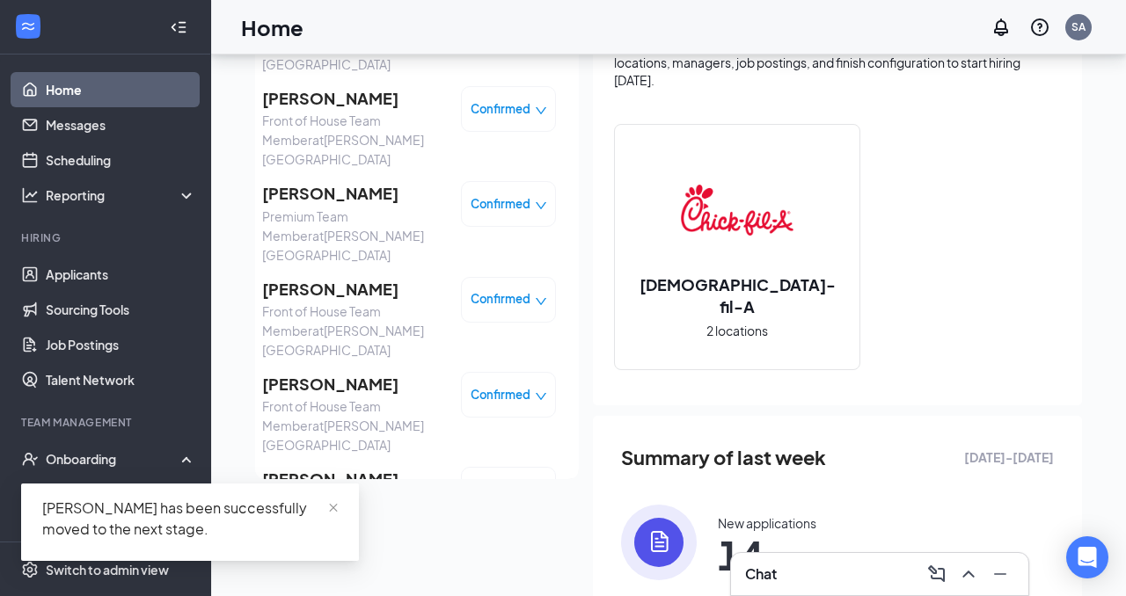
scroll to position [109, 0]
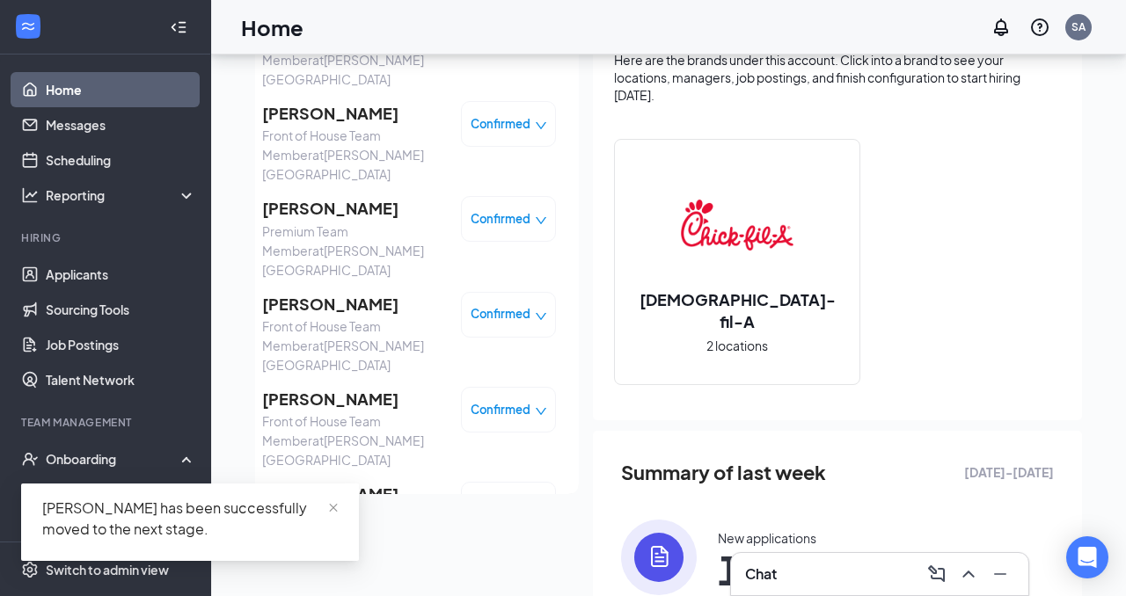
click at [532, 591] on div "Confirmed" at bounding box center [508, 600] width 77 height 18
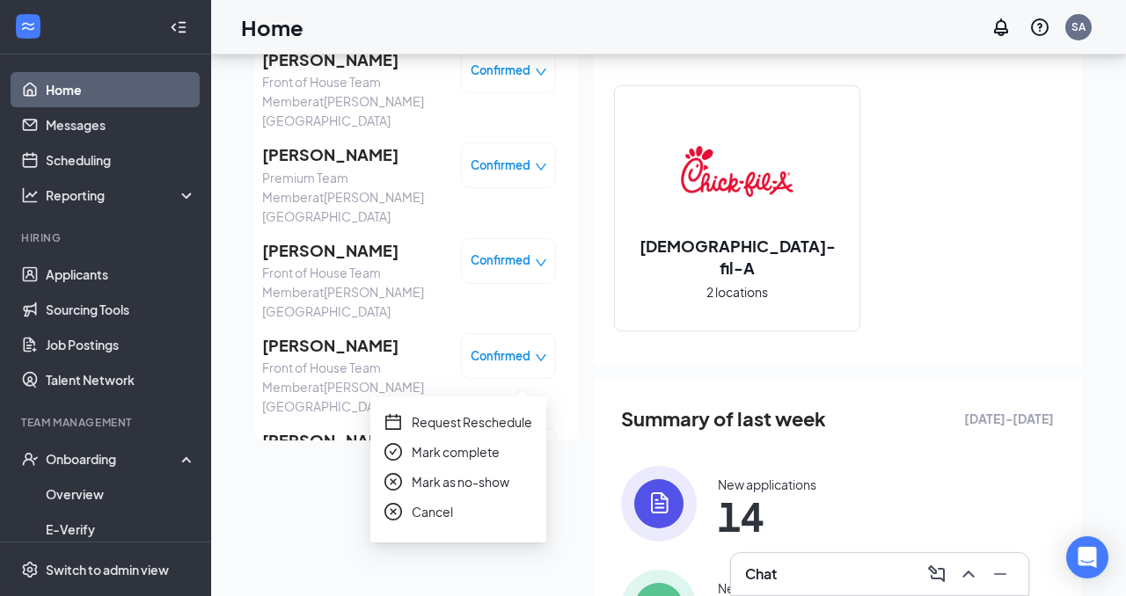
scroll to position [164, 0]
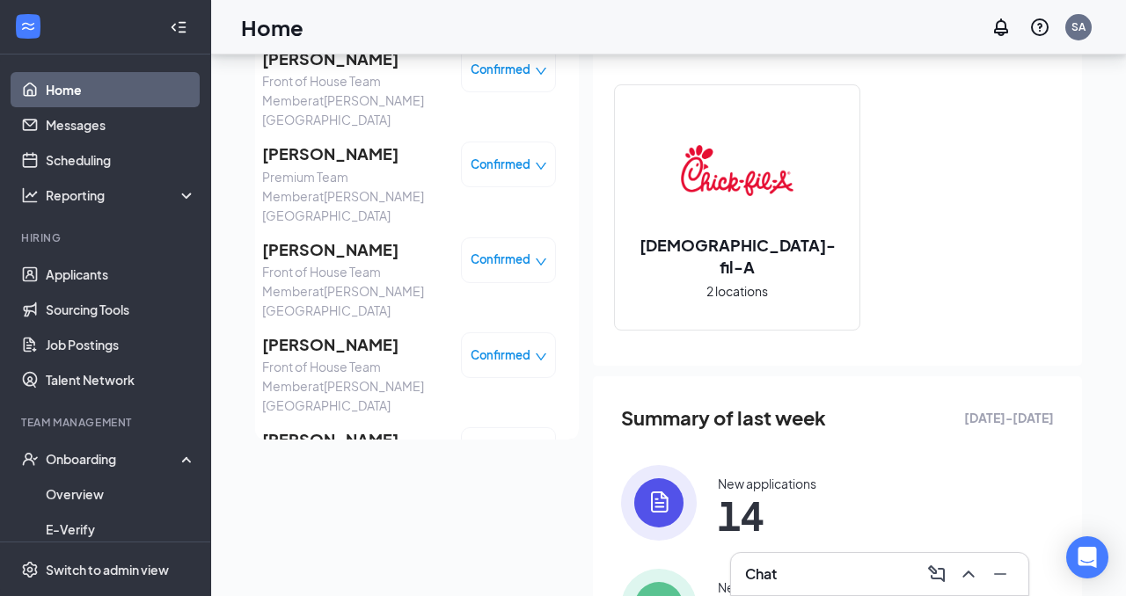
click at [328, 548] on span "Front of House Team Member at [PERSON_NAME][GEOGRAPHIC_DATA]" at bounding box center [354, 577] width 185 height 58
click at [326, 522] on span "[PERSON_NAME]" at bounding box center [354, 534] width 185 height 25
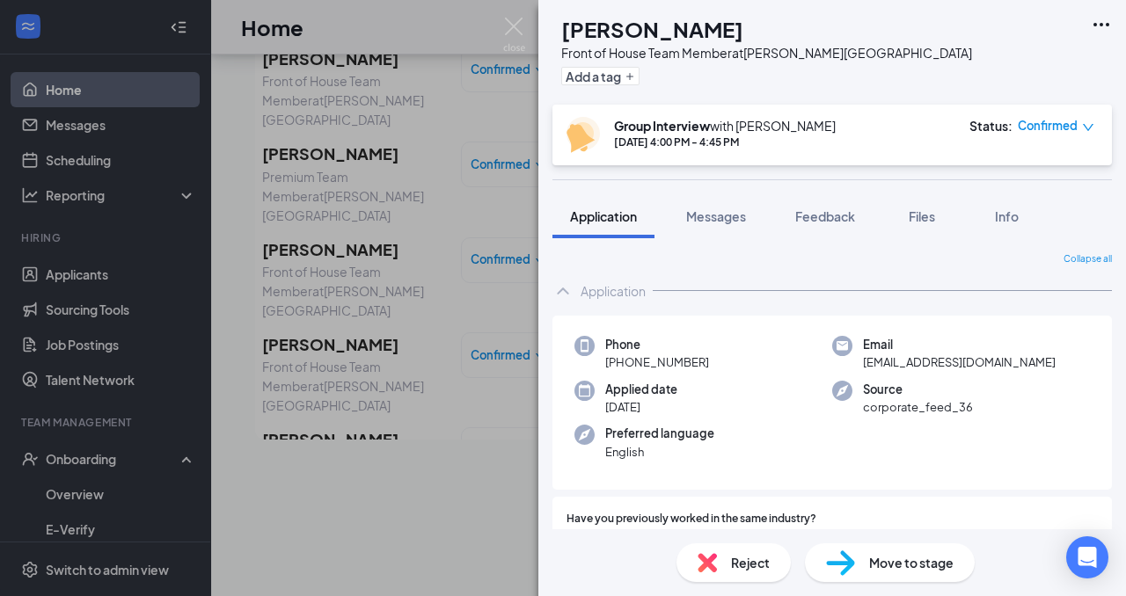
click at [740, 568] on span "Reject" at bounding box center [750, 562] width 39 height 19
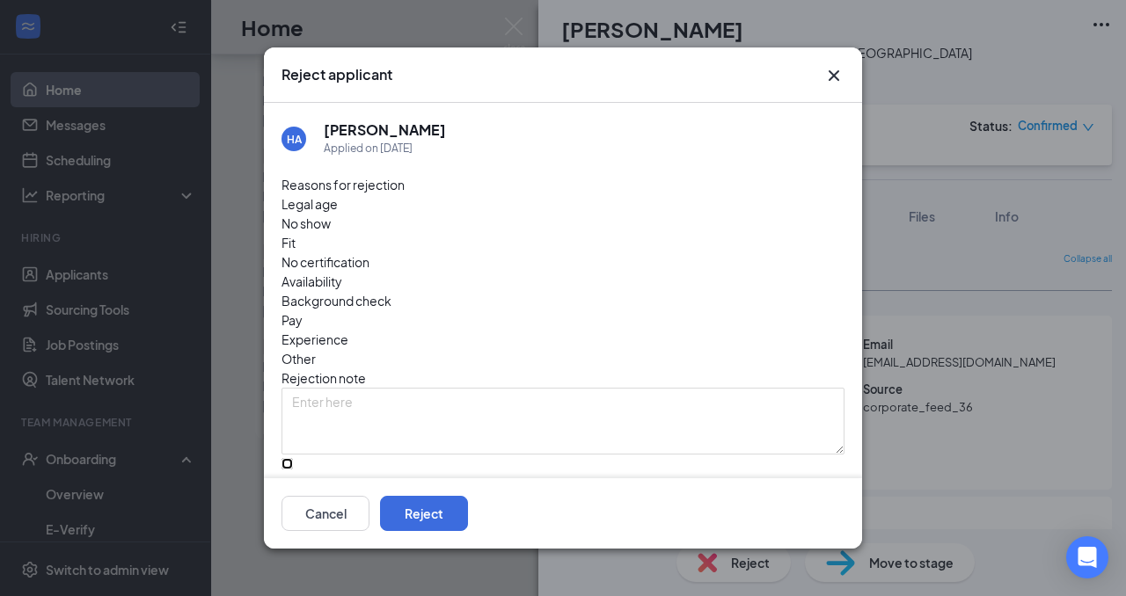
click at [292, 458] on input "Send rejection message If unchecked, the applicant will not receive a rejection…" at bounding box center [286, 463] width 11 height 11
checkbox input "true"
click at [468, 517] on button "Reject" at bounding box center [424, 513] width 88 height 35
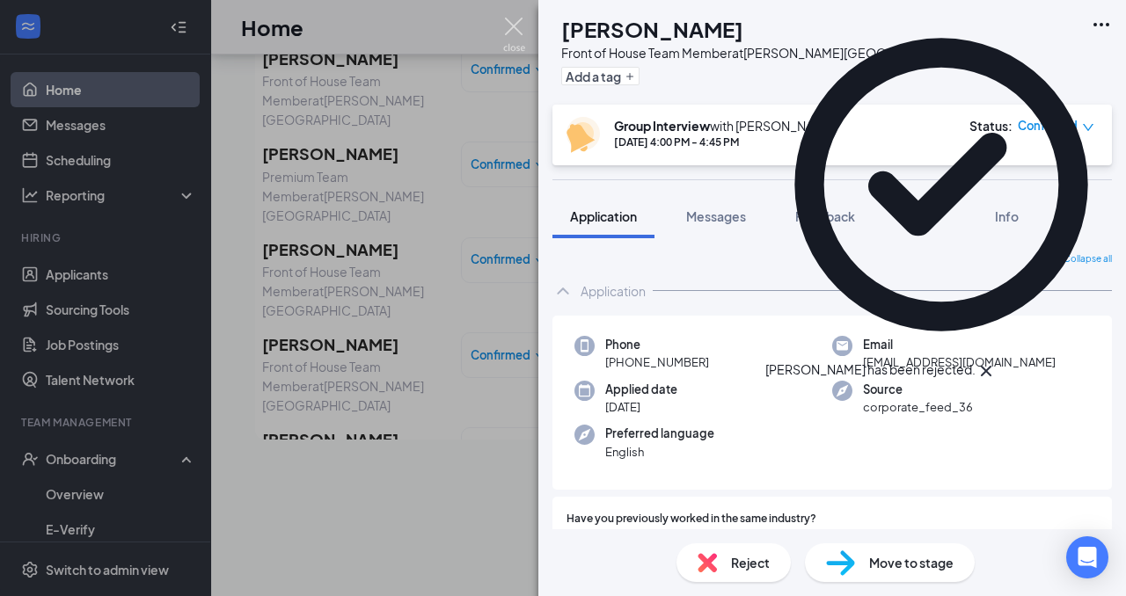
click at [521, 27] on img at bounding box center [514, 35] width 22 height 34
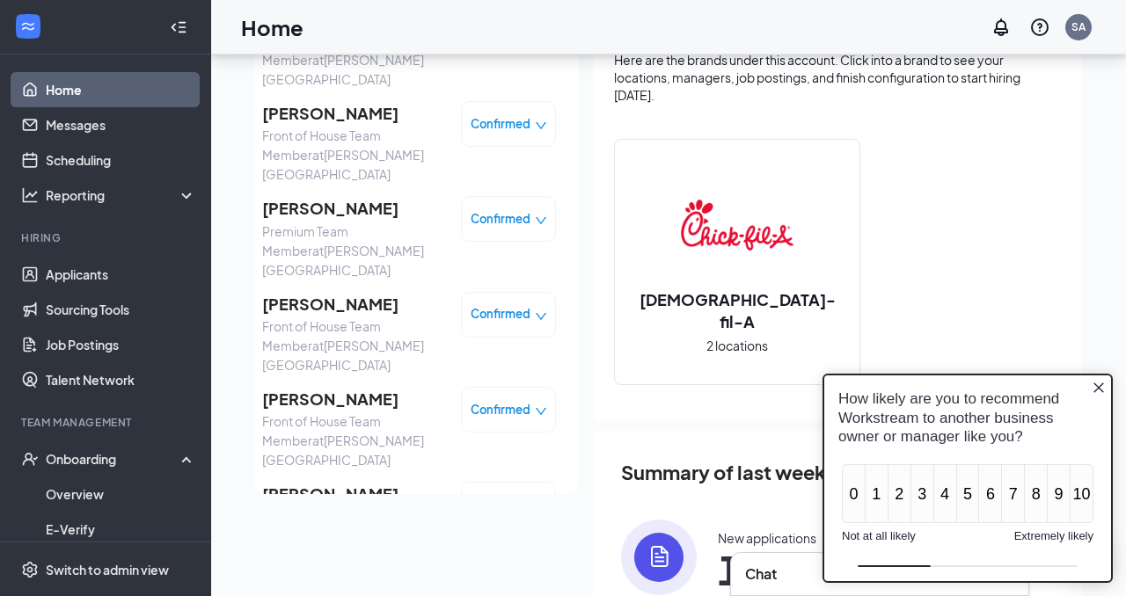
click at [1100, 384] on icon "Close button" at bounding box center [1098, 388] width 14 height 14
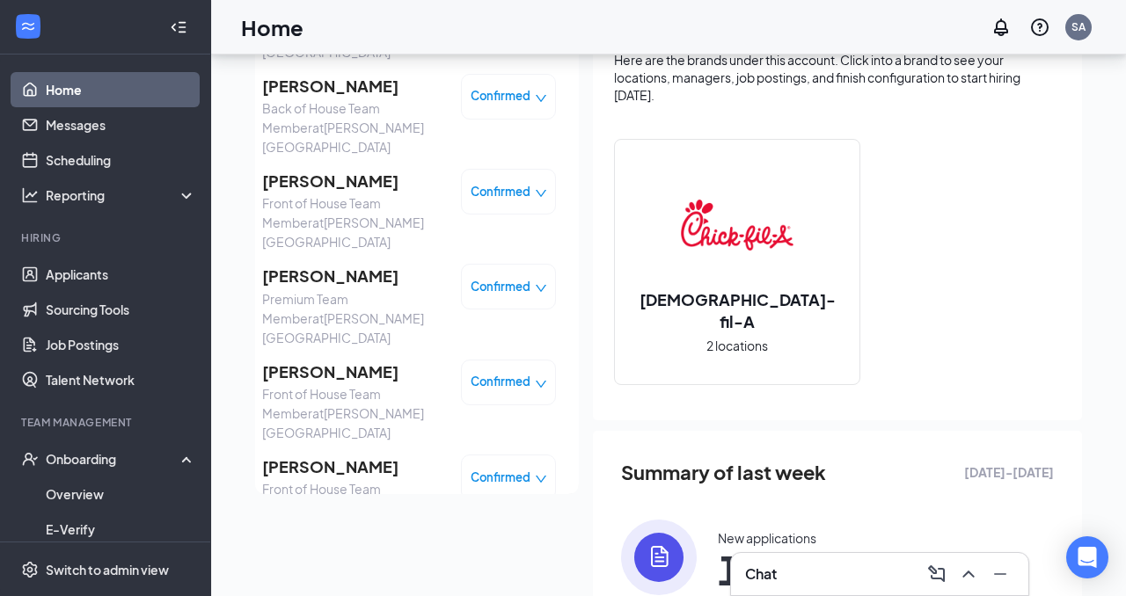
scroll to position [342, 0]
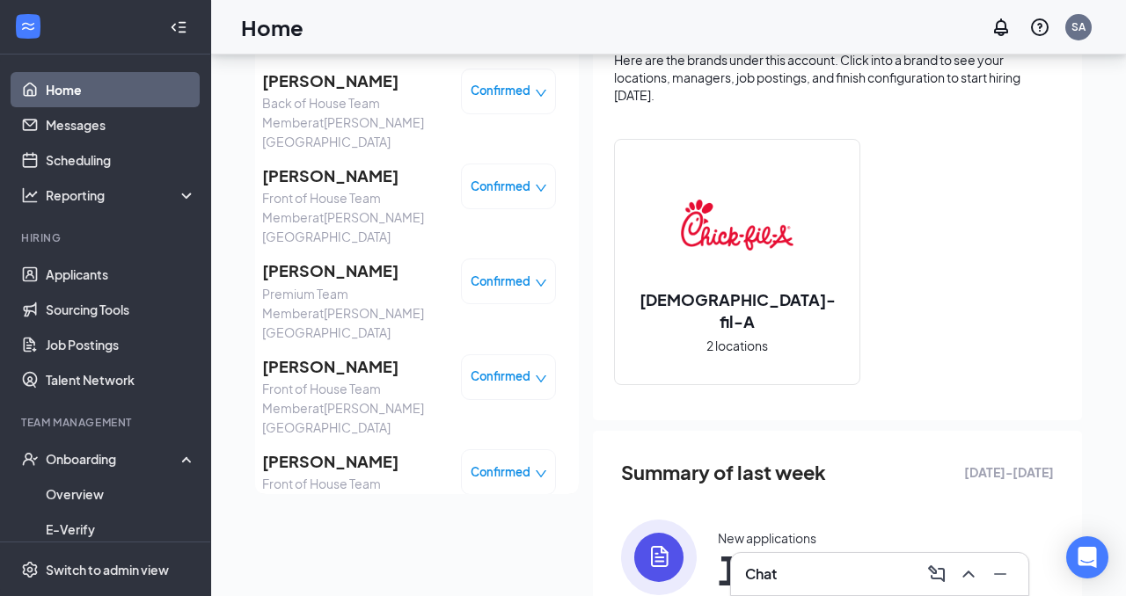
click at [370, 354] on span "[PERSON_NAME]" at bounding box center [354, 366] width 185 height 25
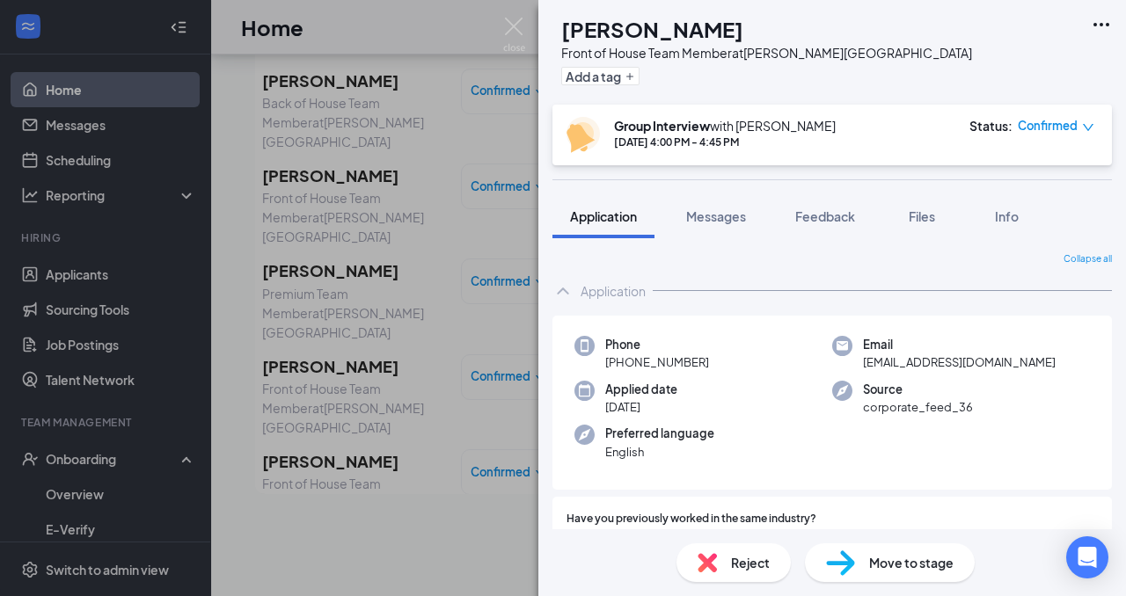
click at [744, 561] on span "Reject" at bounding box center [750, 562] width 39 height 19
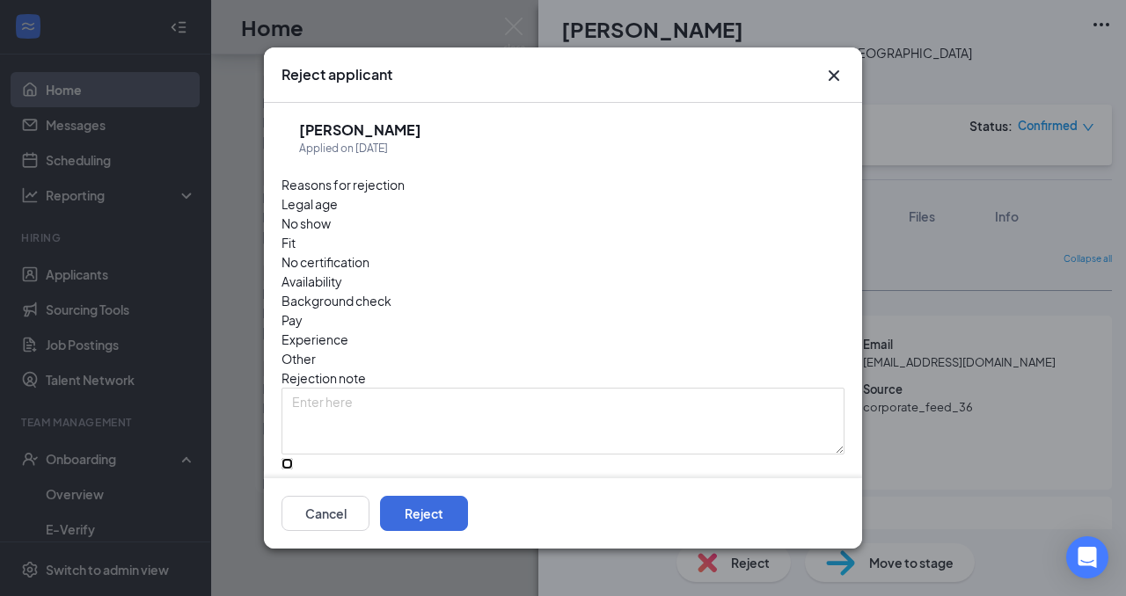
click at [293, 458] on input "Send rejection message If unchecked, the applicant will not receive a rejection…" at bounding box center [286, 463] width 11 height 11
checkbox input "true"
click at [468, 514] on button "Reject" at bounding box center [424, 513] width 88 height 35
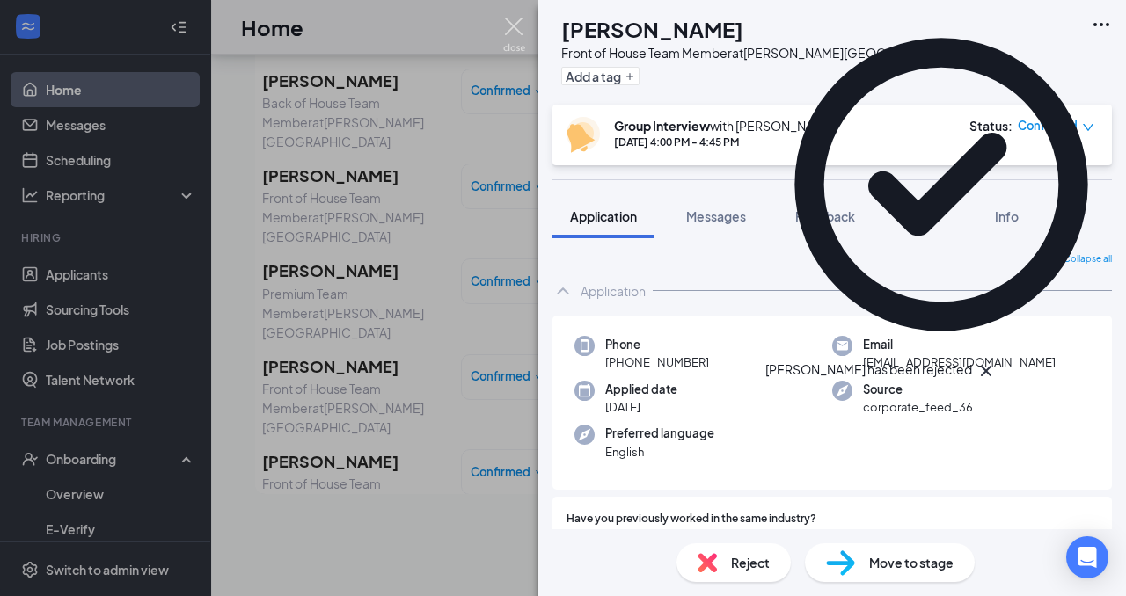
click at [516, 22] on img at bounding box center [514, 35] width 22 height 34
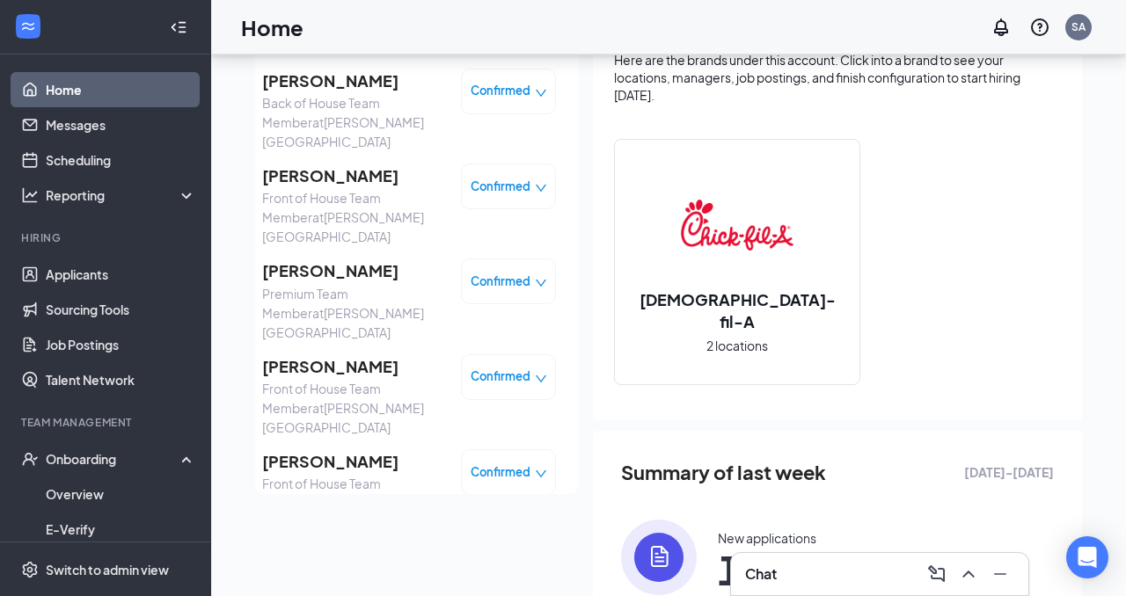
click at [495, 449] on div "Confirmed" at bounding box center [508, 472] width 95 height 46
click at [368, 449] on span "[PERSON_NAME]" at bounding box center [354, 461] width 185 height 25
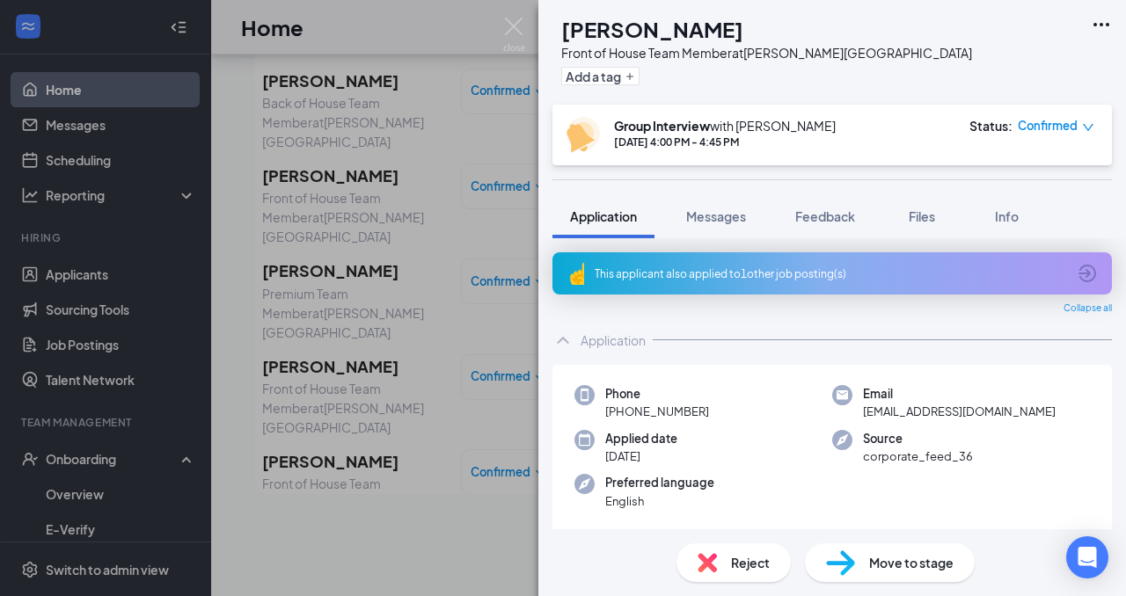
click at [750, 571] on span "Reject" at bounding box center [750, 562] width 39 height 19
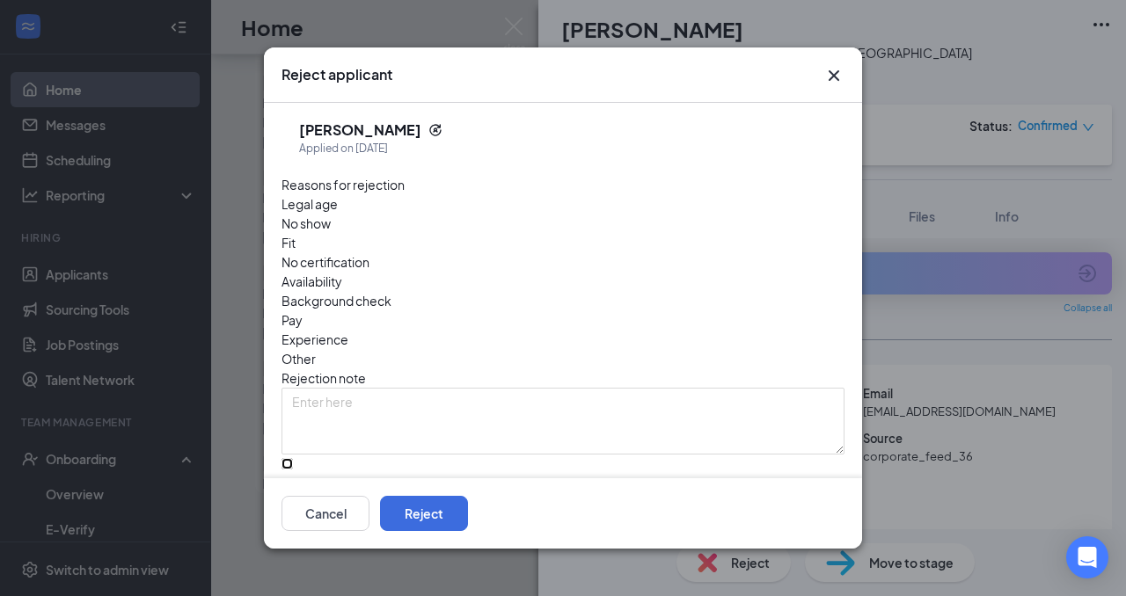
click at [293, 458] on input "Send rejection message If unchecked, the applicant will not receive a rejection…" at bounding box center [286, 463] width 11 height 11
checkbox input "true"
click at [468, 516] on button "Reject" at bounding box center [424, 513] width 88 height 35
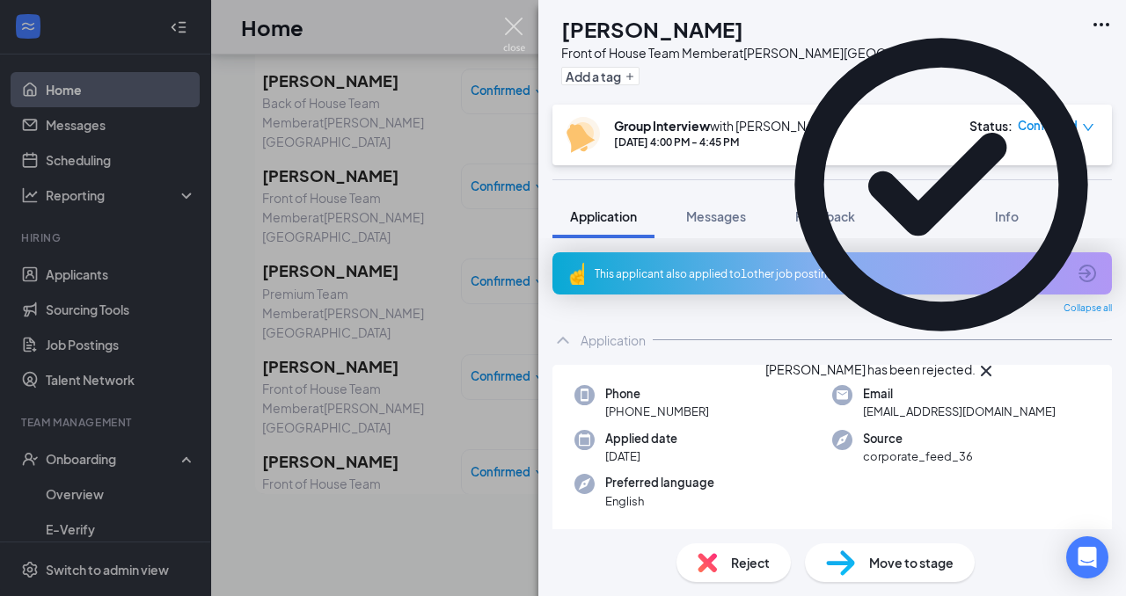
click at [514, 26] on img at bounding box center [514, 35] width 22 height 34
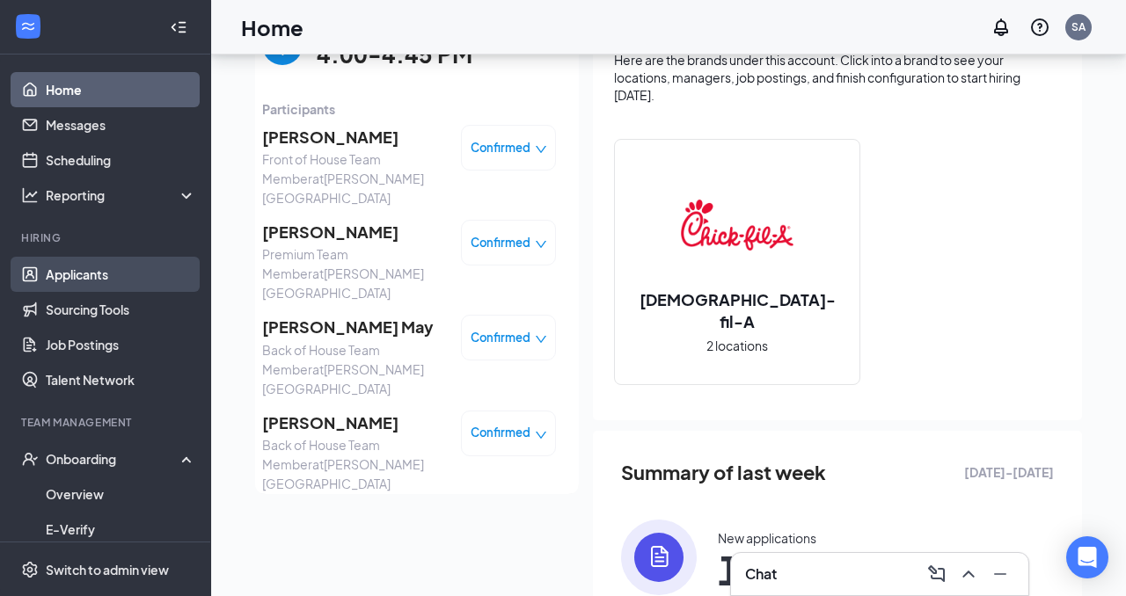
click at [55, 271] on link "Applicants" at bounding box center [121, 274] width 150 height 35
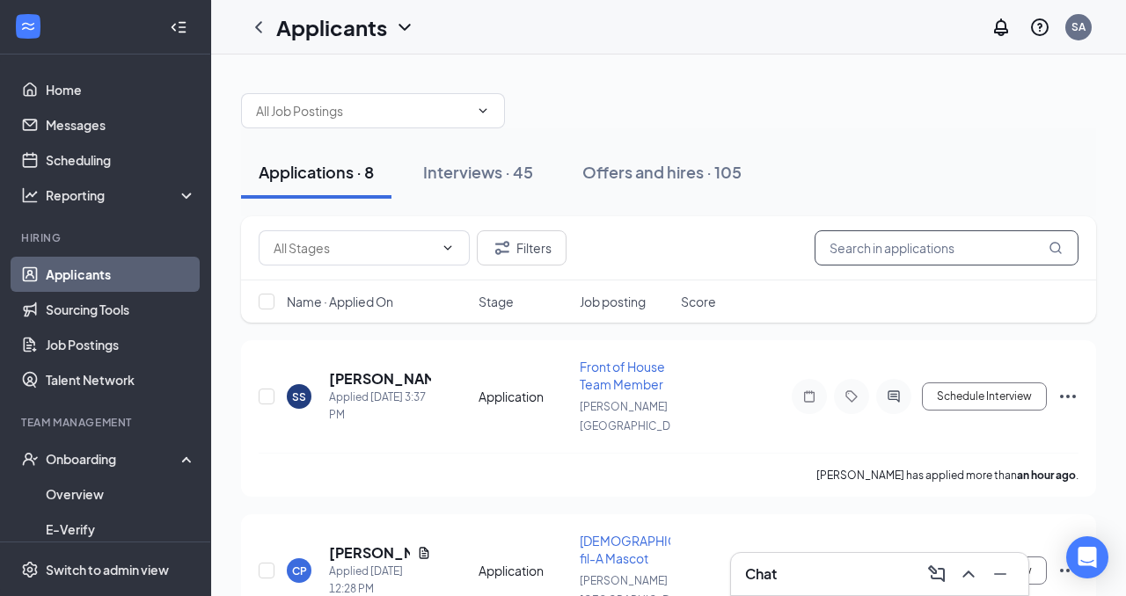
click at [876, 247] on input "text" at bounding box center [946, 247] width 264 height 35
type input "[PERSON_NAME]"
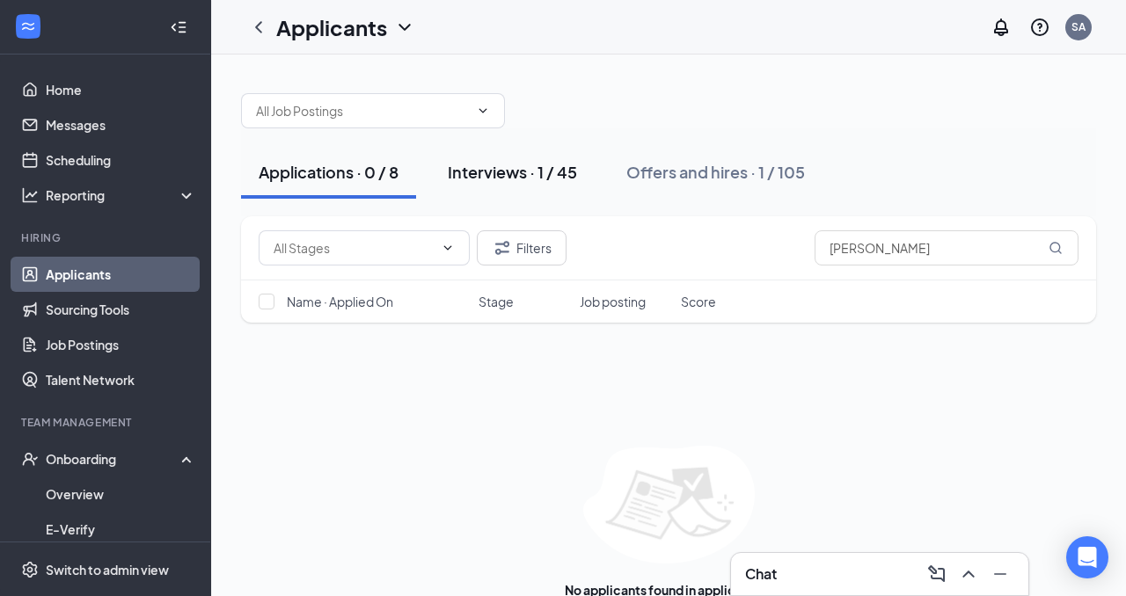
click at [533, 175] on div "Interviews · 1 / 45" at bounding box center [512, 172] width 129 height 22
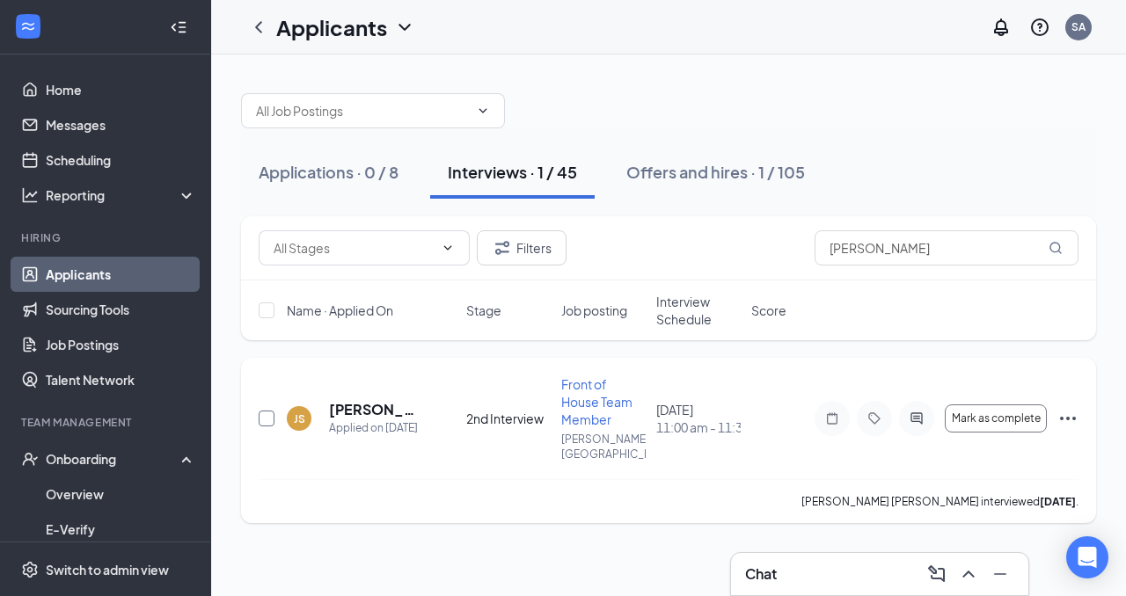
click at [266, 411] on input "checkbox" at bounding box center [267, 419] width 16 height 16
checkbox input "true"
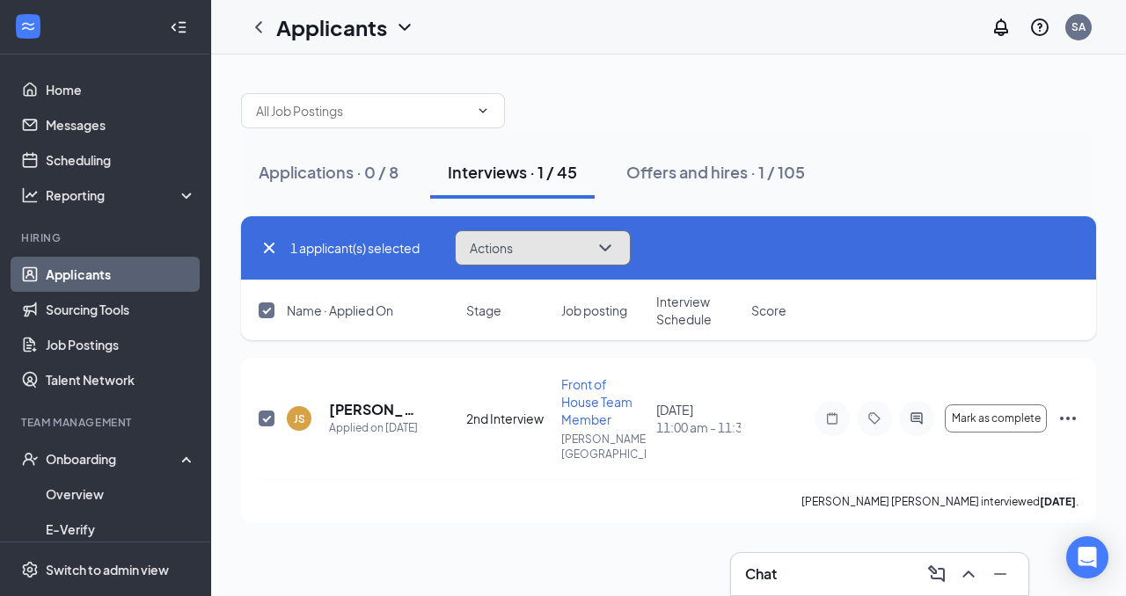
click at [615, 246] on icon "ChevronDown" at bounding box center [604, 247] width 21 height 21
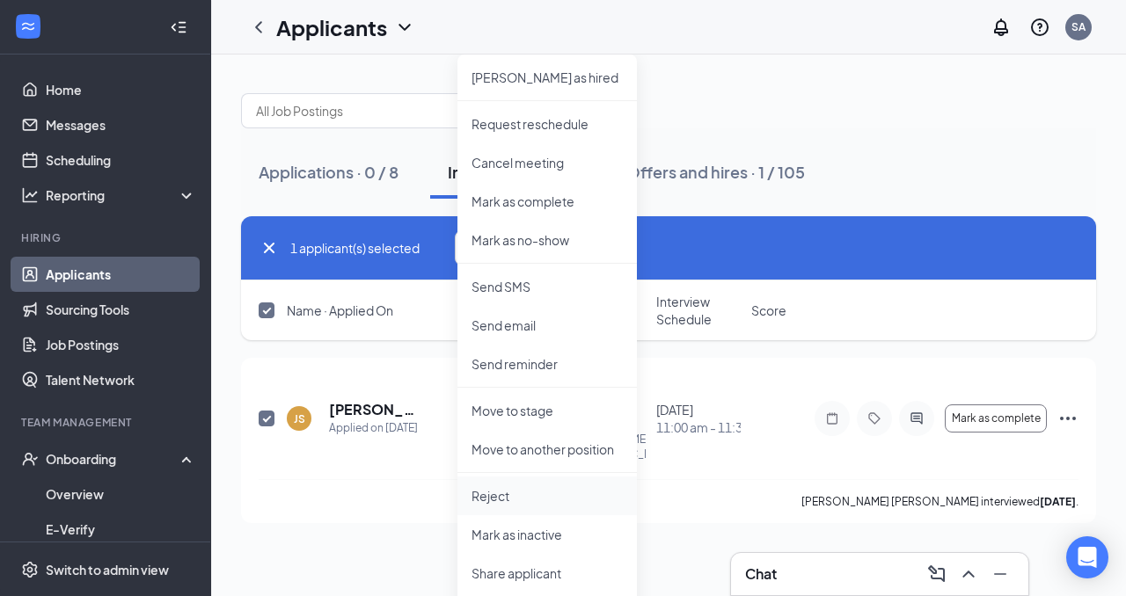
click at [506, 502] on p "Reject" at bounding box center [546, 496] width 151 height 18
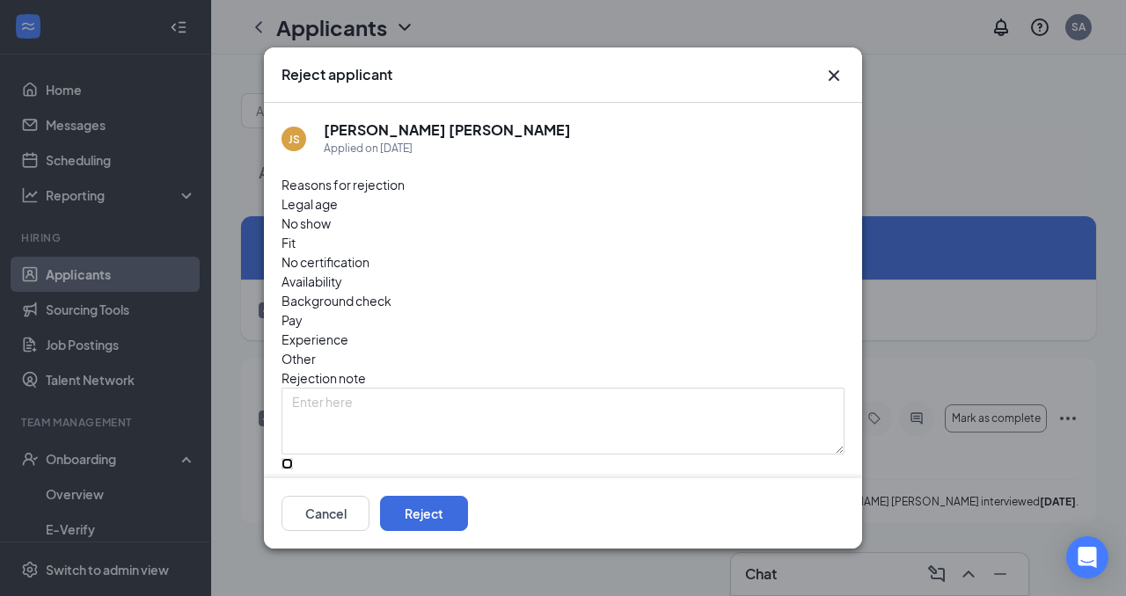
click at [293, 458] on input "Send rejection message If unchecked, the applicant will not receive a rejection…" at bounding box center [286, 463] width 11 height 11
checkbox input "true"
click at [468, 524] on button "Reject" at bounding box center [424, 513] width 88 height 35
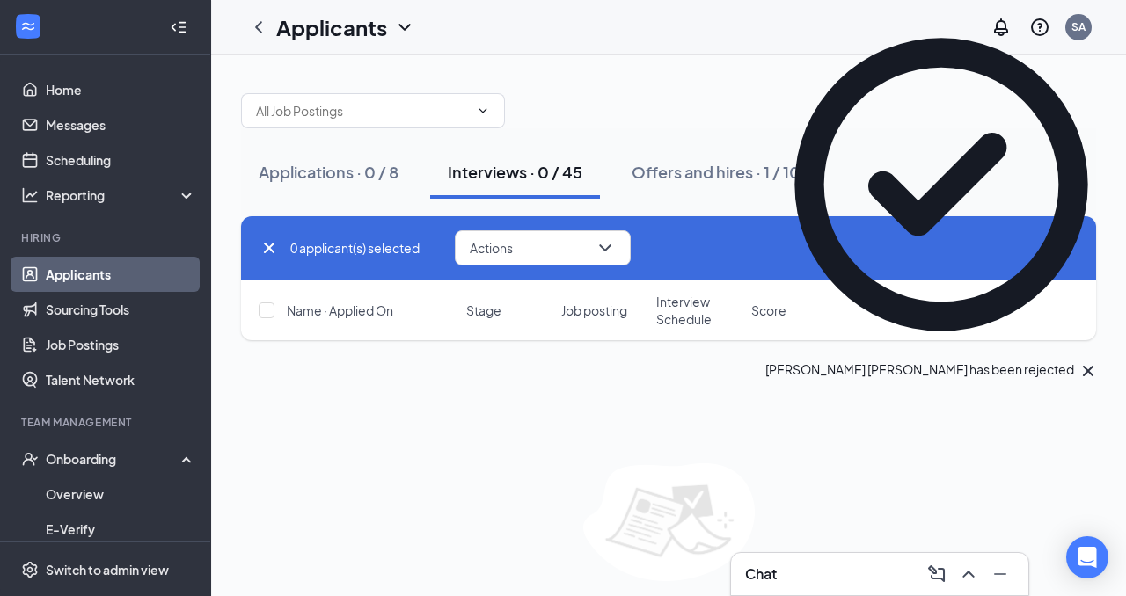
checkbox input "false"
click at [1098, 361] on icon "Cross" at bounding box center [1087, 371] width 21 height 21
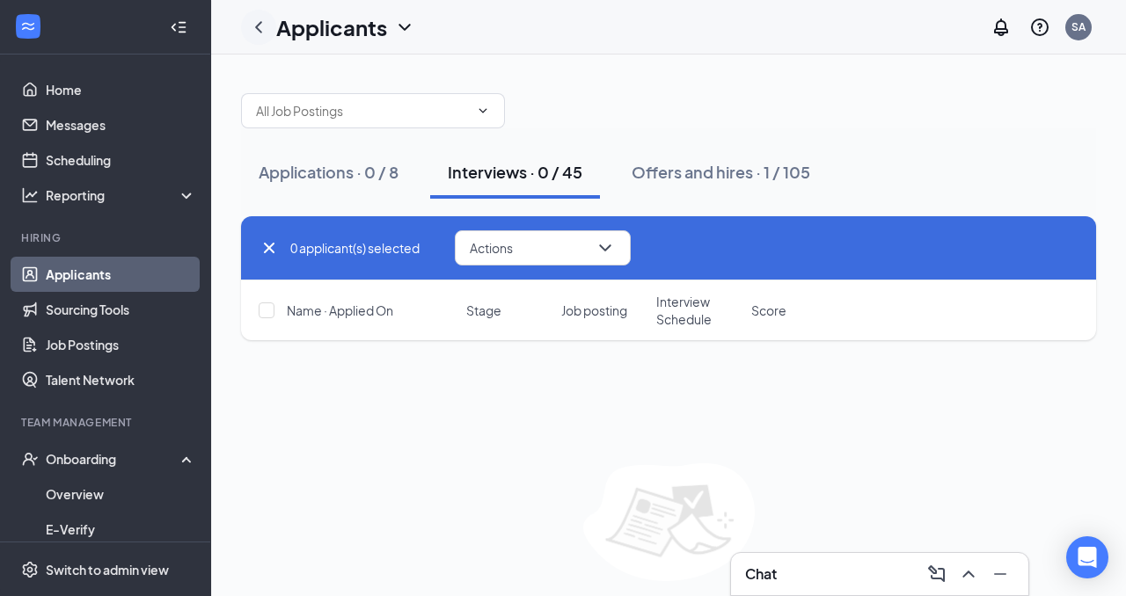
click at [259, 31] on icon "ChevronLeft" at bounding box center [258, 26] width 7 height 11
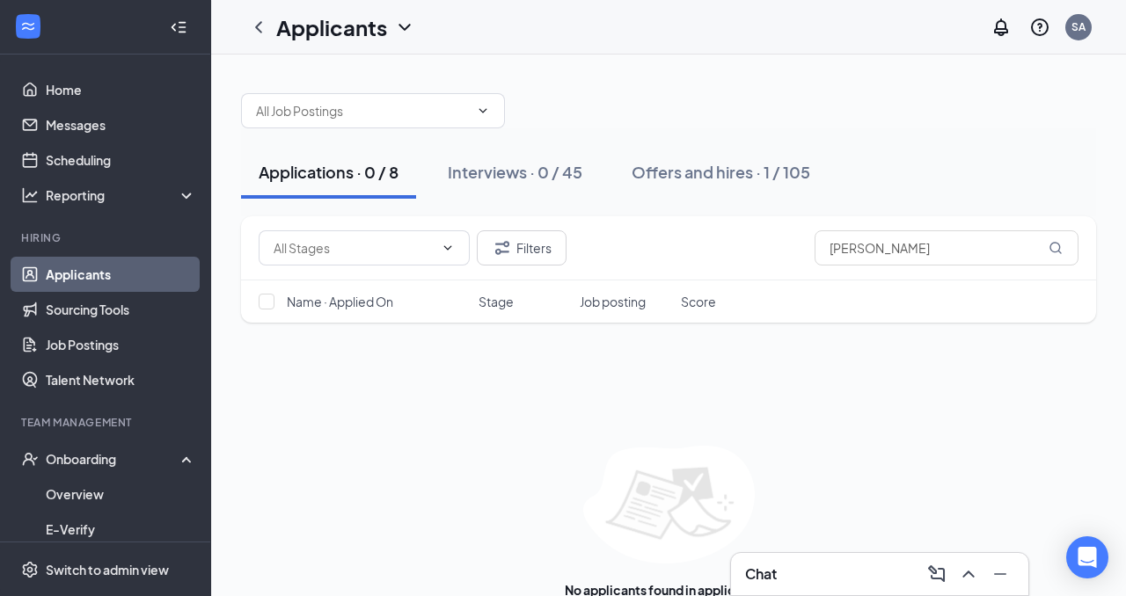
click at [893, 579] on div "Chat" at bounding box center [879, 574] width 269 height 28
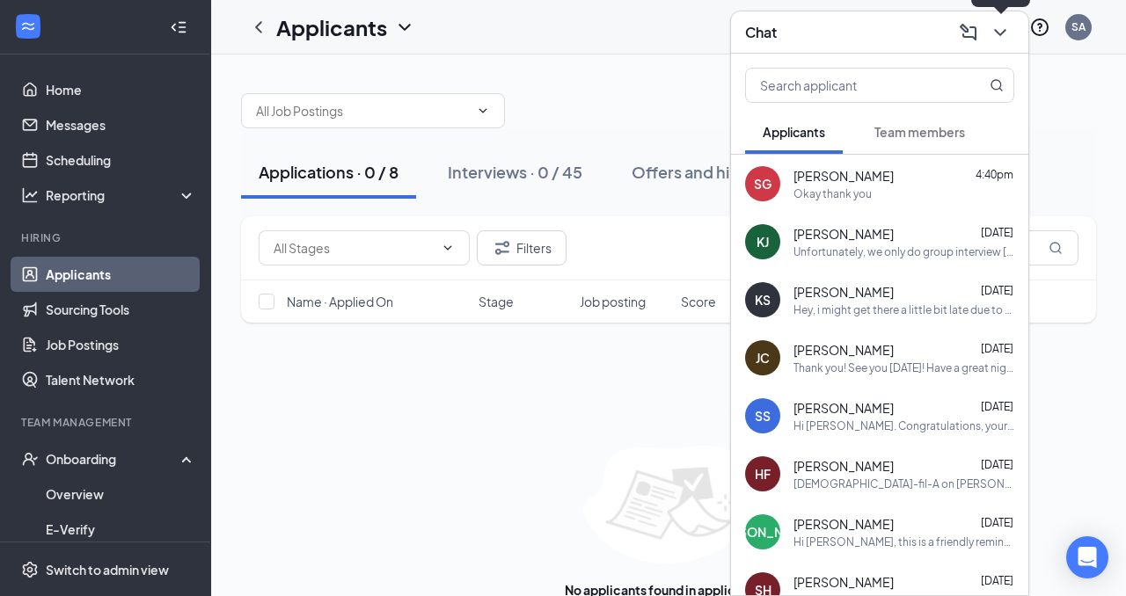
click at [1000, 33] on icon "ChevronDown" at bounding box center [999, 32] width 21 height 21
